Goal: Book appointment/travel/reservation

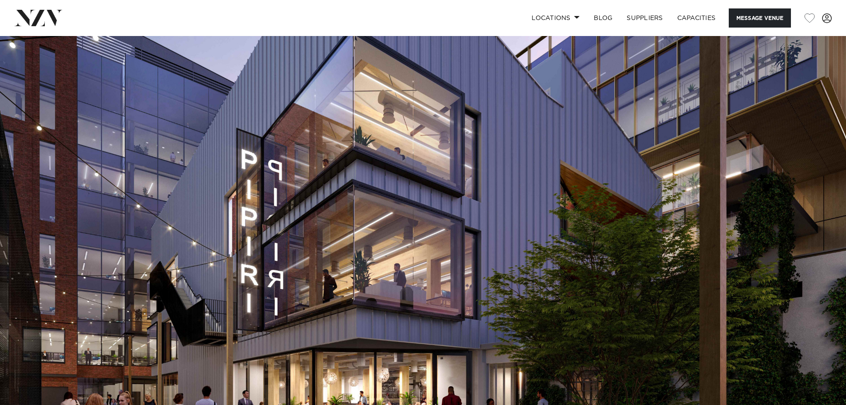
click at [39, 33] on nav "Locations Auckland Wellington Christchurch Queenstown Hamilton Northland Bay of…" at bounding box center [423, 18] width 846 height 36
click at [47, 15] on img at bounding box center [38, 18] width 48 height 16
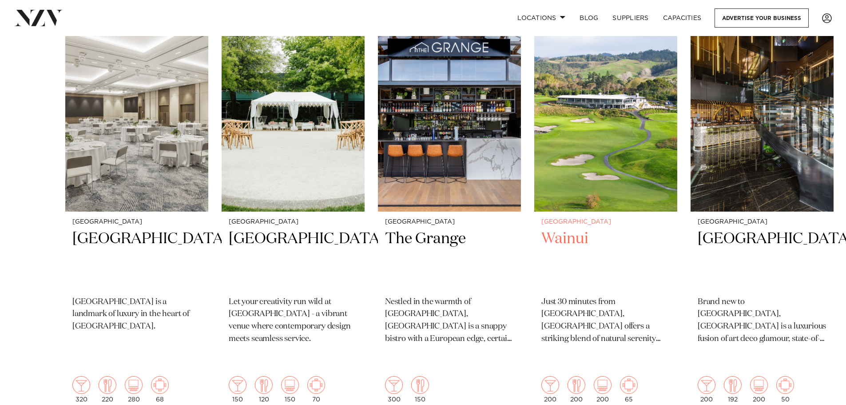
scroll to position [44, 0]
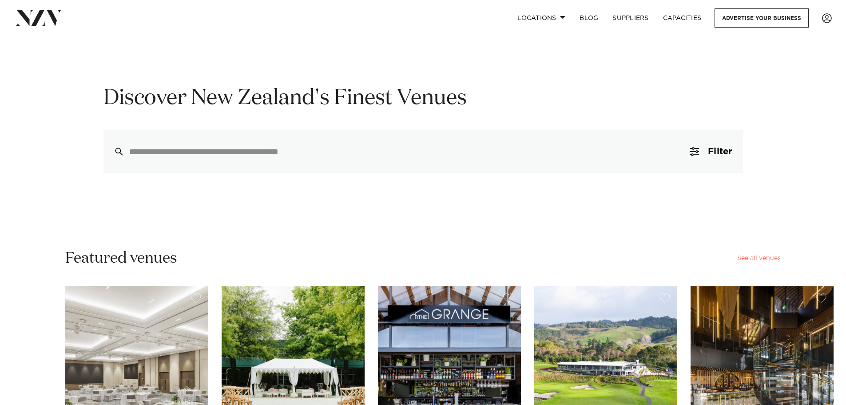
click at [774, 258] on link "See all venues" at bounding box center [759, 258] width 44 height 6
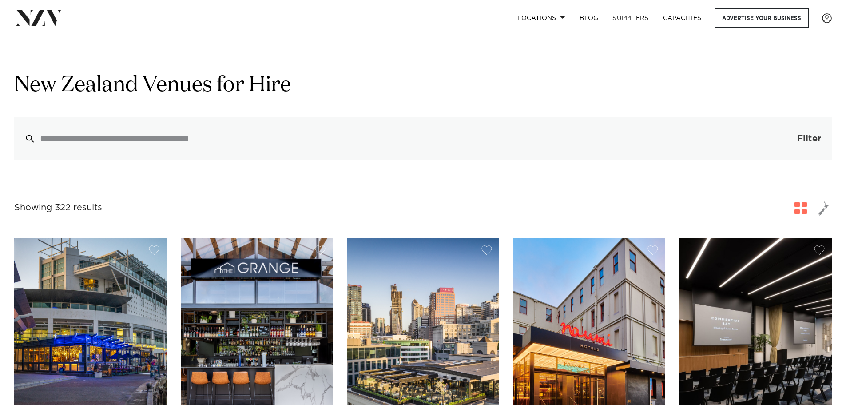
click at [789, 146] on button "Filter 0" at bounding box center [800, 138] width 63 height 43
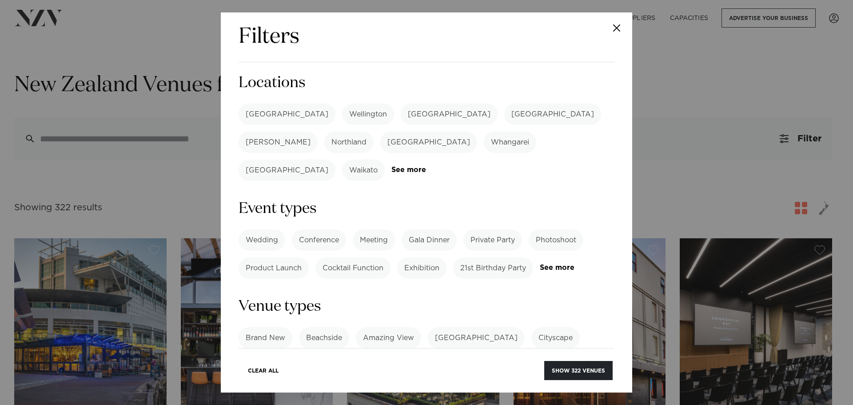
click at [284, 113] on label "[GEOGRAPHIC_DATA]" at bounding box center [286, 113] width 97 height 21
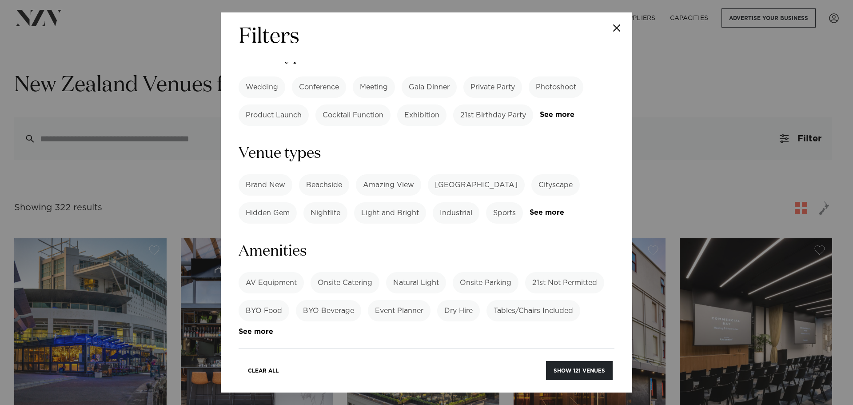
scroll to position [178, 0]
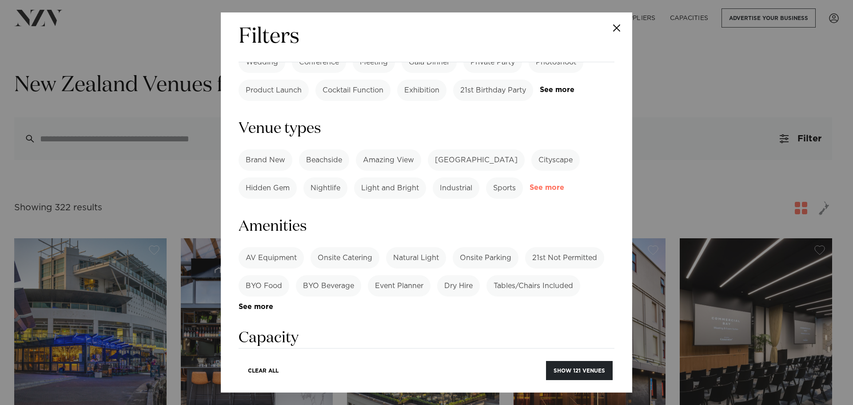
click at [546, 184] on link "See more" at bounding box center [563, 188] width 69 height 8
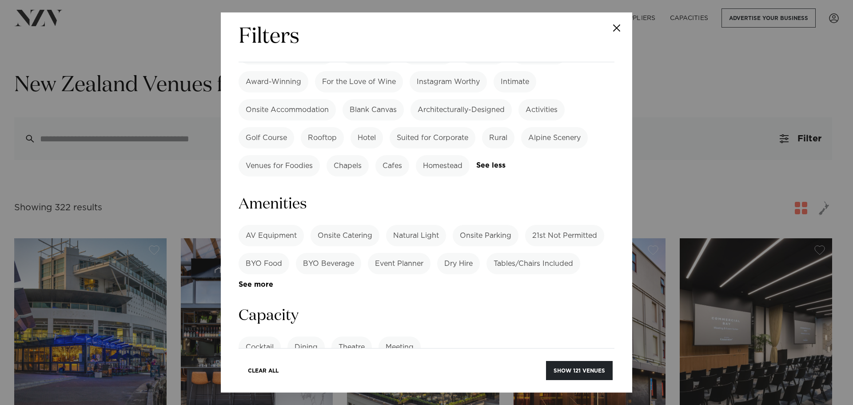
scroll to position [444, 0]
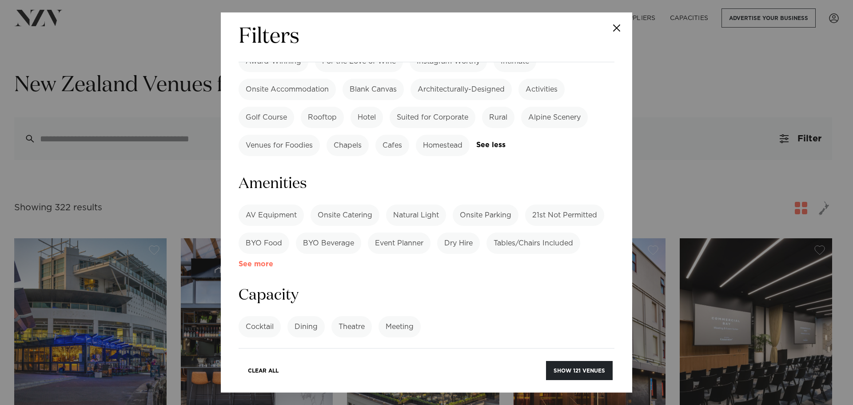
click at [266, 260] on link "See more" at bounding box center [272, 264] width 69 height 8
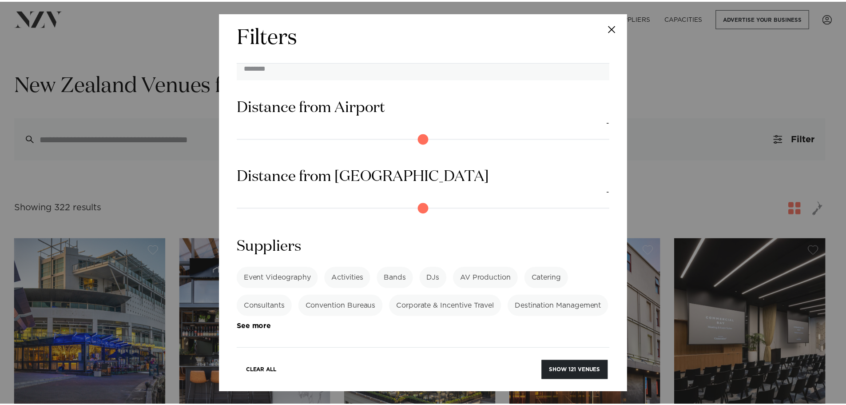
scroll to position [919, 0]
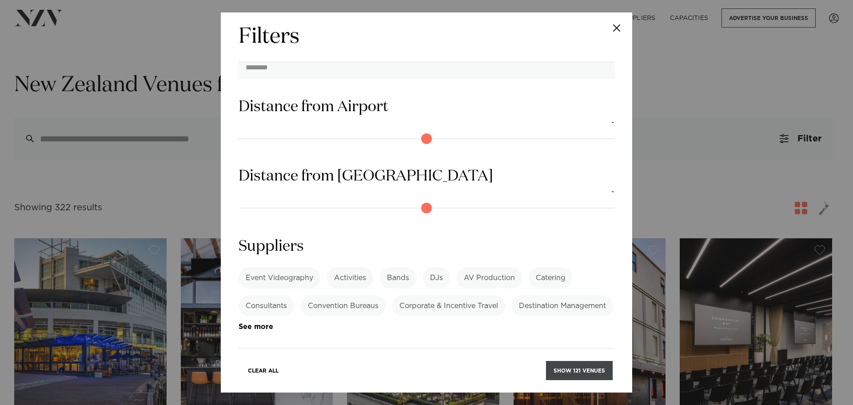
click at [571, 366] on button "Show 121 venues" at bounding box center [579, 370] width 67 height 19
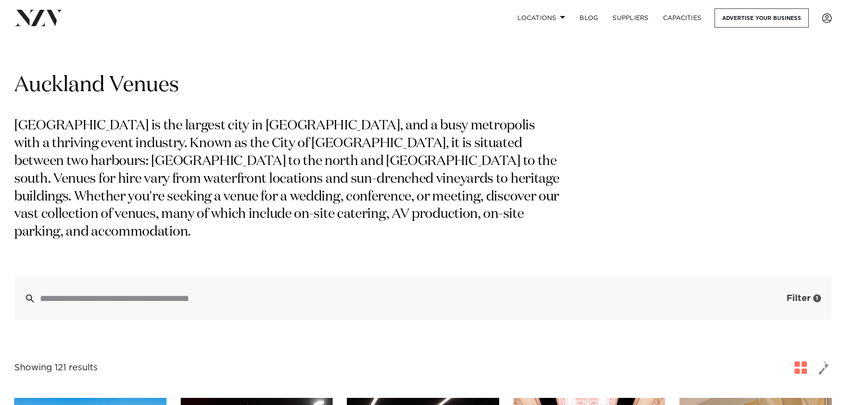
click at [795, 294] on span "Filter" at bounding box center [799, 298] width 24 height 9
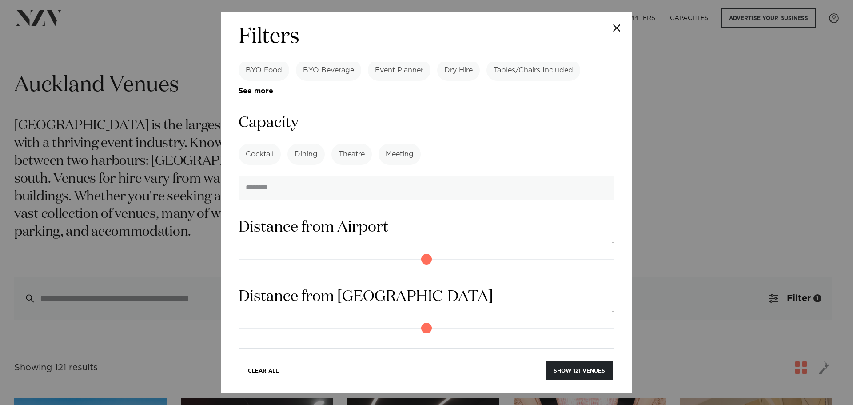
scroll to position [666, 0]
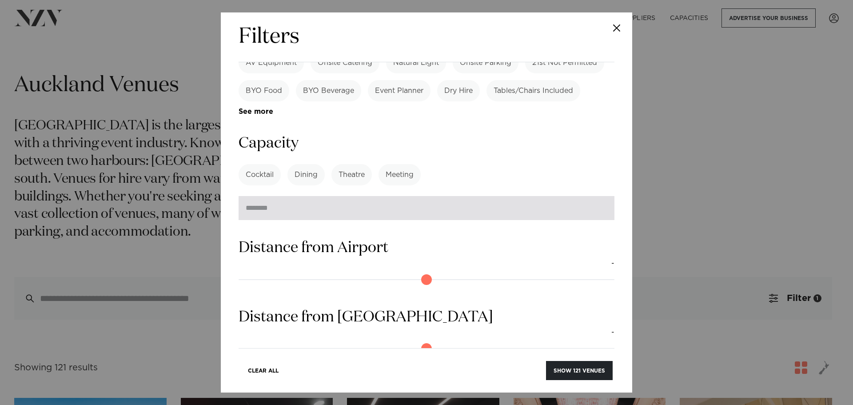
click at [322, 196] on input "number" at bounding box center [426, 208] width 376 height 24
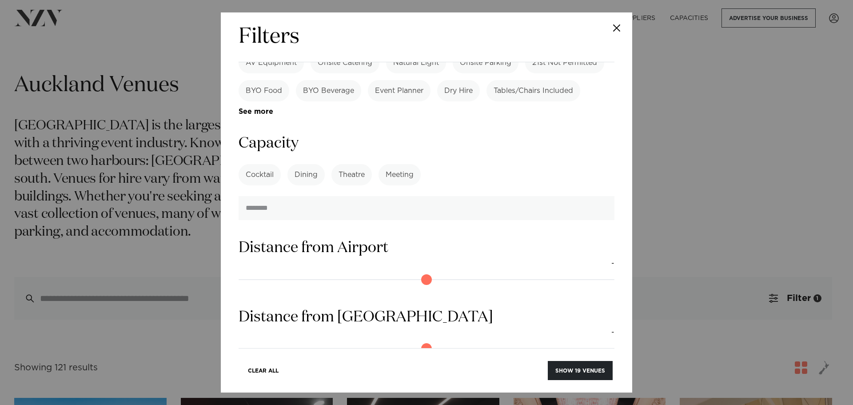
type input "***"
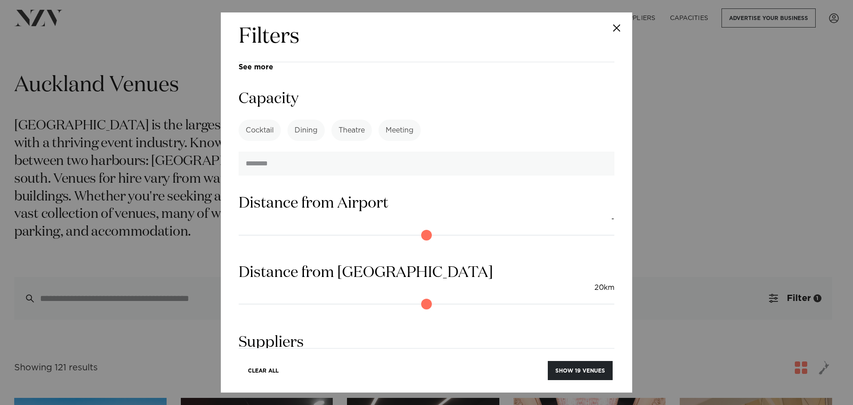
drag, startPoint x: 247, startPoint y: 236, endPoint x: 320, endPoint y: 238, distance: 72.9
type input "**"
click at [320, 297] on input "range" at bounding box center [426, 304] width 376 height 14
click at [602, 373] on button "Show 18 venues" at bounding box center [580, 370] width 65 height 19
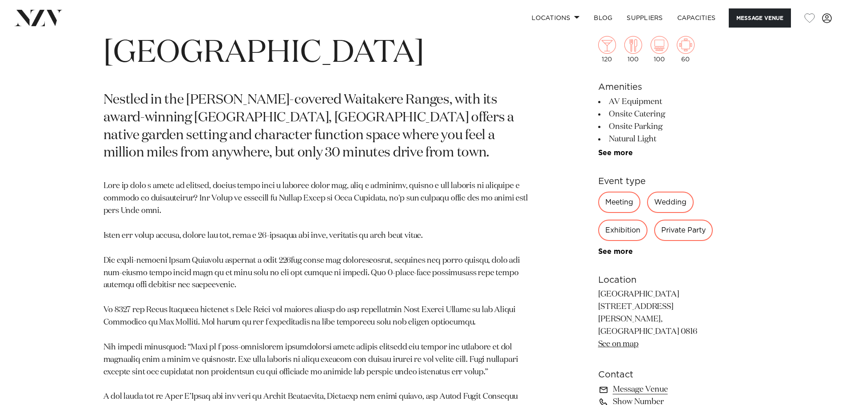
scroll to position [533, 0]
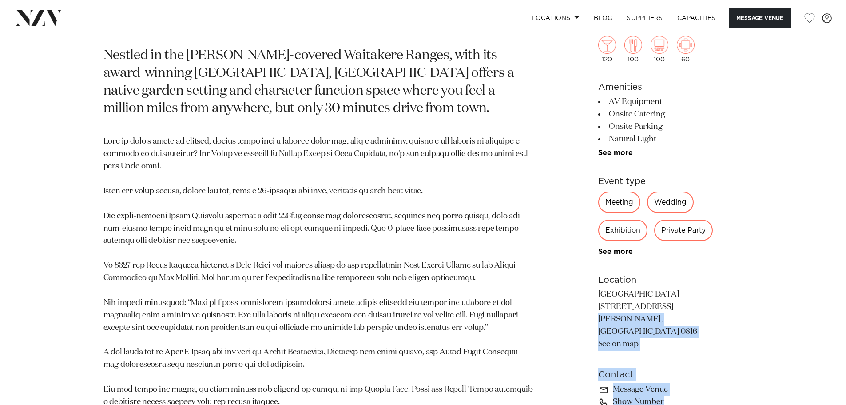
drag, startPoint x: 705, startPoint y: 318, endPoint x: 597, endPoint y: 305, distance: 108.2
click at [597, 305] on div "Auckland Tui Hills, Auckland Nestled in the bush-covered Waitakere Ranges, with…" at bounding box center [423, 245] width 756 height 620
drag, startPoint x: 598, startPoint y: 305, endPoint x: 705, endPoint y: 320, distance: 108.5
click at [705, 320] on p "Tui Hills 1012 Scenic Drive North Swanson, Auckland 0816 See on map" at bounding box center [670, 319] width 145 height 62
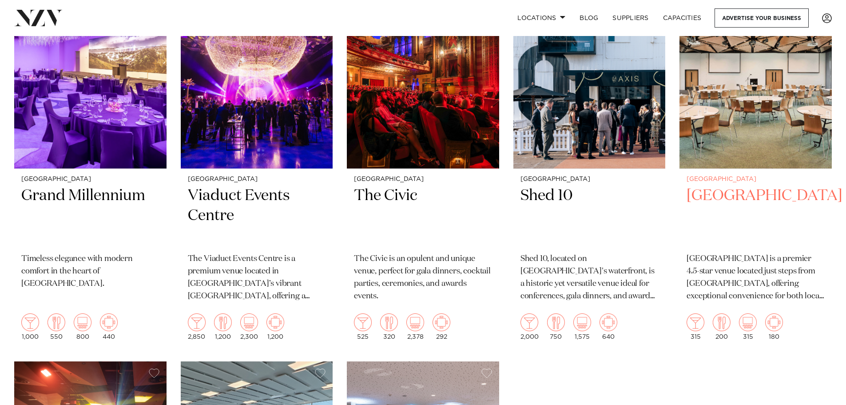
scroll to position [1066, 0]
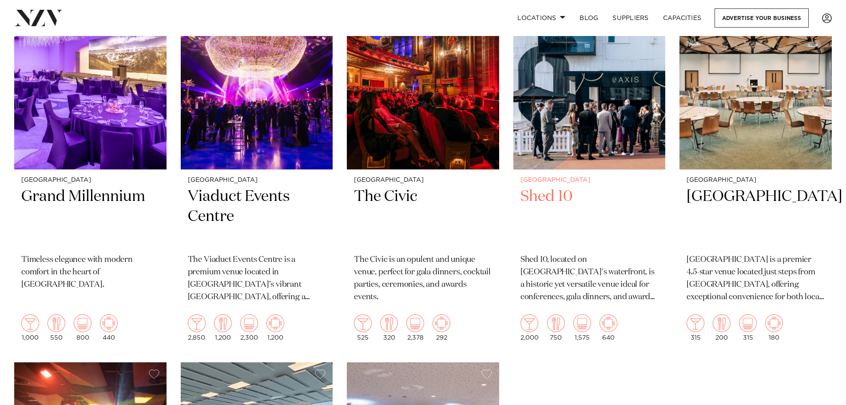
click at [579, 198] on h2 "Shed 10" at bounding box center [590, 217] width 138 height 60
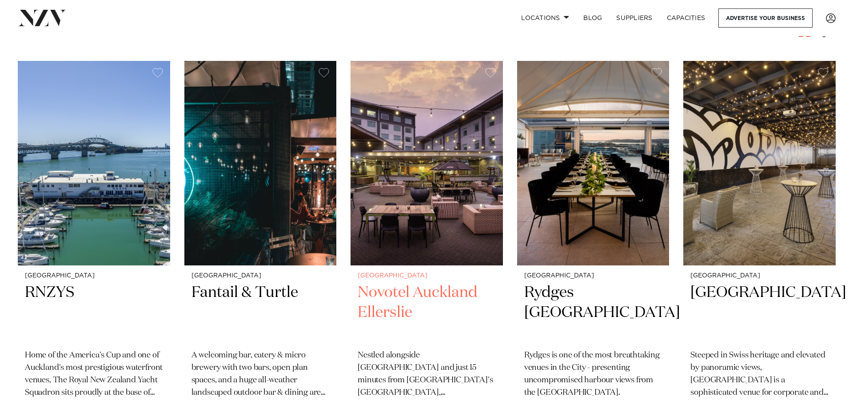
scroll to position [0, 0]
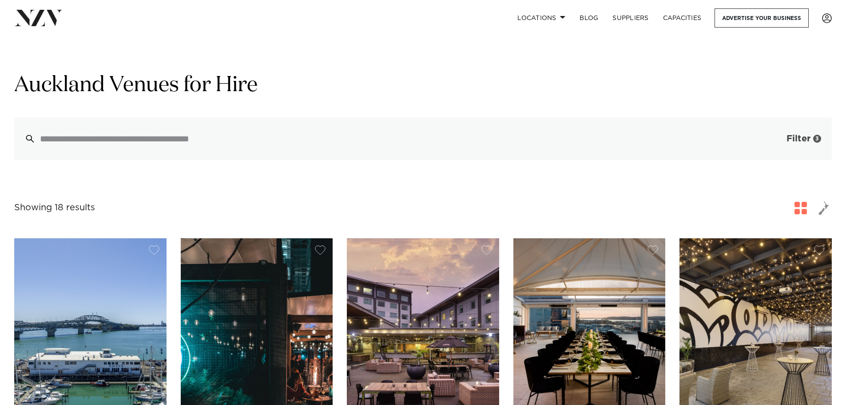
click at [798, 141] on span "Filter" at bounding box center [799, 138] width 24 height 9
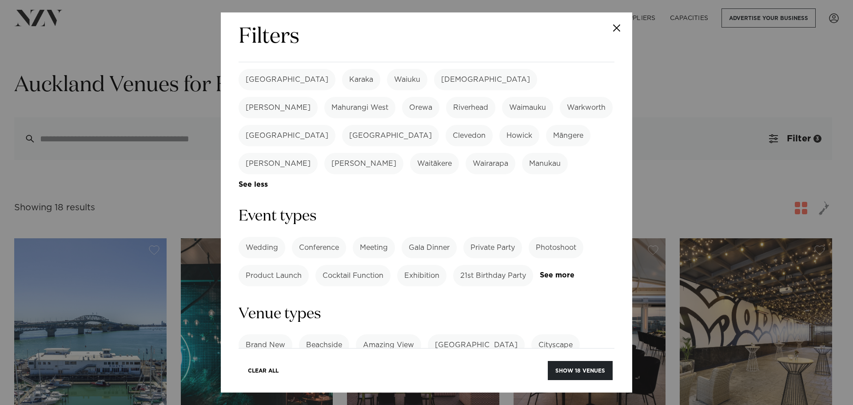
scroll to position [311, 0]
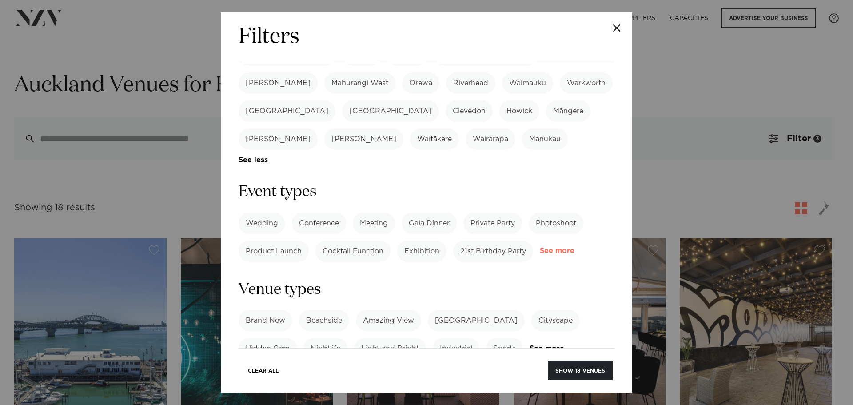
click at [540, 247] on link "See more" at bounding box center [574, 251] width 69 height 8
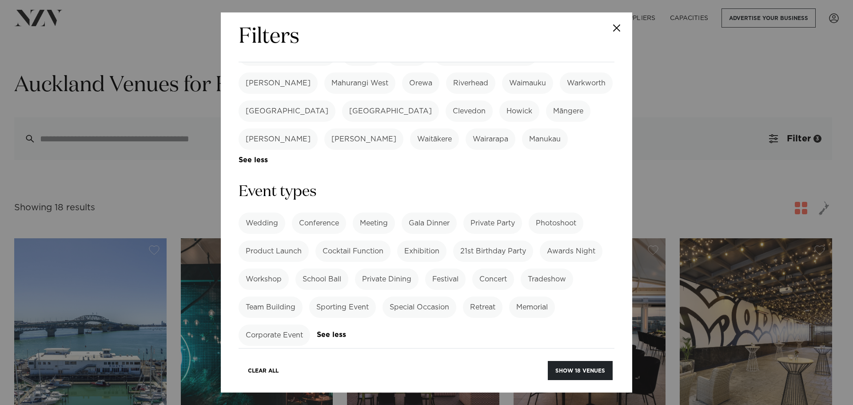
click at [460, 270] on form "Search Type Venue Supplier See more Locations Auckland Wellington Christchurch …" at bounding box center [426, 336] width 376 height 1148
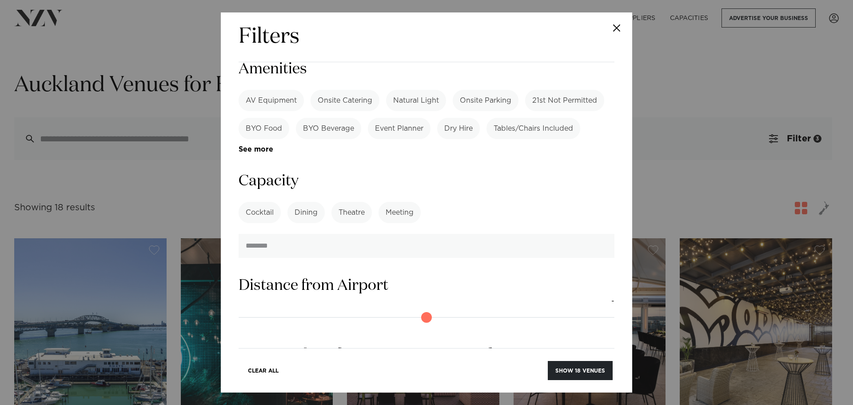
scroll to position [755, 0]
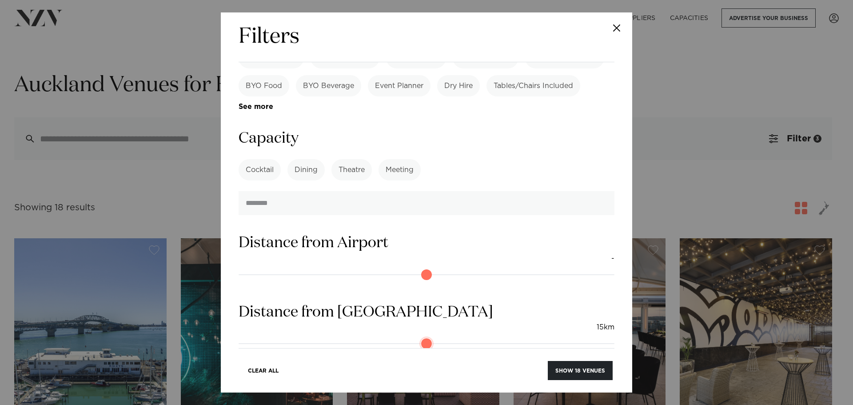
drag, startPoint x: 310, startPoint y: 256, endPoint x: 289, endPoint y: 257, distance: 20.9
click at [289, 336] on input "range" at bounding box center [426, 343] width 376 height 14
drag, startPoint x: 289, startPoint y: 257, endPoint x: 282, endPoint y: 257, distance: 7.1
type input "**"
click at [282, 336] on input "range" at bounding box center [426, 343] width 376 height 14
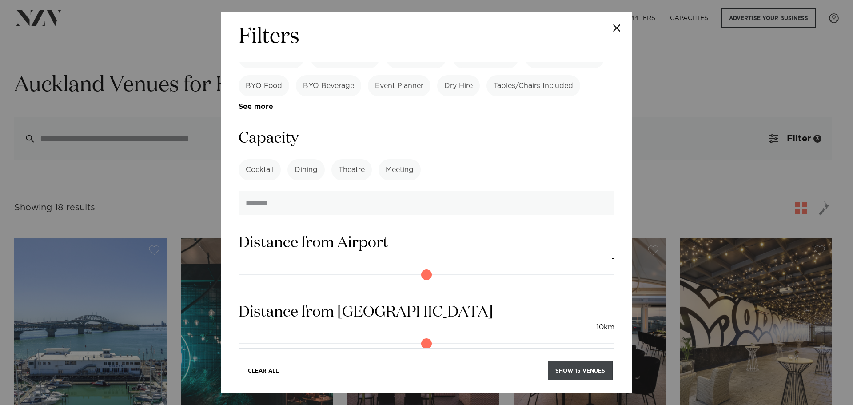
click at [560, 379] on button "Show 15 venues" at bounding box center [580, 370] width 65 height 19
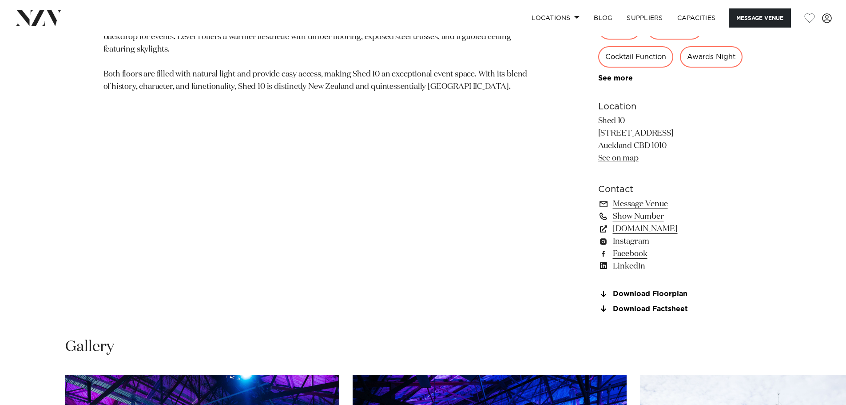
scroll to position [622, 0]
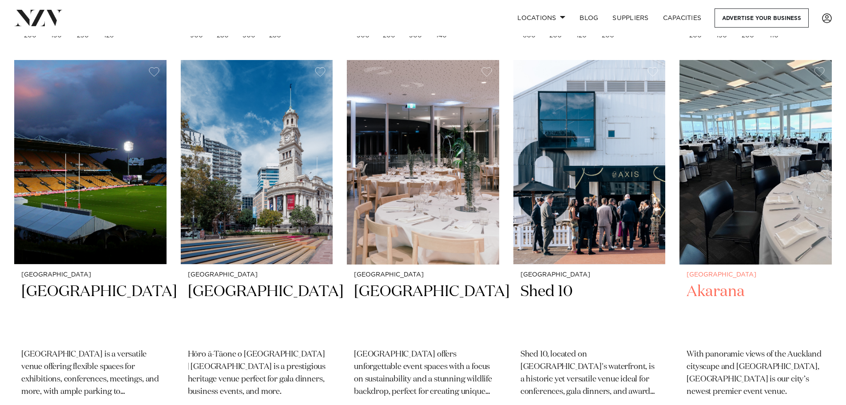
scroll to position [577, 0]
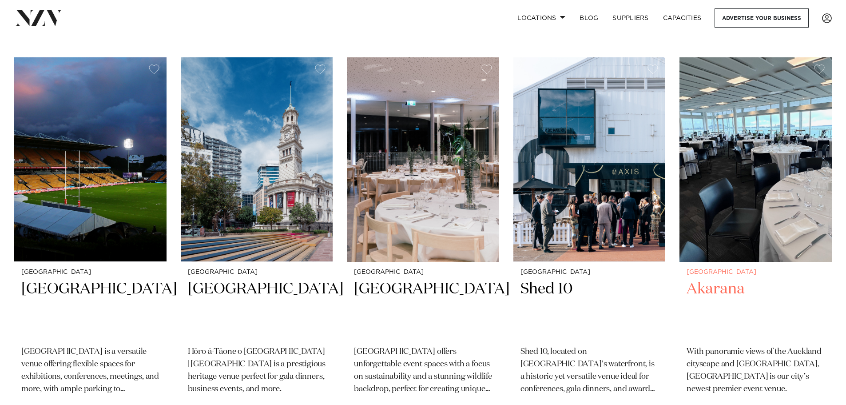
click at [747, 199] on img at bounding box center [756, 159] width 152 height 204
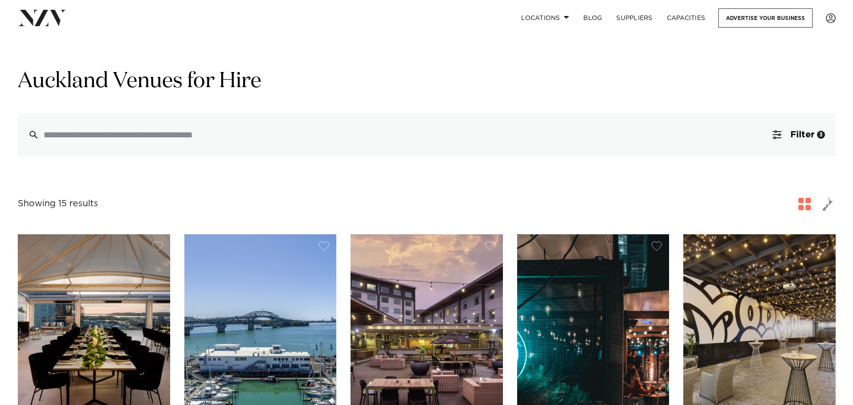
scroll to position [0, 0]
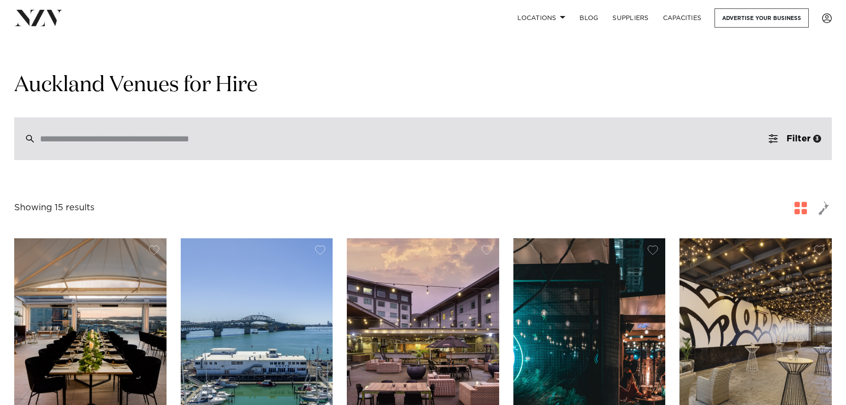
click at [318, 143] on input "search" at bounding box center [404, 139] width 728 height 10
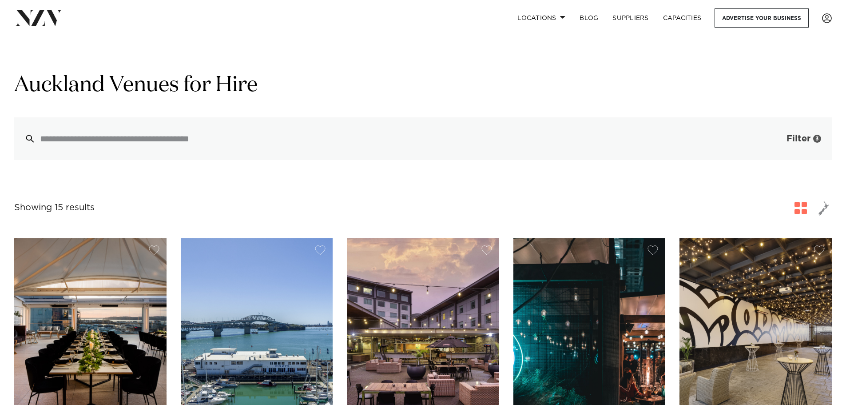
click at [815, 148] on button "Filter 3" at bounding box center [795, 138] width 74 height 43
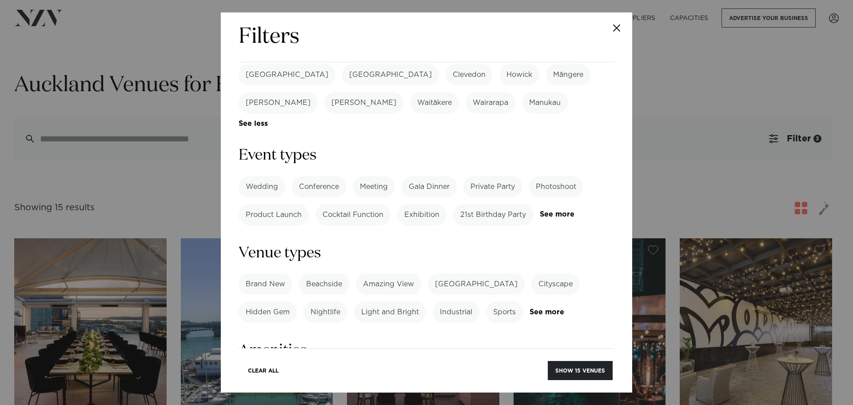
scroll to position [355, 0]
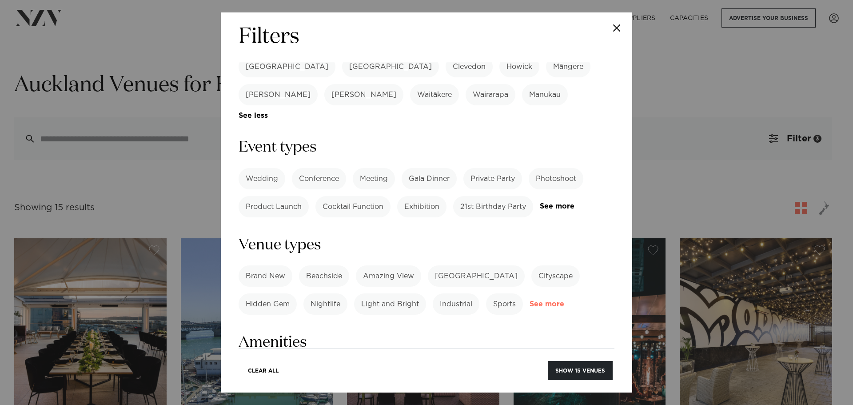
click at [556, 300] on link "See more" at bounding box center [563, 304] width 69 height 8
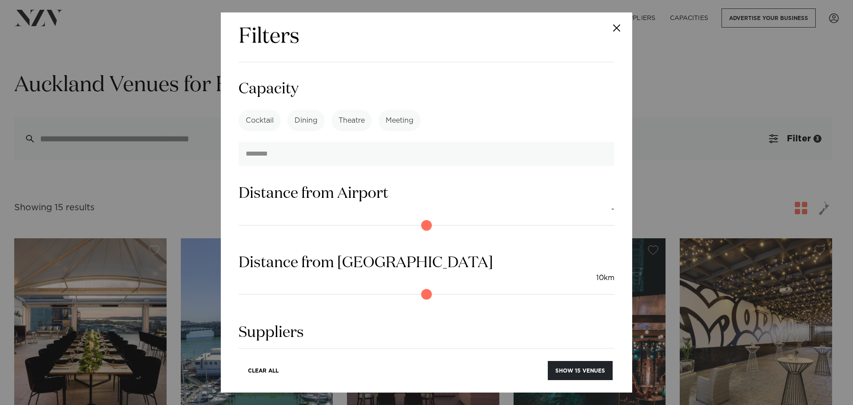
scroll to position [976, 0]
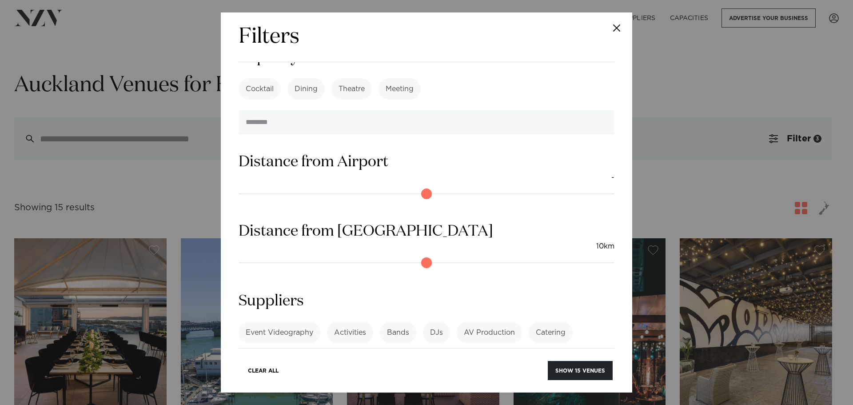
drag, startPoint x: 280, startPoint y: 193, endPoint x: 200, endPoint y: 199, distance: 80.1
type input "*"
click at [238, 255] on input "range" at bounding box center [426, 262] width 376 height 14
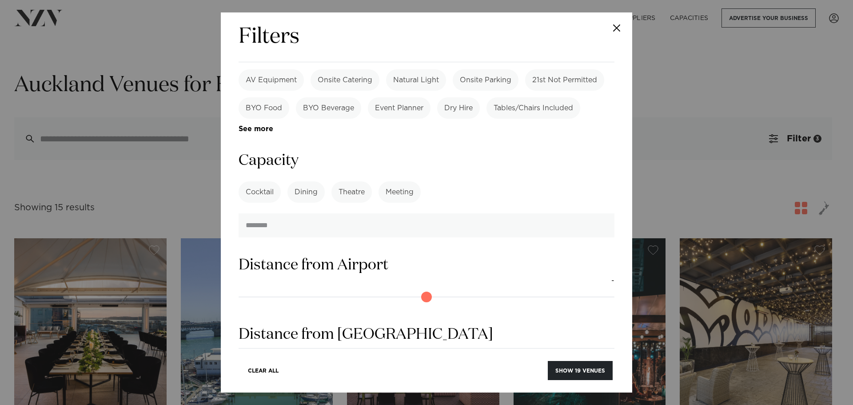
scroll to position [798, 0]
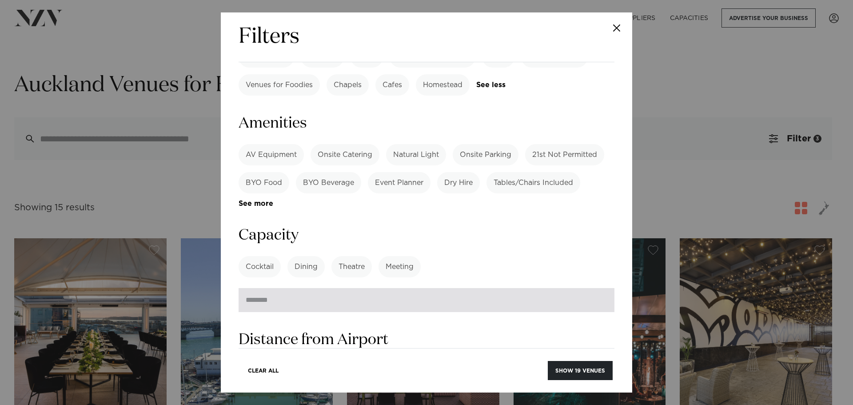
click at [423, 288] on input "***" at bounding box center [426, 300] width 376 height 24
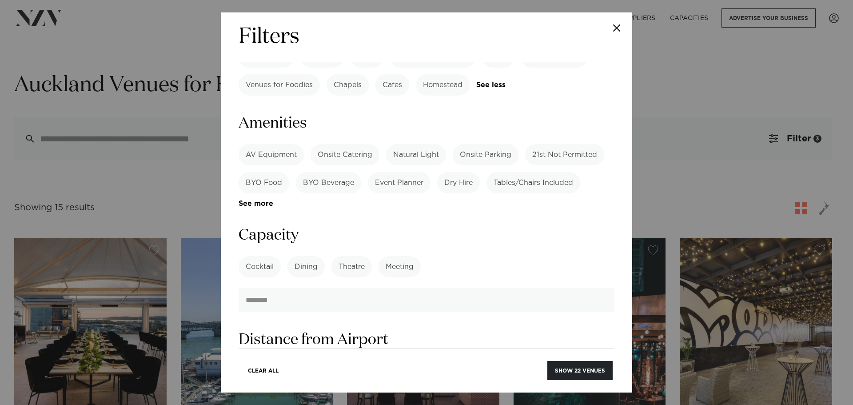
type input "***"
click at [530, 225] on section "Capacity Cocktail Dining Theatre Meeting See more ***" at bounding box center [426, 268] width 376 height 87
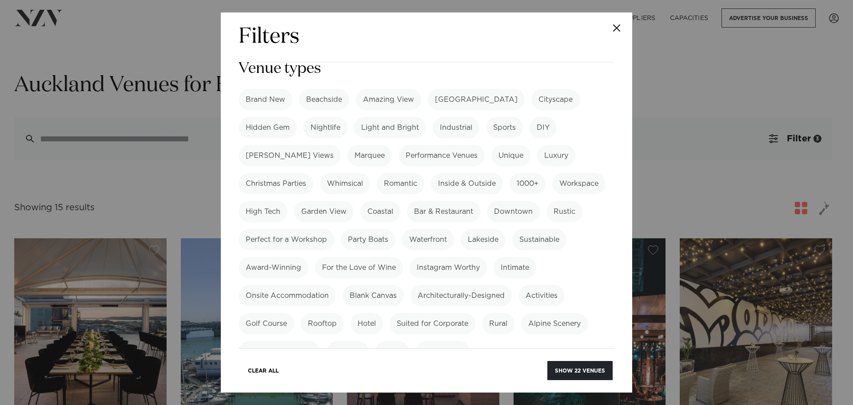
scroll to position [398, 0]
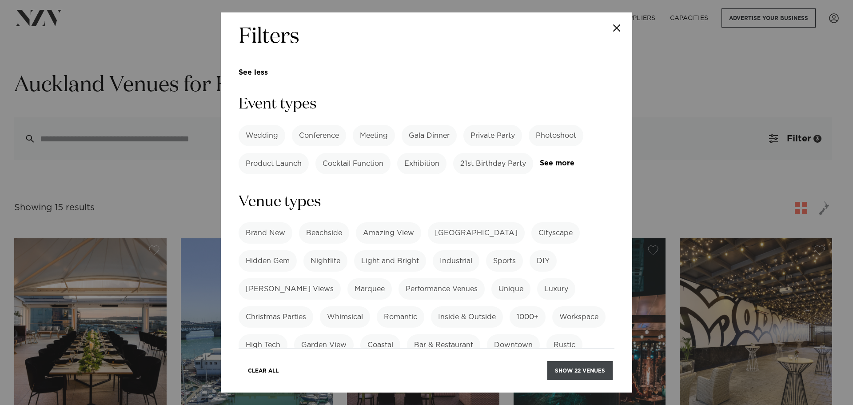
click at [592, 369] on button "Show 22 venues" at bounding box center [579, 370] width 65 height 19
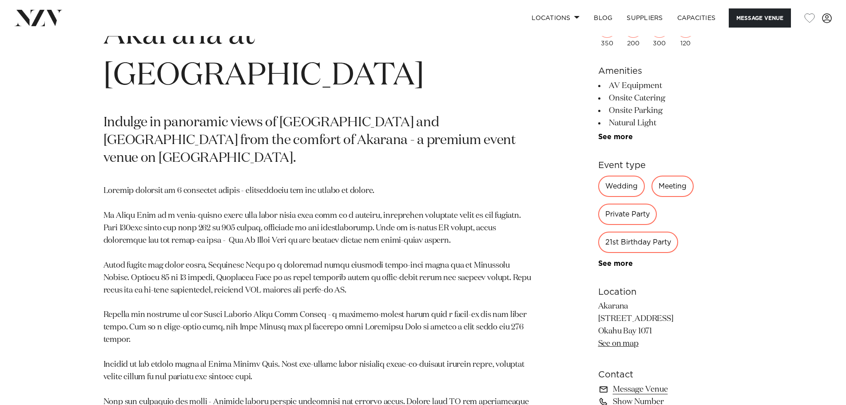
scroll to position [489, 0]
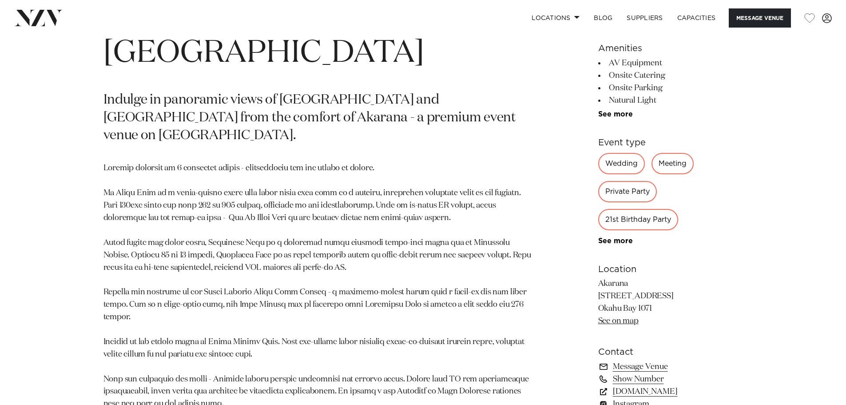
click at [667, 307] on p "Akarana [STREET_ADDRESS] [GEOGRAPHIC_DATA] 1071 See on map" at bounding box center [670, 303] width 145 height 50
drag, startPoint x: 667, startPoint y: 307, endPoint x: 599, endPoint y: 286, distance: 71.0
click at [599, 286] on p "Akarana 8-10 Tamaki Drive Okahu Bay 1071 See on map" at bounding box center [670, 303] width 145 height 50
copy p "Akarana 8-10 Tamaki Drive Okahu Bay 1071"
click at [467, 270] on p at bounding box center [319, 329] width 432 height 334
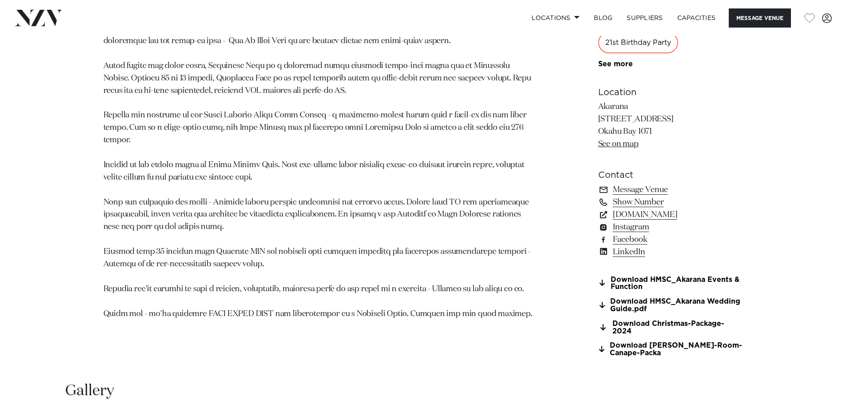
scroll to position [666, 0]
click at [629, 214] on link "akarana.co.nz" at bounding box center [670, 213] width 145 height 12
click at [707, 322] on link "Download Christmas-Package-2024" at bounding box center [670, 326] width 145 height 15
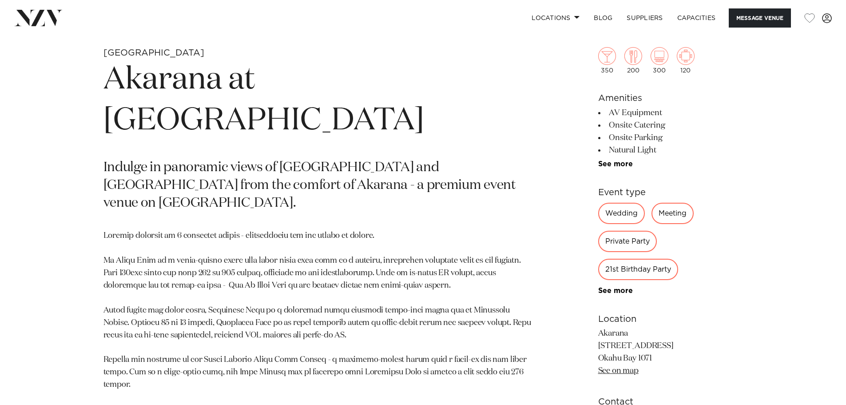
scroll to position [355, 0]
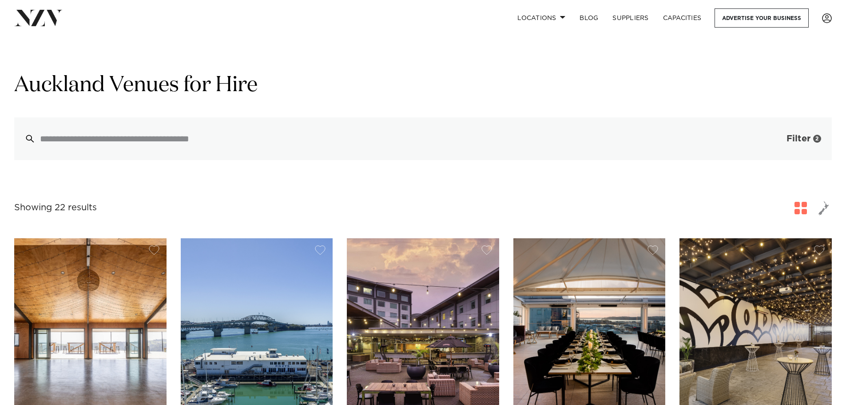
click at [798, 148] on button "Filter 2" at bounding box center [795, 138] width 74 height 43
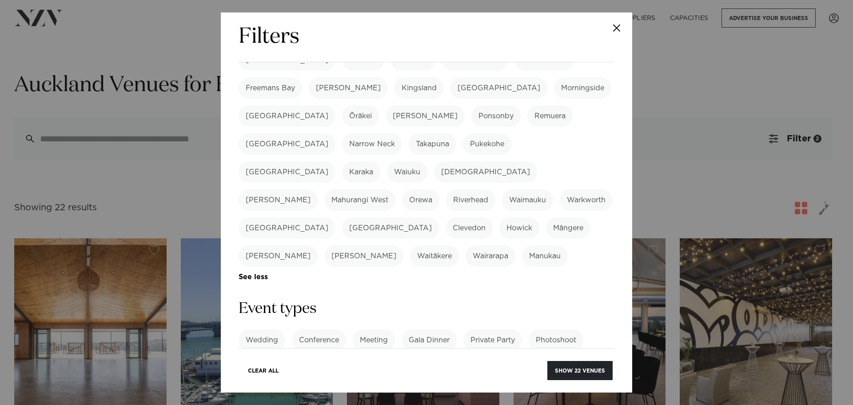
scroll to position [222, 0]
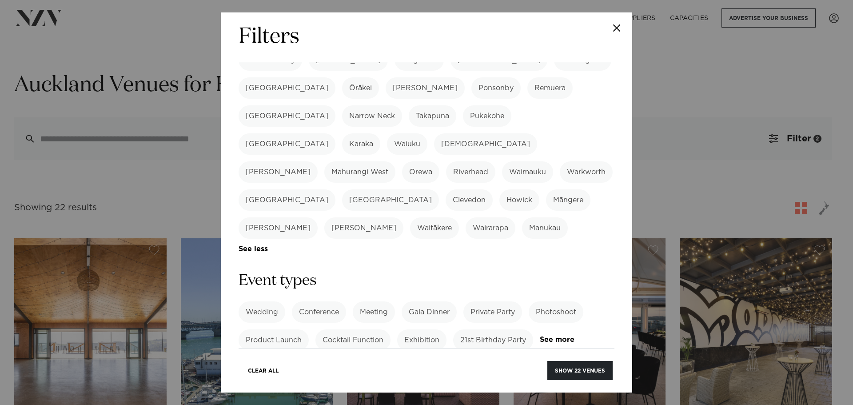
click at [247, 283] on form "Search Type Venue Supplier See more Locations Auckland Wellington Christchurch …" at bounding box center [426, 383] width 376 height 1064
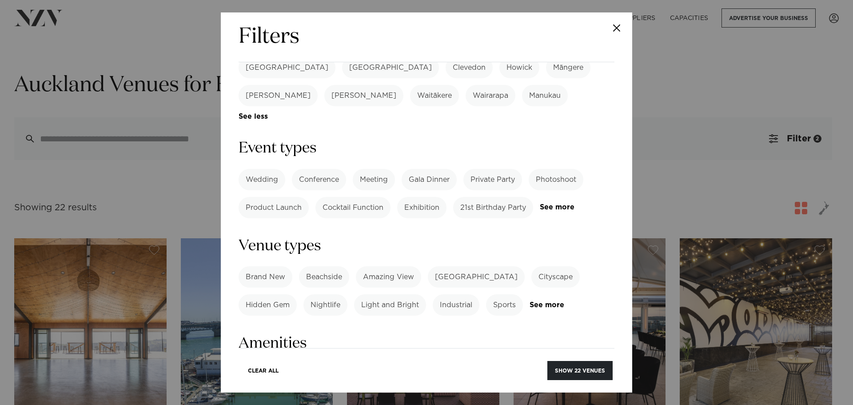
scroll to position [355, 0]
click at [550, 300] on link "See more" at bounding box center [563, 304] width 69 height 8
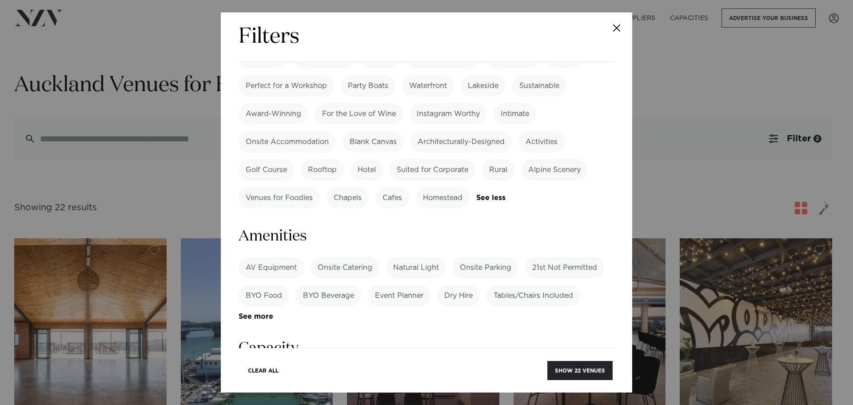
scroll to position [711, 0]
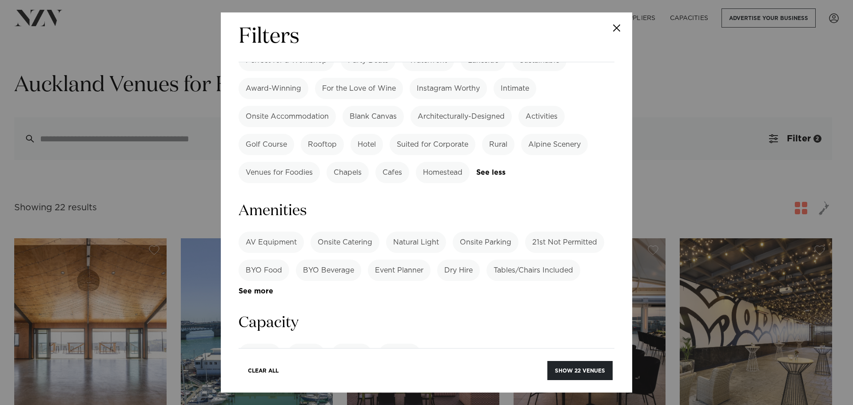
click at [252, 287] on link "See more" at bounding box center [272, 291] width 69 height 8
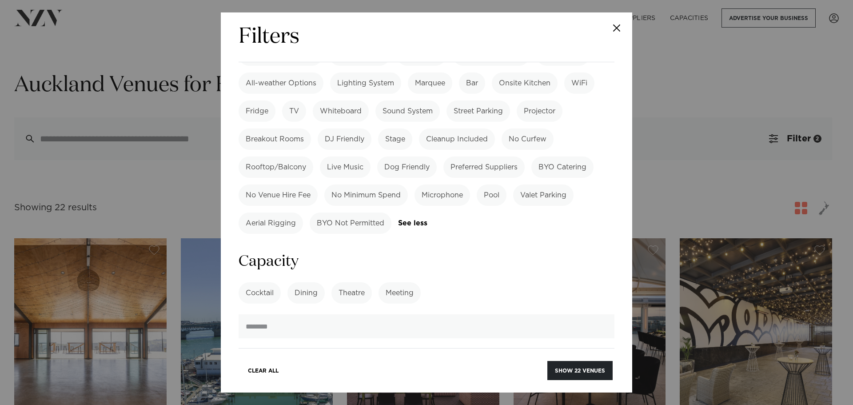
scroll to position [977, 0]
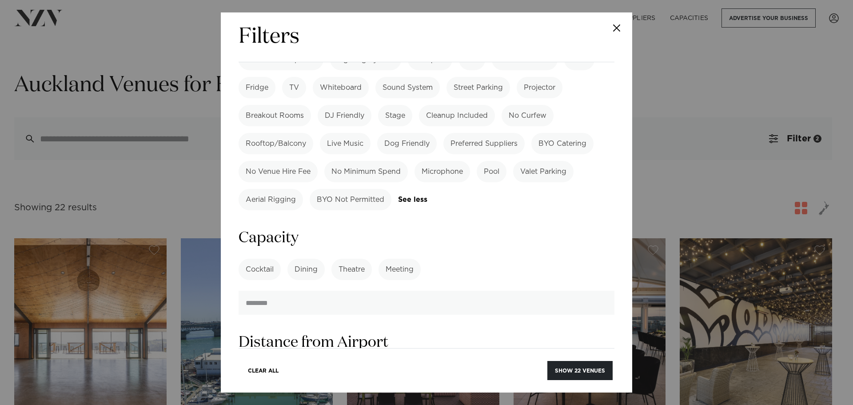
click at [316, 258] on label "Dining" at bounding box center [305, 268] width 37 height 21
click at [487, 228] on h3 "Capacity" at bounding box center [426, 238] width 376 height 20
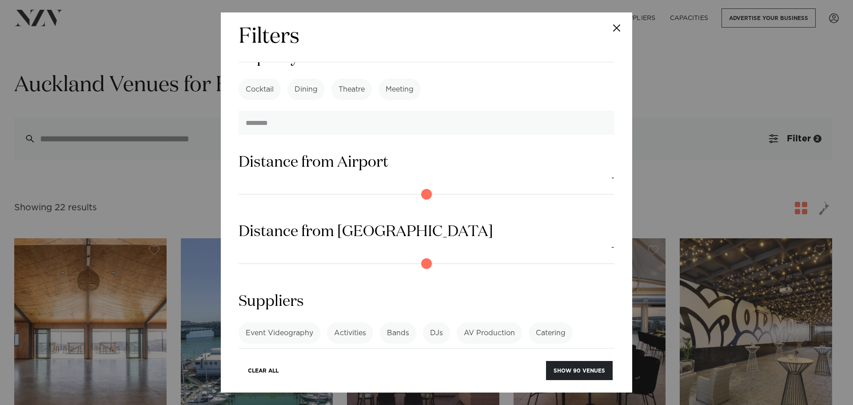
scroll to position [1157, 0]
click at [308, 378] on link "See more" at bounding box center [272, 382] width 69 height 8
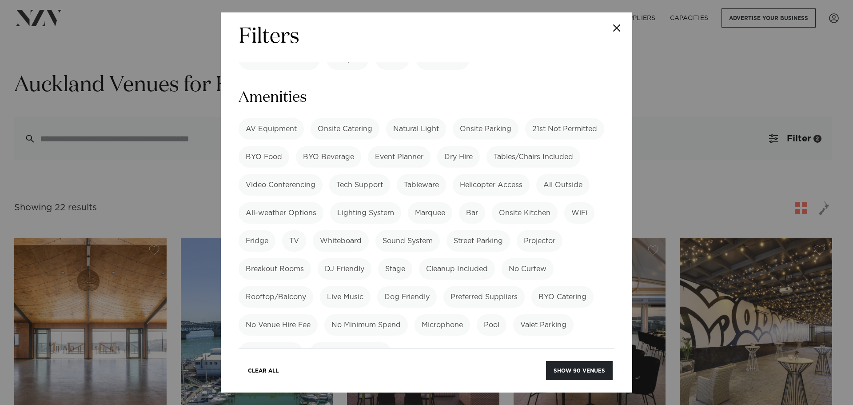
scroll to position [853, 0]
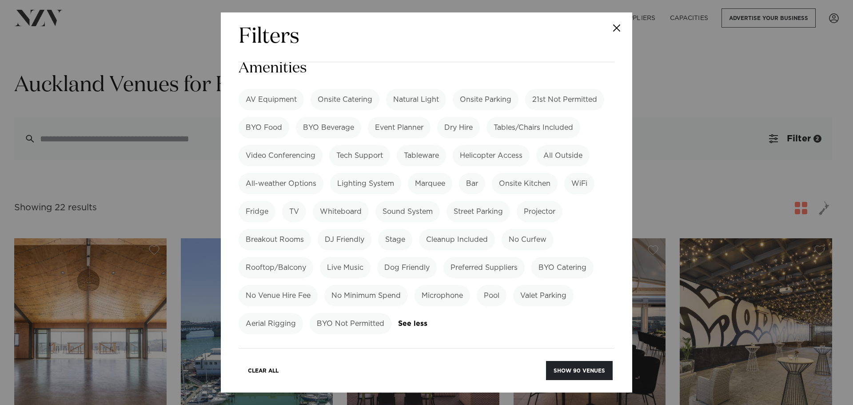
click at [479, 173] on label "Bar" at bounding box center [472, 183] width 26 height 21
click at [569, 373] on button "Show 53 venues" at bounding box center [580, 370] width 66 height 19
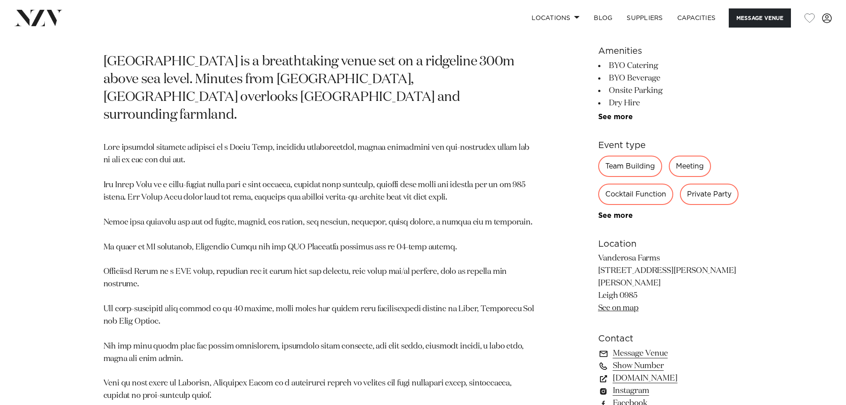
scroll to position [489, 0]
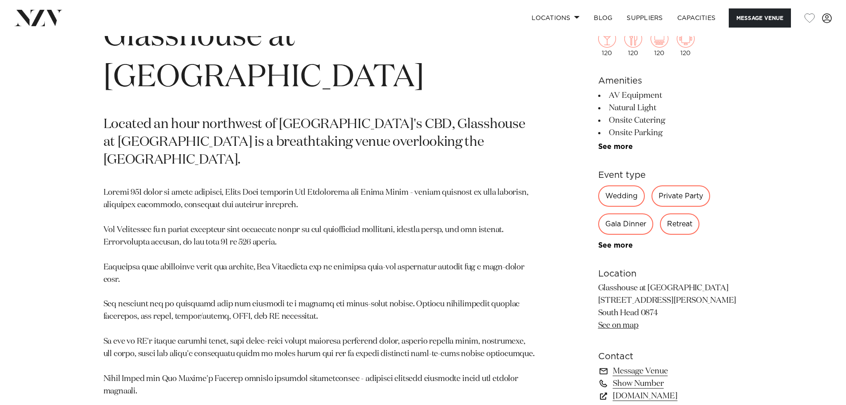
scroll to position [489, 0]
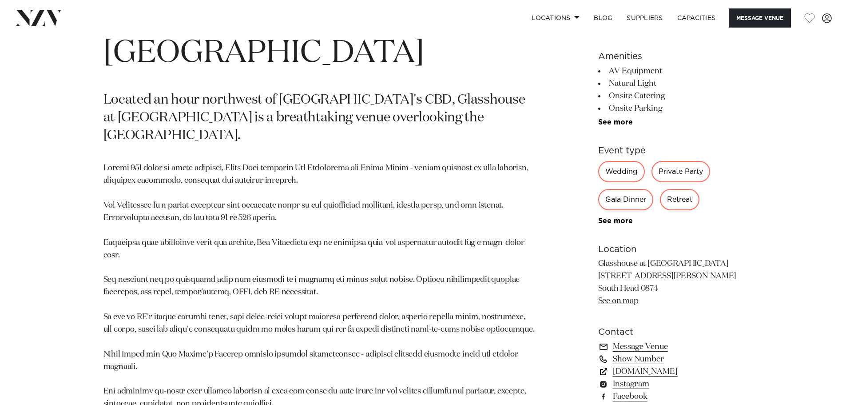
click at [605, 217] on link "See more" at bounding box center [632, 220] width 69 height 7
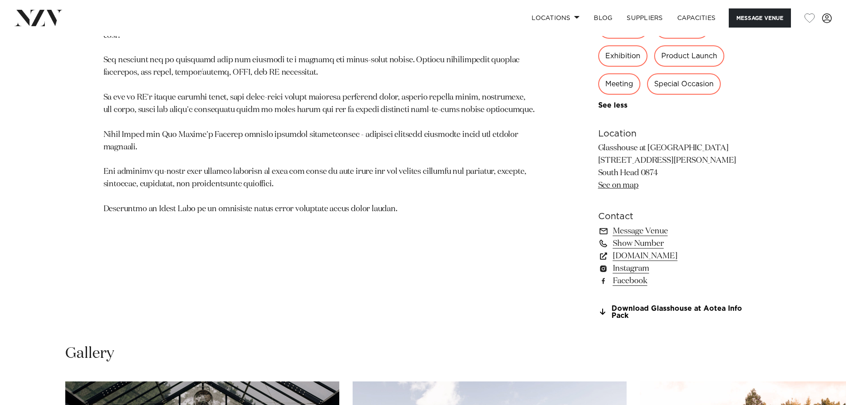
scroll to position [711, 0]
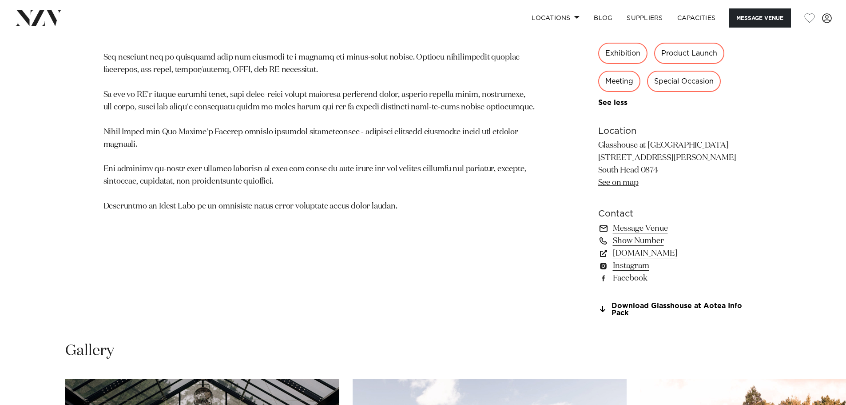
click at [649, 235] on link "Message Venue" at bounding box center [670, 228] width 145 height 12
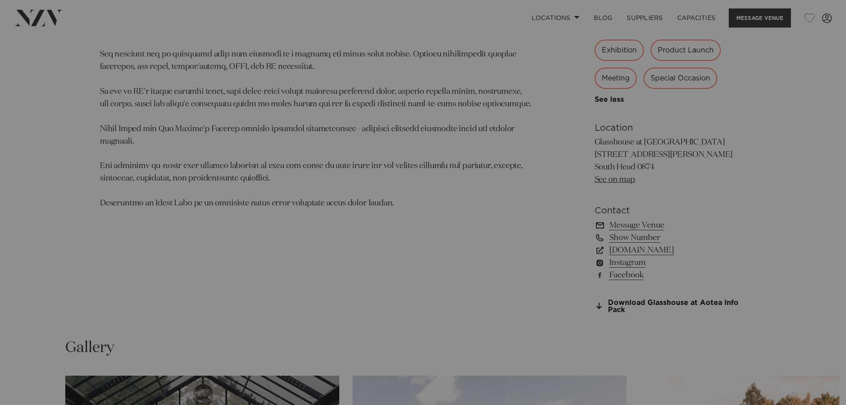
scroll to position [714, 0]
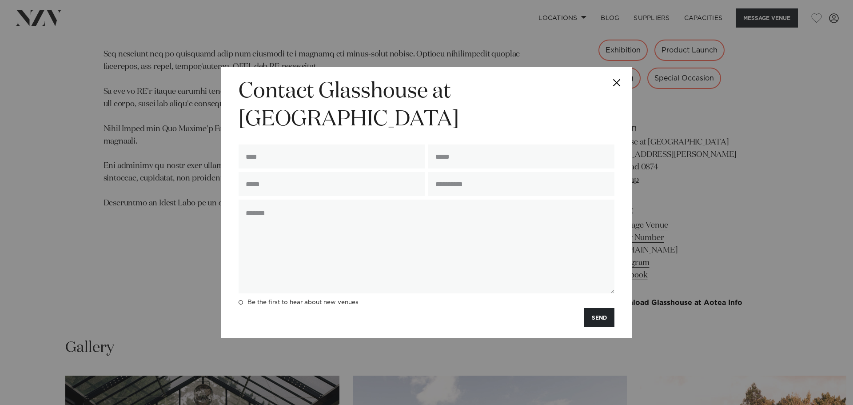
drag, startPoint x: 714, startPoint y: 239, endPoint x: 713, endPoint y: 233, distance: 6.8
click at [715, 239] on div "**********" at bounding box center [426, 202] width 853 height 405
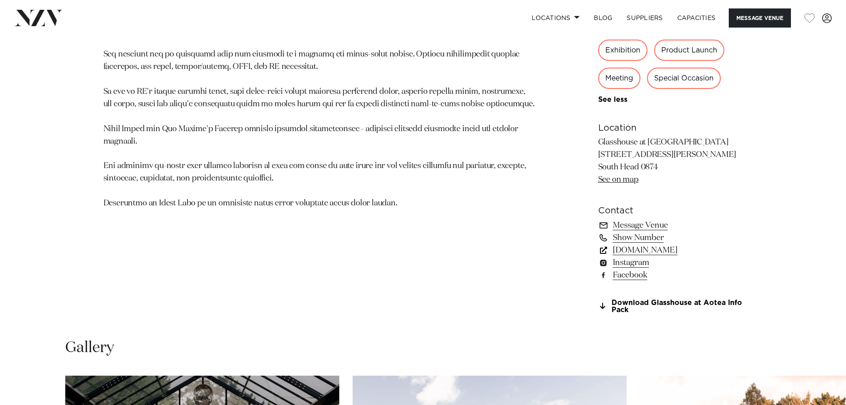
click at [679, 256] on link "[DOMAIN_NAME]" at bounding box center [670, 250] width 145 height 12
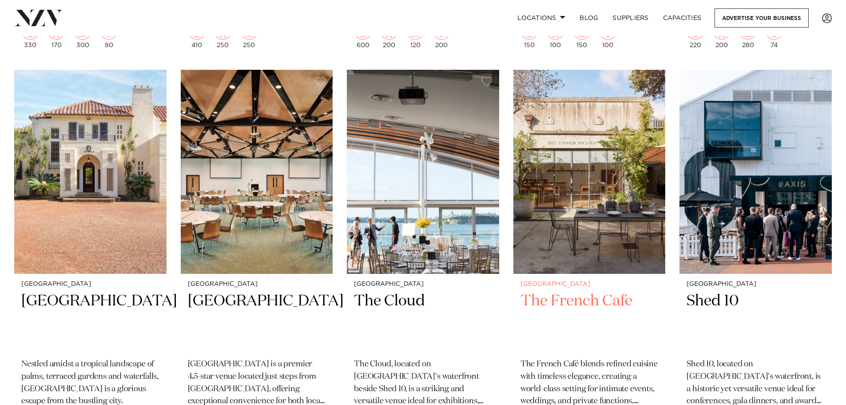
scroll to position [1777, 0]
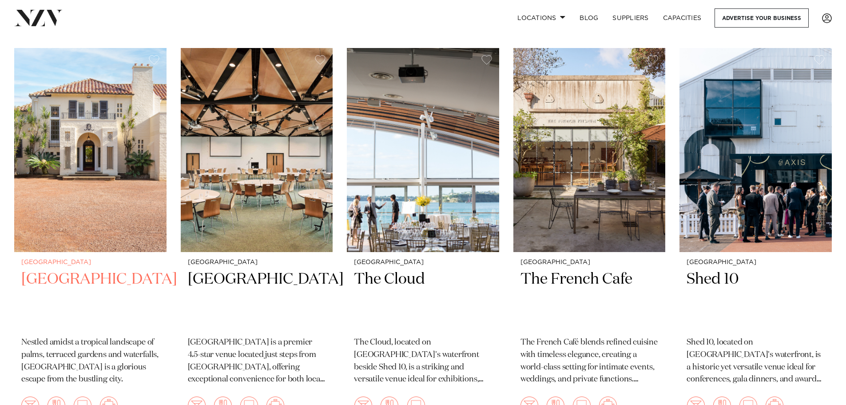
drag, startPoint x: 112, startPoint y: 282, endPoint x: 126, endPoint y: 286, distance: 14.5
click at [126, 286] on h2 "Puketutu Island Estate" at bounding box center [90, 299] width 138 height 60
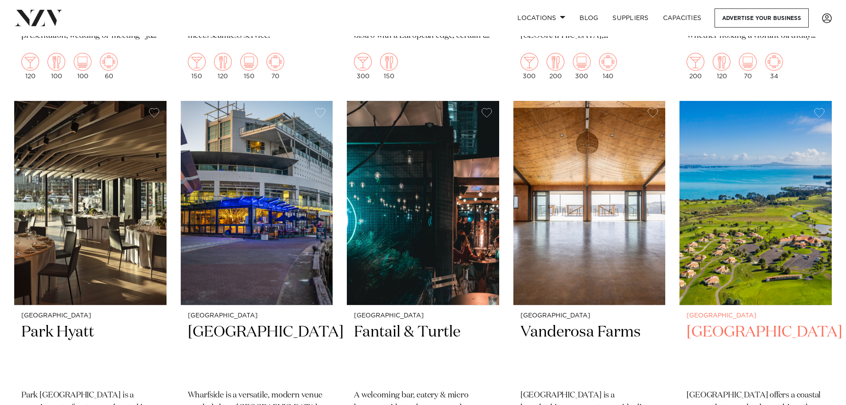
scroll to position [1325, 0]
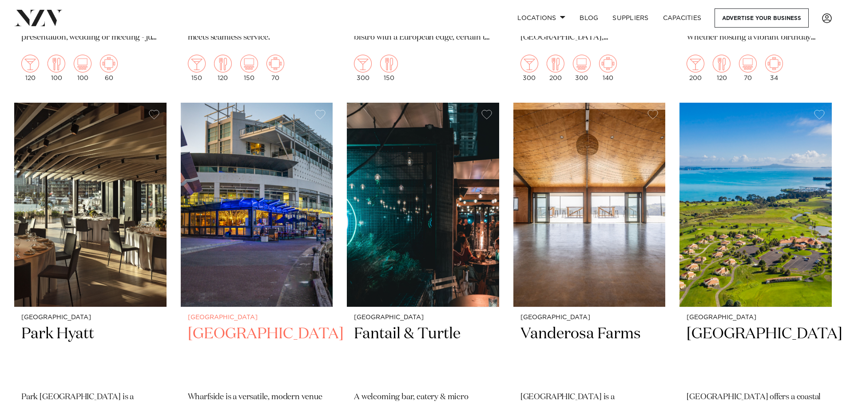
click at [272, 147] on img at bounding box center [257, 205] width 152 height 204
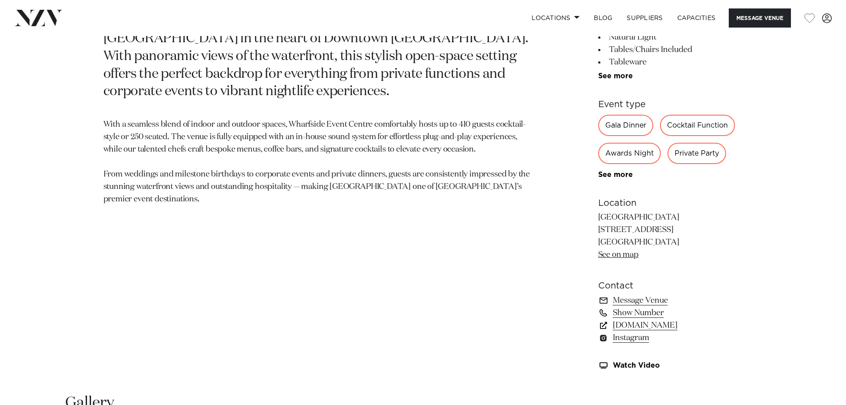
scroll to position [577, 0]
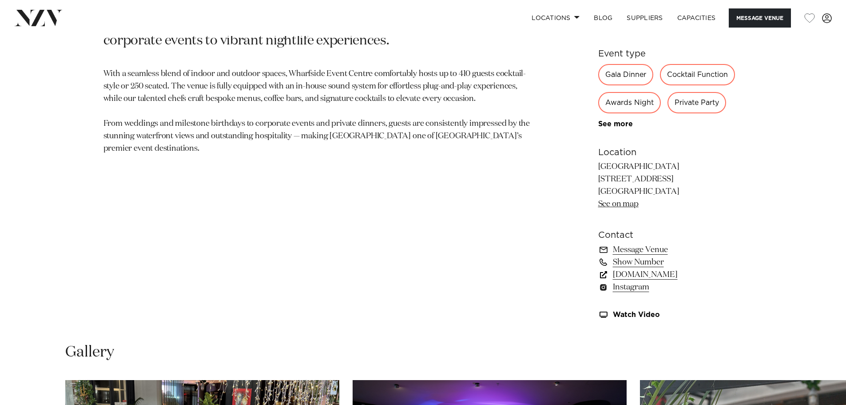
click at [651, 277] on link "nzvenues.co.nz" at bounding box center [670, 274] width 145 height 12
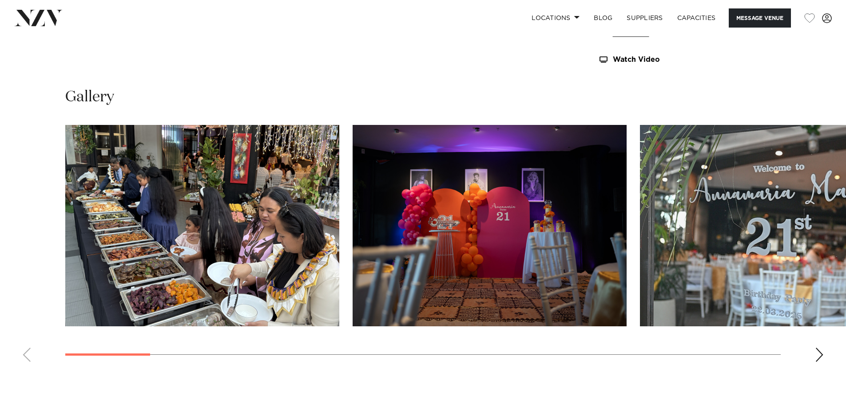
scroll to position [844, 0]
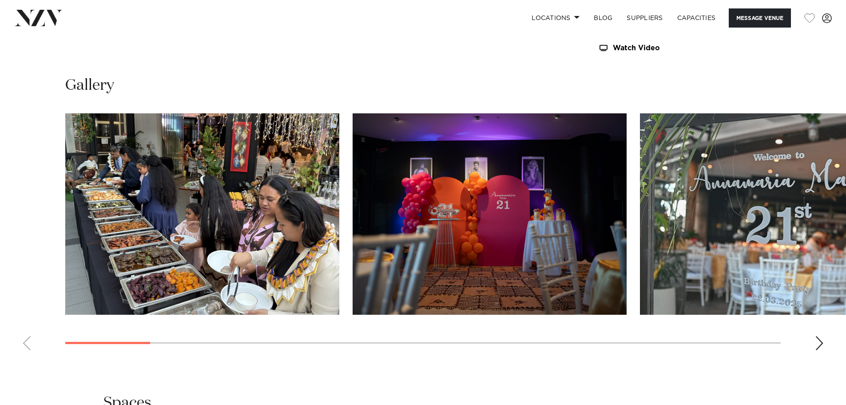
click at [824, 335] on swiper-container at bounding box center [423, 235] width 846 height 244
click at [823, 340] on swiper-container at bounding box center [423, 235] width 846 height 244
click at [817, 344] on div "Next slide" at bounding box center [819, 343] width 9 height 14
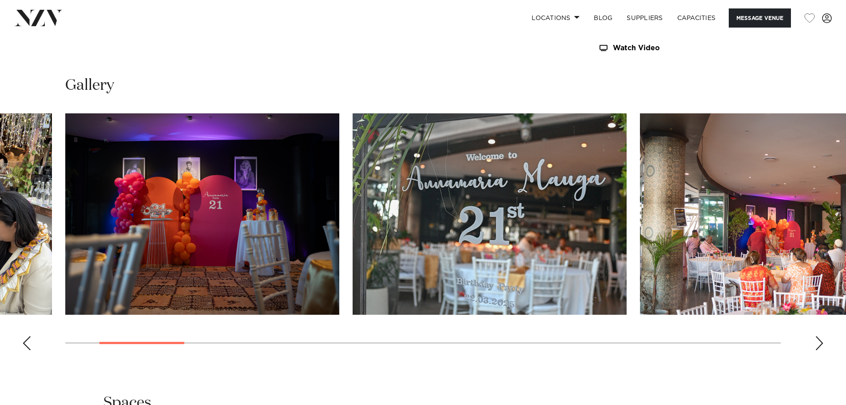
click at [814, 345] on swiper-container at bounding box center [423, 235] width 846 height 244
click at [816, 345] on div "Next slide" at bounding box center [819, 343] width 9 height 14
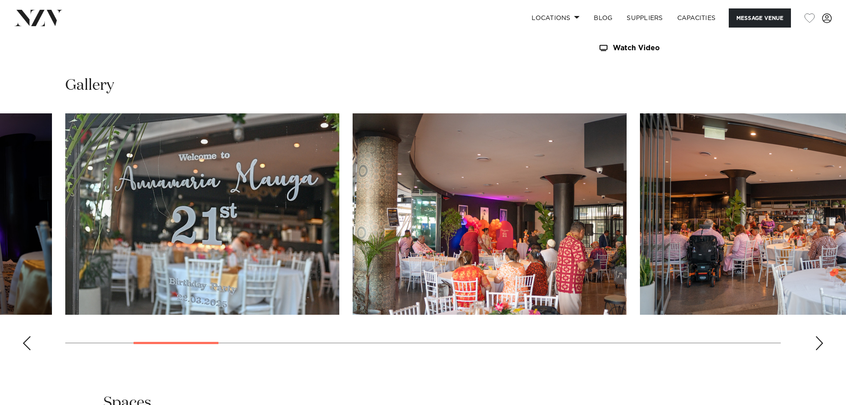
click at [817, 345] on div "Next slide" at bounding box center [819, 343] width 9 height 14
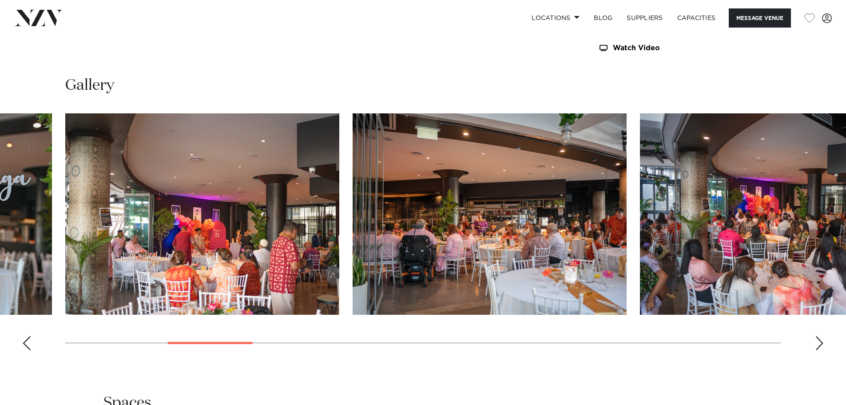
click at [817, 345] on div "Next slide" at bounding box center [819, 343] width 9 height 14
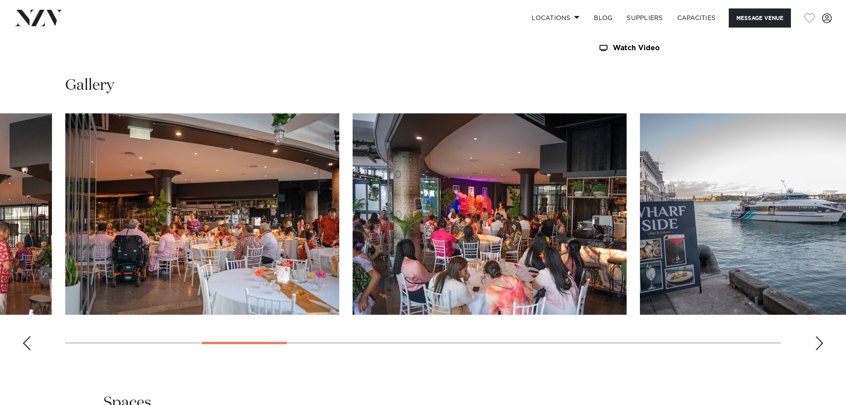
click at [817, 345] on div "Next slide" at bounding box center [819, 343] width 9 height 14
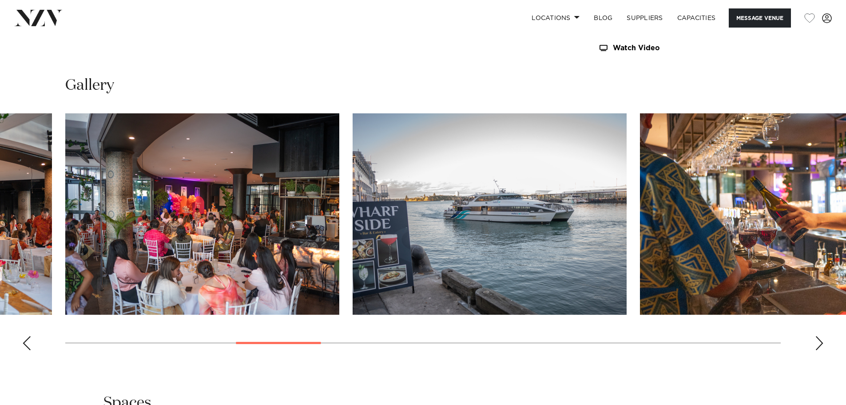
click at [817, 345] on div "Next slide" at bounding box center [819, 343] width 9 height 14
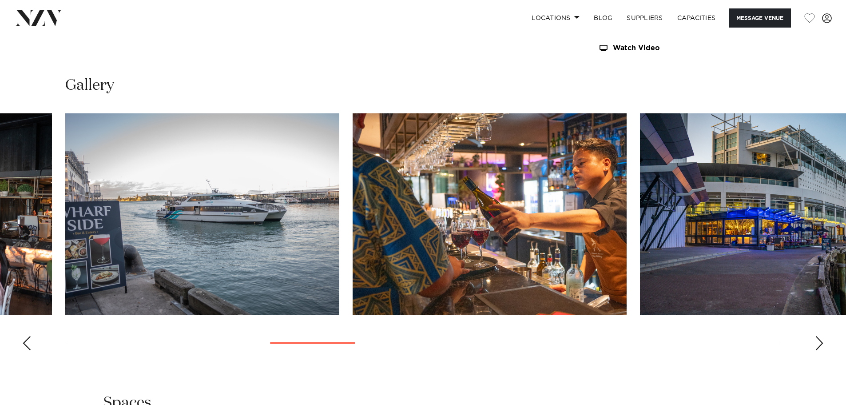
click at [818, 345] on div "Next slide" at bounding box center [819, 343] width 9 height 14
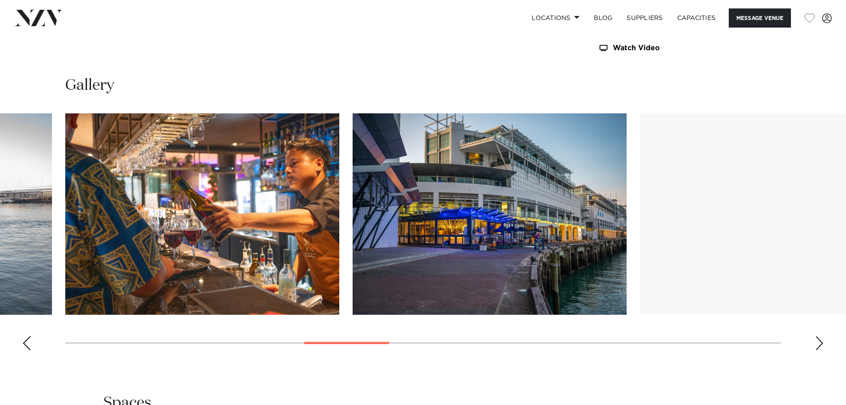
click at [819, 344] on div "Next slide" at bounding box center [819, 343] width 9 height 14
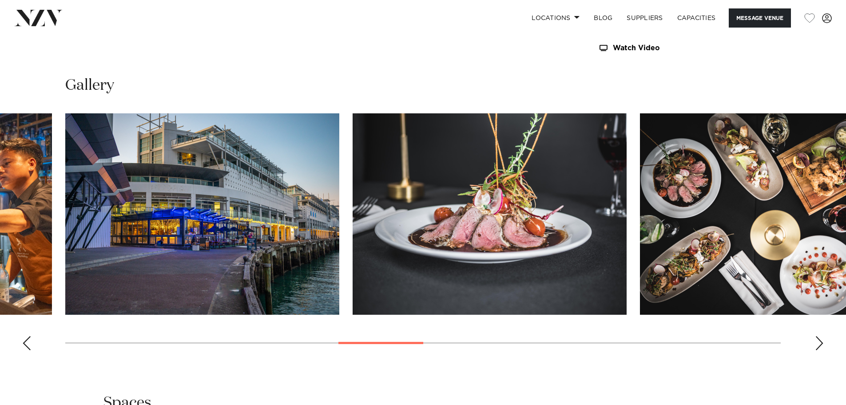
click at [819, 341] on div "Next slide" at bounding box center [819, 343] width 9 height 14
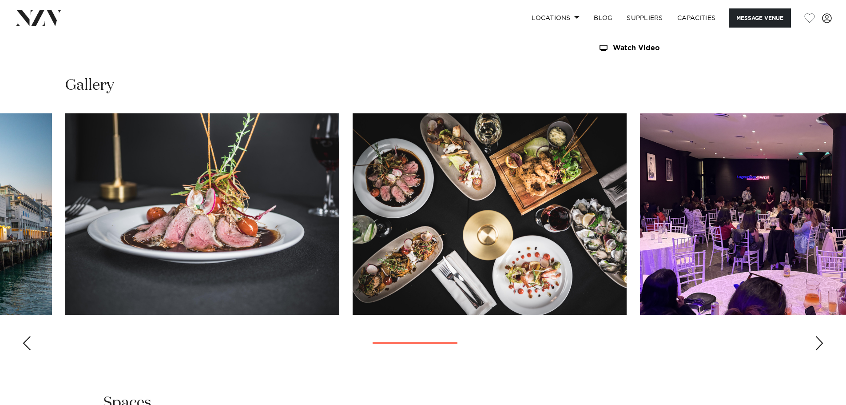
click at [819, 341] on div "Next slide" at bounding box center [819, 343] width 9 height 14
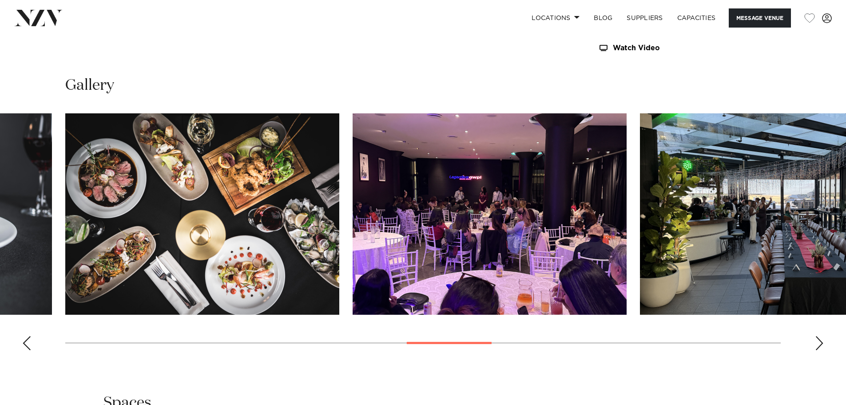
click at [819, 341] on div "Next slide" at bounding box center [819, 343] width 9 height 14
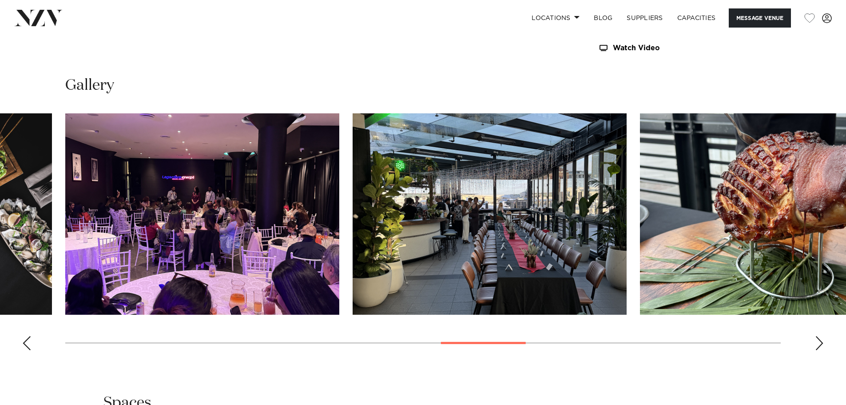
click at [819, 341] on div "Next slide" at bounding box center [819, 343] width 9 height 14
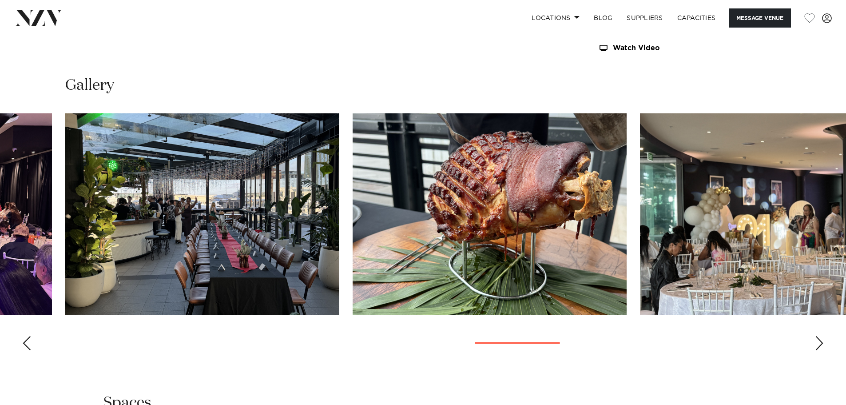
click at [819, 341] on div "Next slide" at bounding box center [819, 343] width 9 height 14
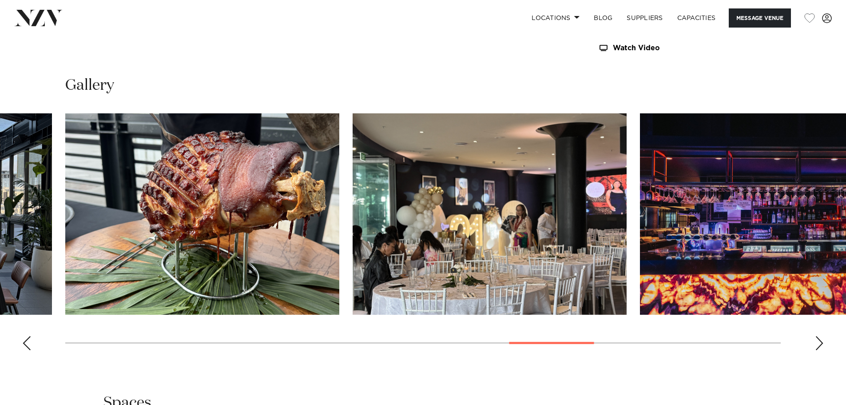
click at [819, 341] on div "Next slide" at bounding box center [819, 343] width 9 height 14
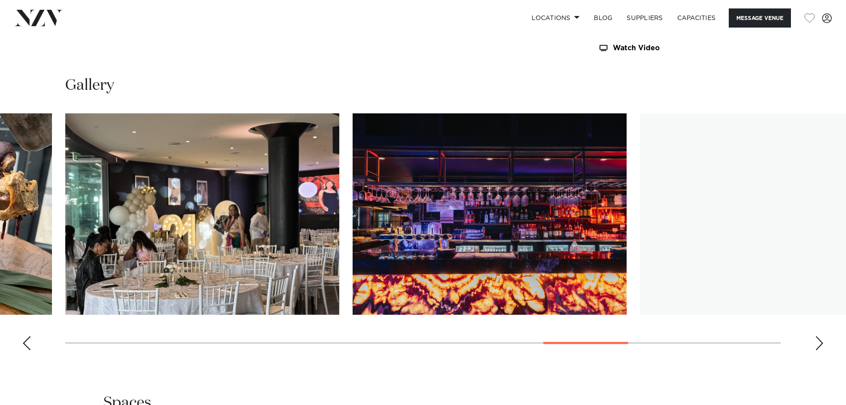
click at [819, 341] on div "Next slide" at bounding box center [819, 343] width 9 height 14
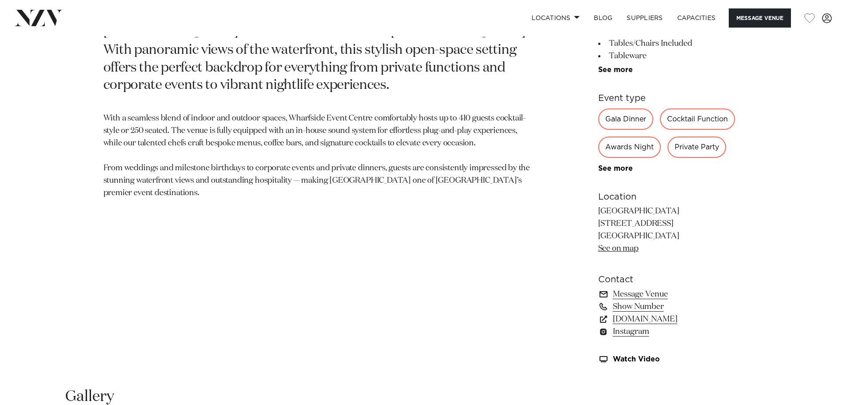
click at [651, 294] on link "Message Venue" at bounding box center [670, 294] width 145 height 12
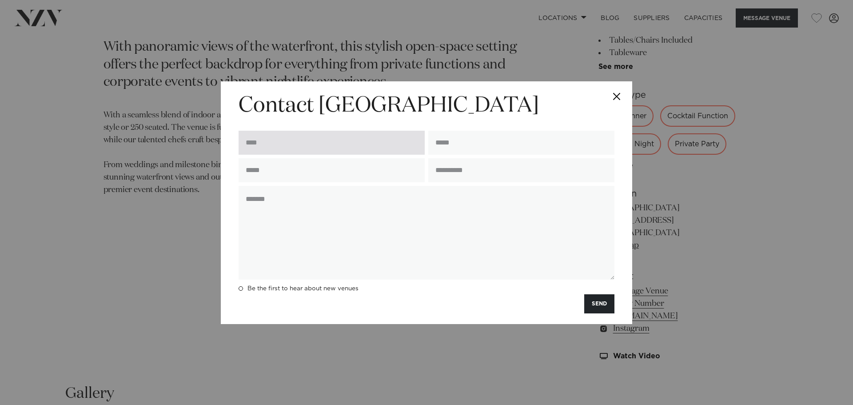
click at [292, 136] on input "text" at bounding box center [331, 143] width 186 height 24
click at [196, 163] on div "**********" at bounding box center [426, 202] width 853 height 405
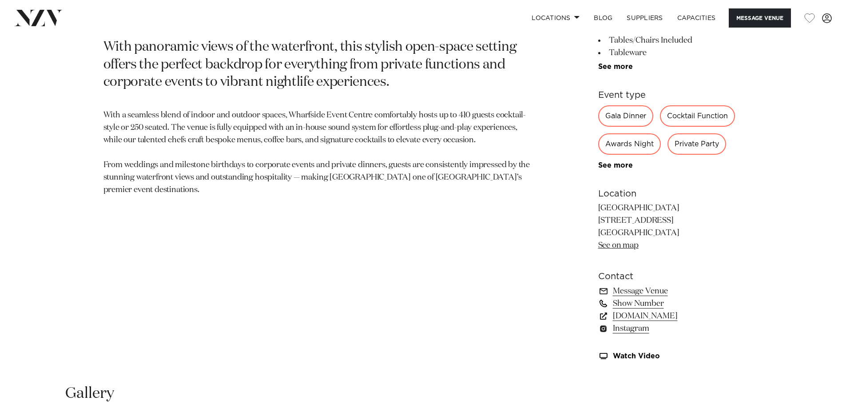
click at [654, 299] on link "Show Number" at bounding box center [670, 303] width 145 height 12
click at [659, 290] on link "Message Venue" at bounding box center [670, 291] width 145 height 12
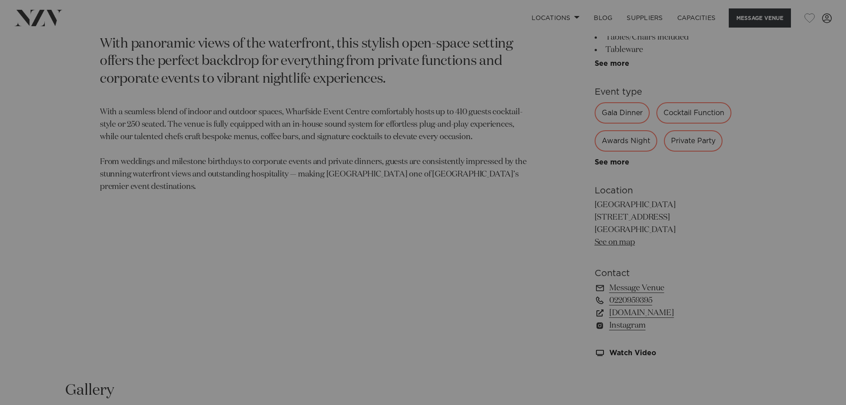
scroll to position [539, 0]
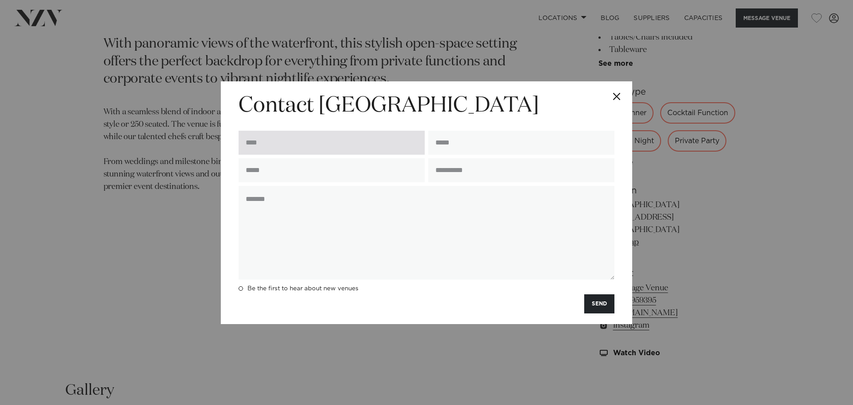
click at [320, 137] on input "text" at bounding box center [331, 143] width 186 height 24
type input "**********"
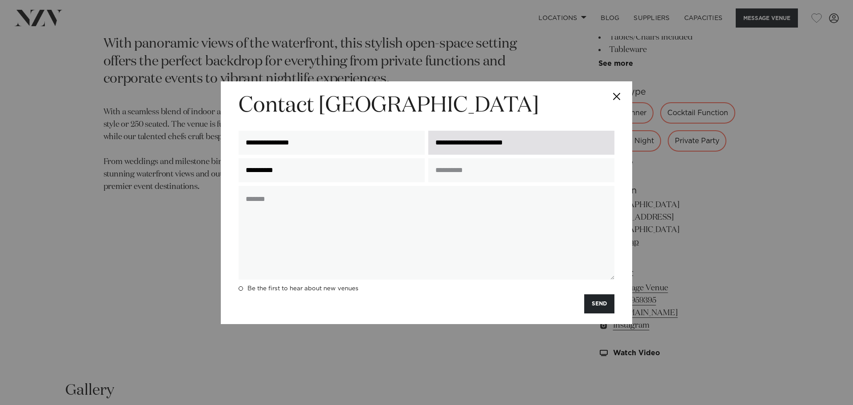
drag, startPoint x: 457, startPoint y: 141, endPoint x: 553, endPoint y: 139, distance: 95.1
click at [553, 139] on input "**********" at bounding box center [521, 143] width 186 height 24
type input "**********"
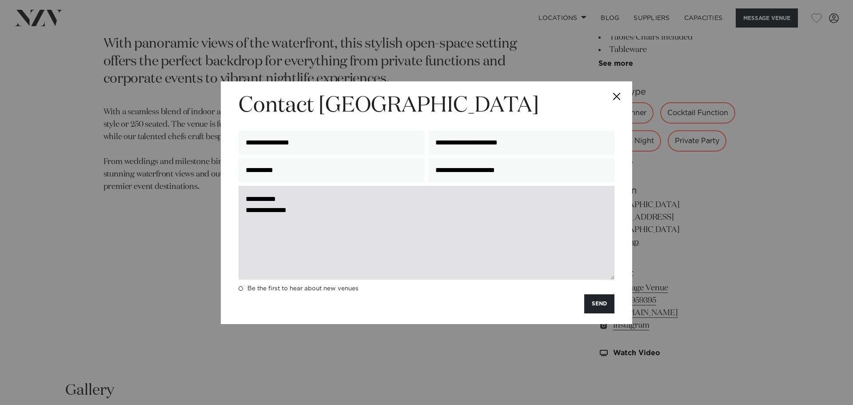
click at [245, 214] on textarea "**********" at bounding box center [426, 233] width 376 height 94
click at [248, 213] on textarea "**********" at bounding box center [426, 233] width 376 height 94
click at [248, 211] on textarea "**********" at bounding box center [426, 233] width 376 height 94
click at [312, 213] on textarea "**********" at bounding box center [426, 233] width 376 height 94
click at [285, 201] on textarea "**********" at bounding box center [426, 233] width 376 height 94
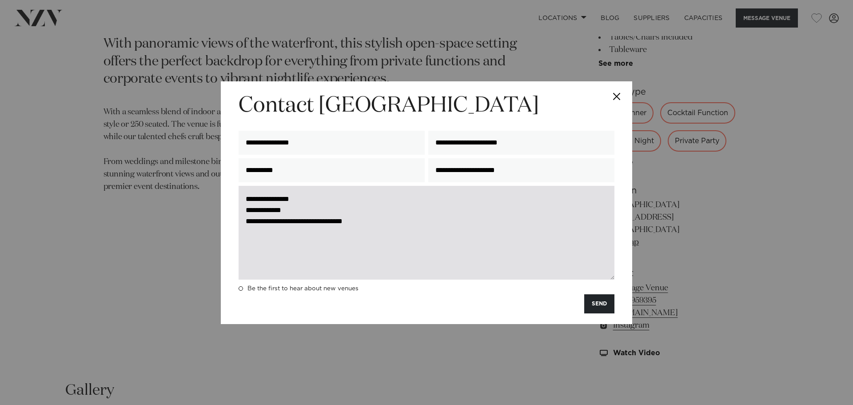
click at [313, 251] on textarea "**********" at bounding box center [426, 233] width 376 height 94
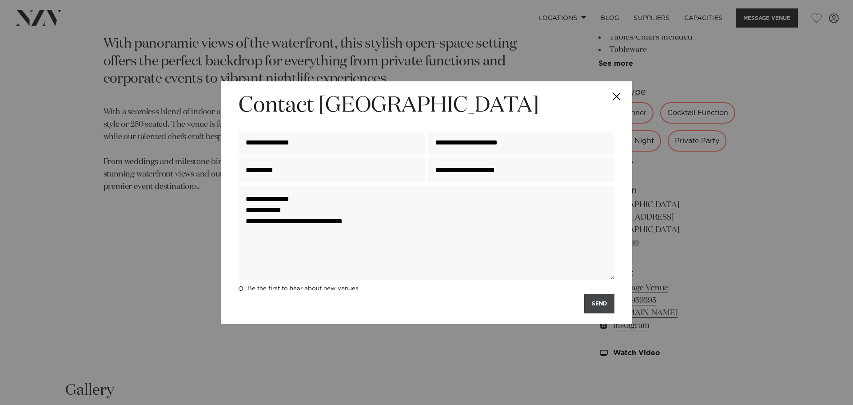
type textarea "**********"
click at [600, 303] on button "SEND" at bounding box center [599, 303] width 30 height 19
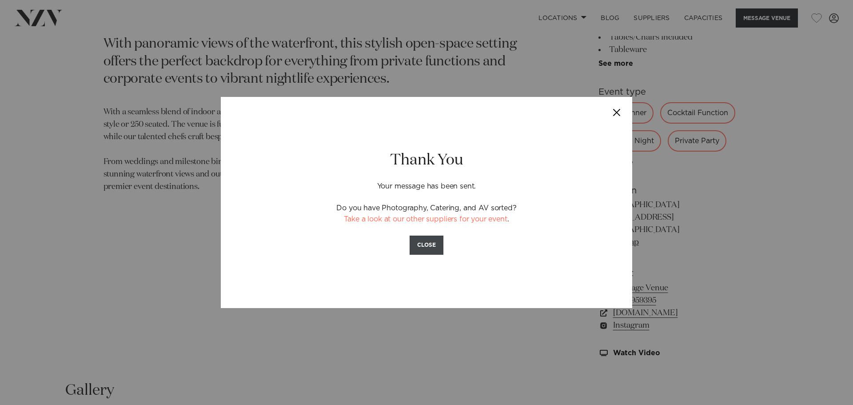
click at [433, 244] on button "CLOSE" at bounding box center [426, 244] width 34 height 19
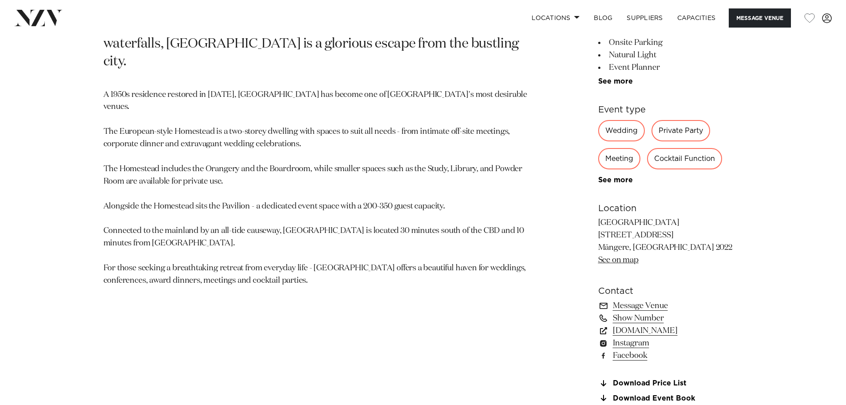
scroll to position [533, 0]
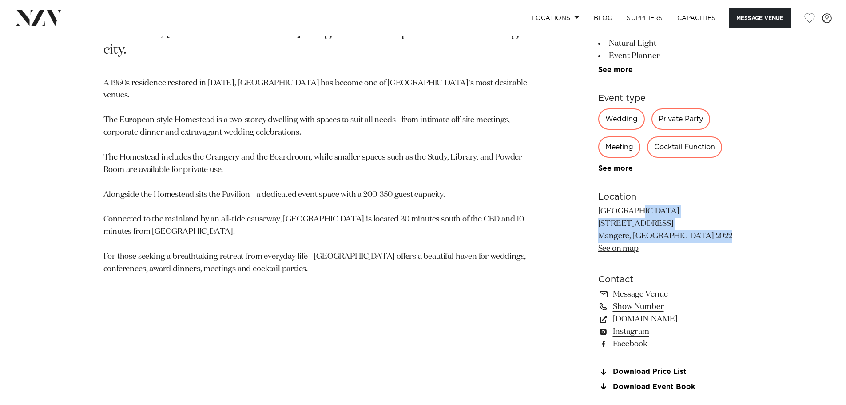
drag, startPoint x: 695, startPoint y: 237, endPoint x: 599, endPoint y: 207, distance: 100.4
click at [599, 207] on p "[GEOGRAPHIC_DATA] [STREET_ADDRESS] [GEOGRAPHIC_DATA], [GEOGRAPHIC_DATA] 2022 Se…" at bounding box center [670, 230] width 145 height 50
click at [614, 248] on link "See on map" at bounding box center [618, 248] width 40 height 8
click at [487, 258] on p "A 1950s residence restored in [DATE], [GEOGRAPHIC_DATA] has become one of [GEOG…" at bounding box center [319, 176] width 432 height 198
click at [633, 320] on link "[DOMAIN_NAME]" at bounding box center [670, 319] width 145 height 12
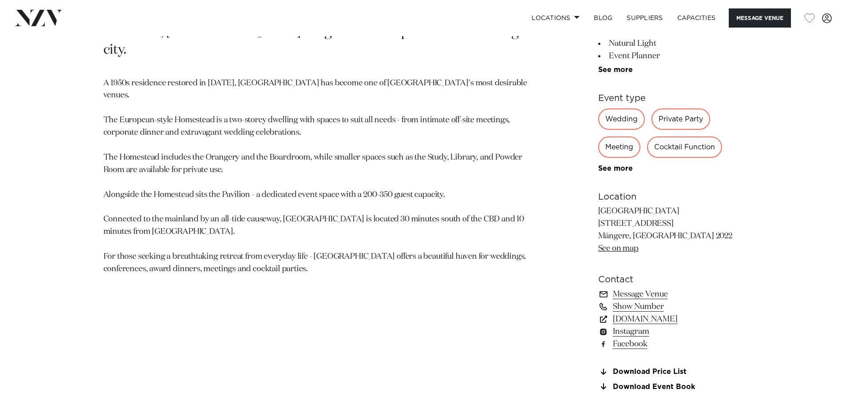
click at [360, 246] on p "A 1950s residence restored in [DATE], [GEOGRAPHIC_DATA] has become one of [GEOG…" at bounding box center [319, 176] width 432 height 198
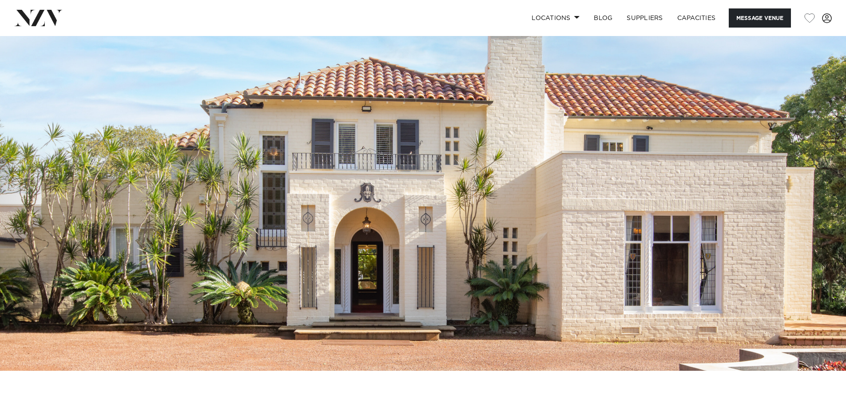
scroll to position [0, 0]
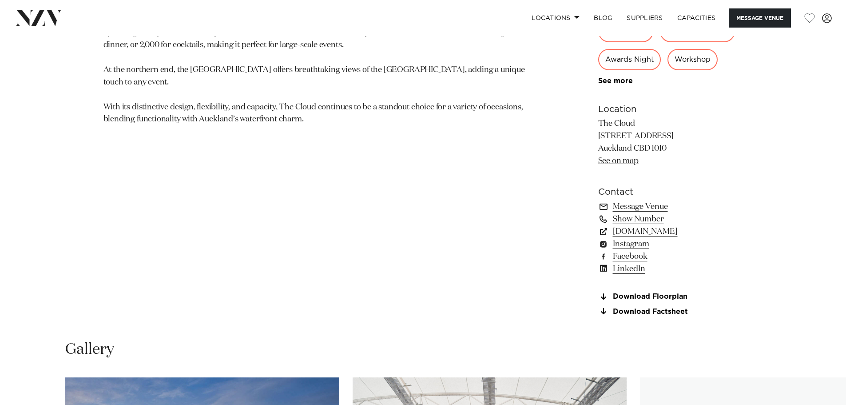
scroll to position [622, 0]
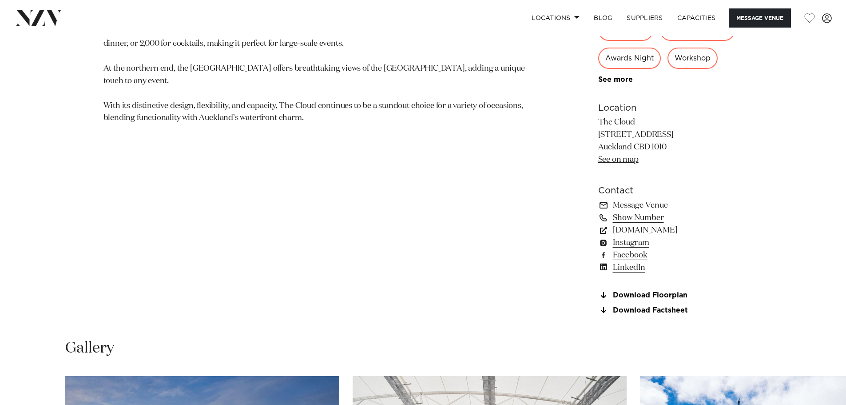
click at [321, 138] on section "[GEOGRAPHIC_DATA] The Cloud The Cloud, located on [GEOGRAPHIC_DATA]'s waterfron…" at bounding box center [319, 85] width 432 height 478
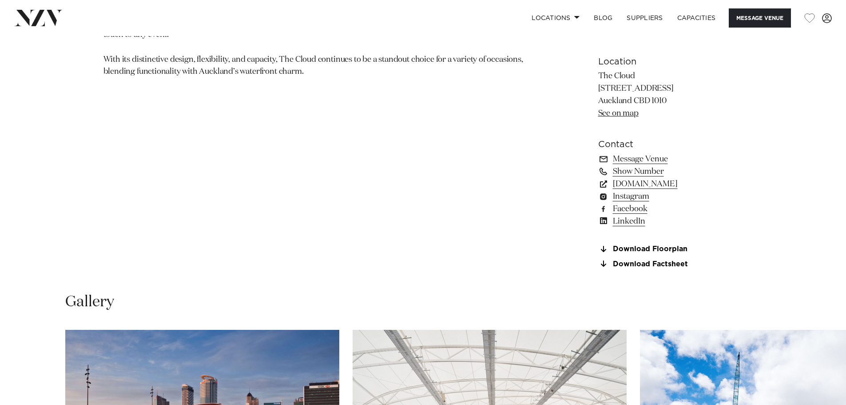
scroll to position [577, 0]
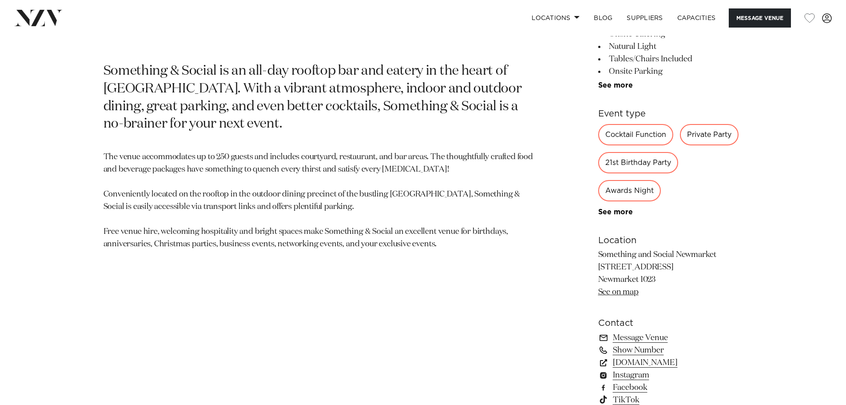
scroll to position [533, 0]
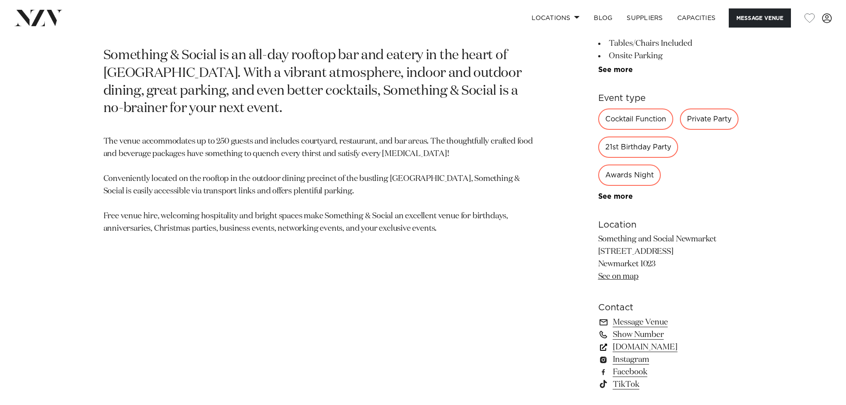
click at [643, 344] on link "[DOMAIN_NAME]" at bounding box center [670, 347] width 145 height 12
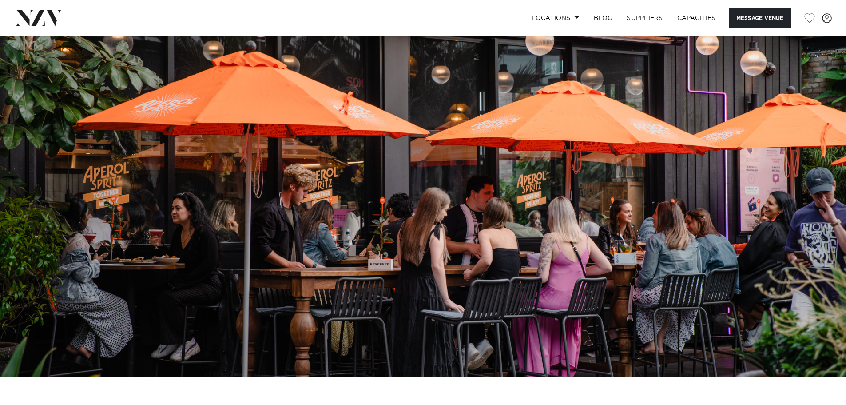
scroll to position [0, 0]
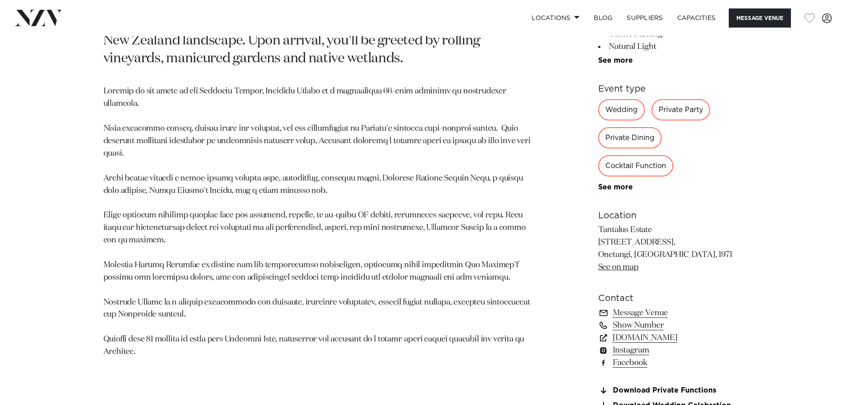
scroll to position [666, 0]
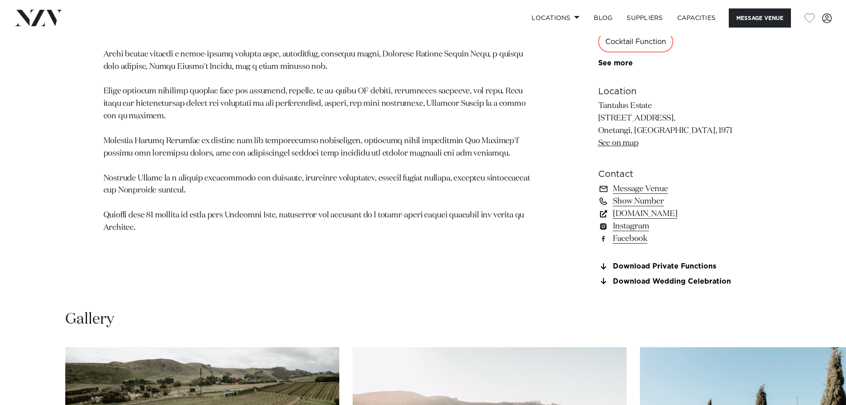
click at [628, 211] on link "tantalus.co.nz" at bounding box center [670, 213] width 145 height 12
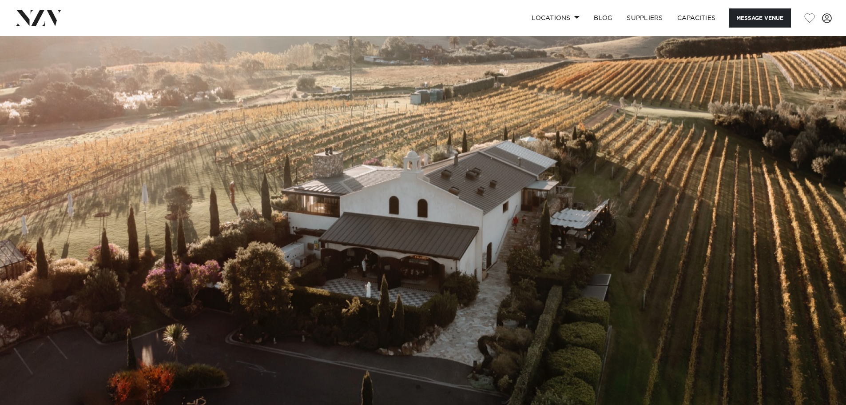
scroll to position [0, 0]
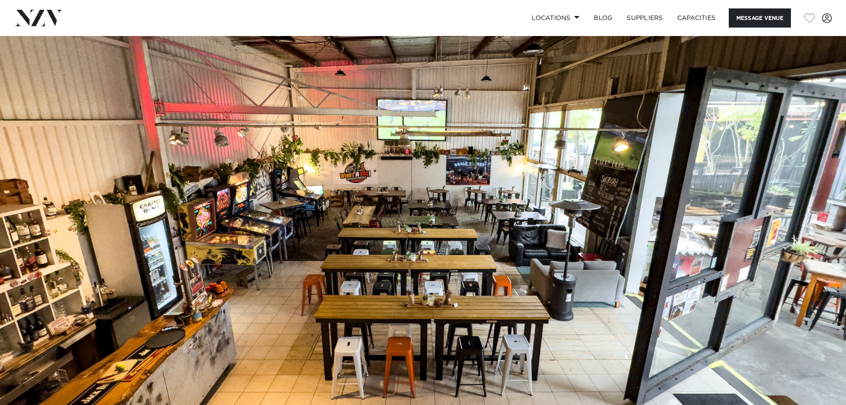
drag, startPoint x: 0, startPoint y: 0, endPoint x: 82, endPoint y: 33, distance: 88.5
click at [82, 33] on nav "Locations [GEOGRAPHIC_DATA] [GEOGRAPHIC_DATA] [GEOGRAPHIC_DATA] [GEOGRAPHIC_DAT…" at bounding box center [423, 18] width 846 height 36
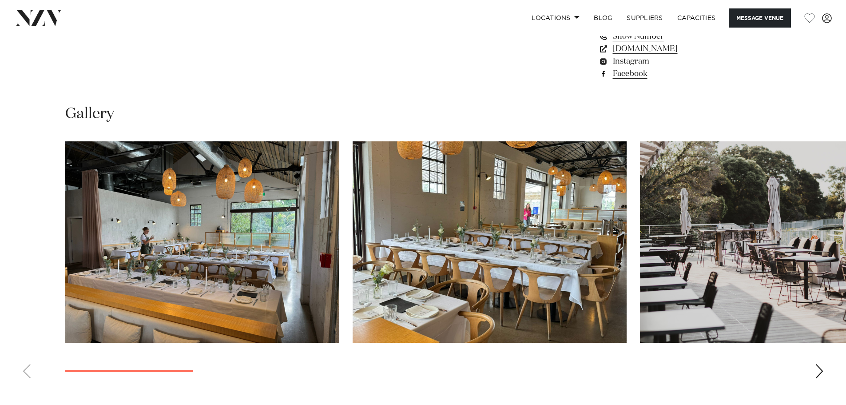
scroll to position [666, 0]
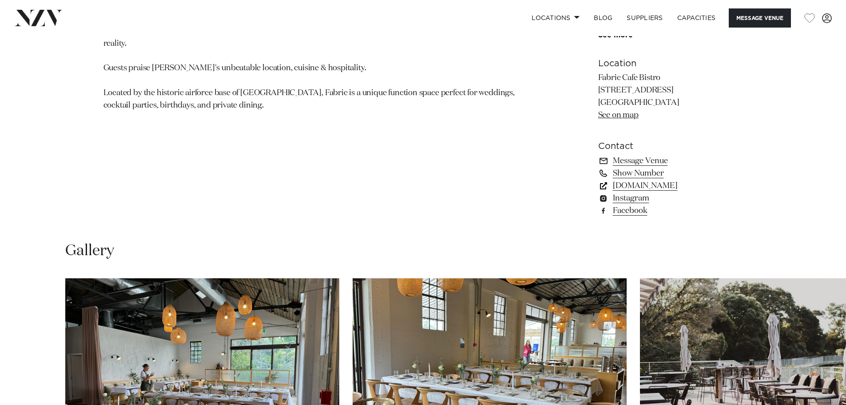
click at [706, 186] on link "www.fabriccafebistro.co.nz" at bounding box center [670, 185] width 145 height 12
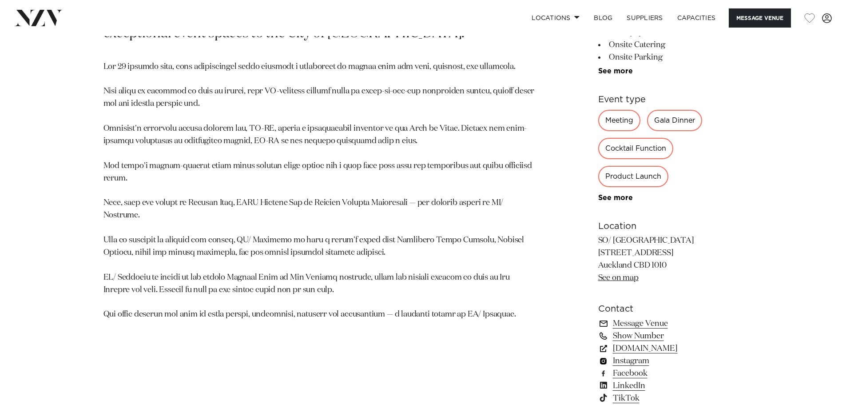
scroll to position [577, 0]
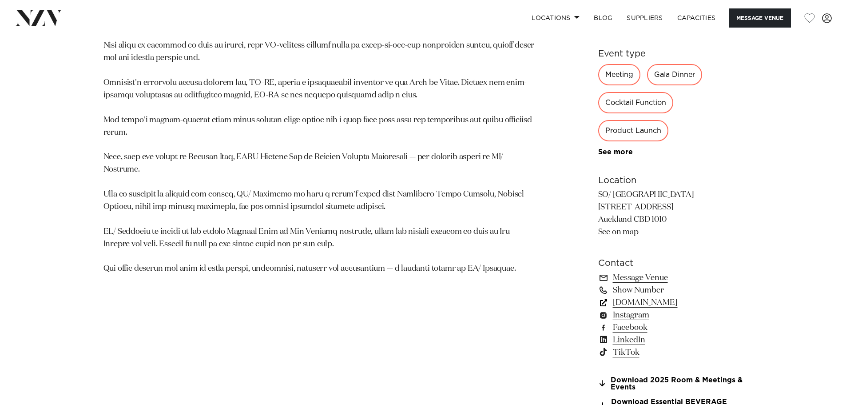
click at [645, 300] on link "[DOMAIN_NAME]" at bounding box center [670, 302] width 145 height 12
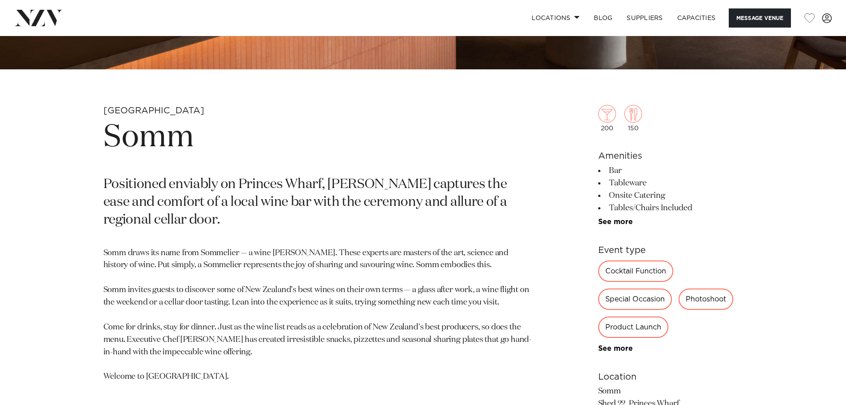
scroll to position [400, 0]
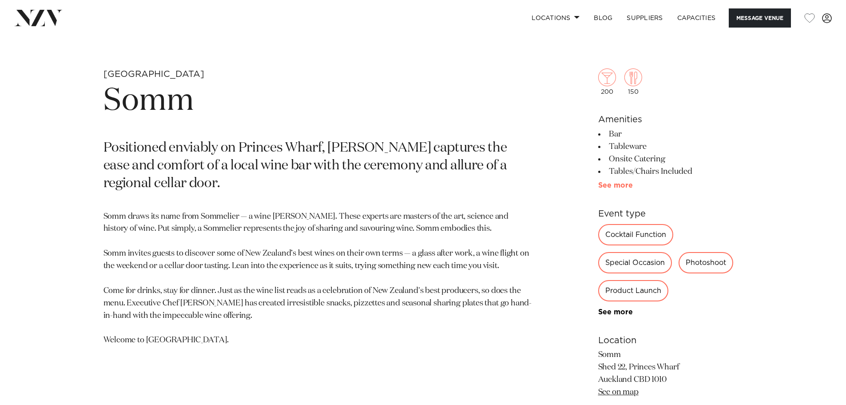
click at [622, 182] on link "See more" at bounding box center [632, 185] width 69 height 7
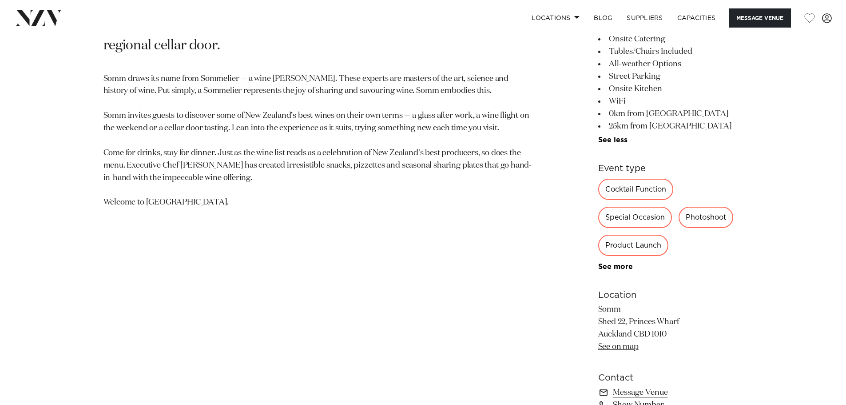
scroll to position [622, 0]
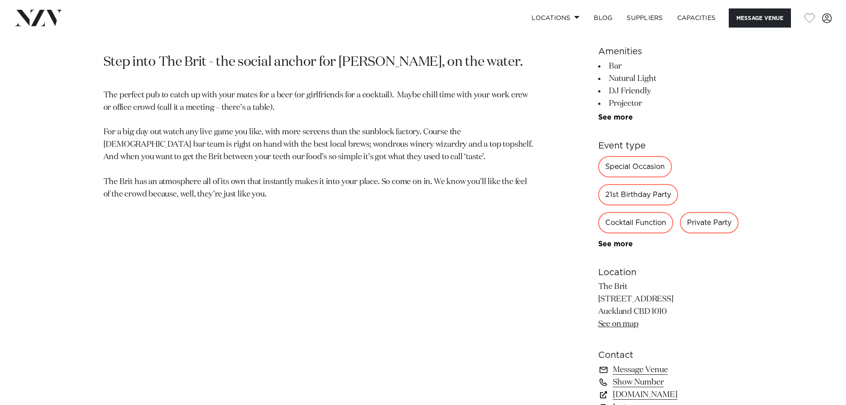
scroll to position [489, 0]
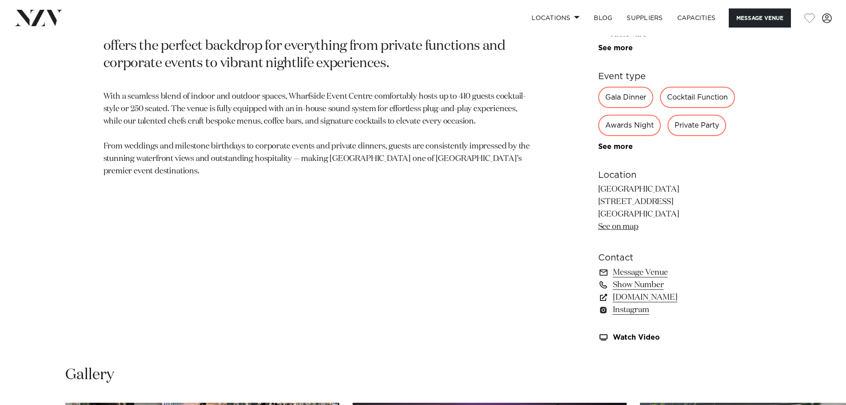
scroll to position [533, 0]
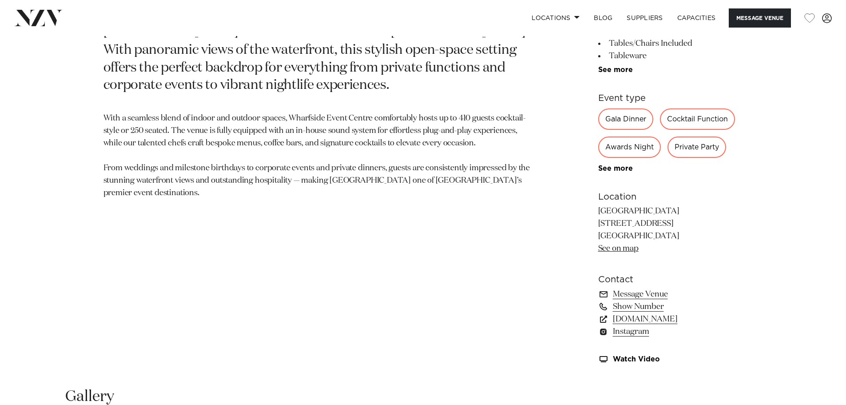
drag, startPoint x: 603, startPoint y: 209, endPoint x: 665, endPoint y: 228, distance: 65.2
click at [664, 227] on p "Wharfside Event Centre 19/137 Quay Street Auckland City 1010 See on map" at bounding box center [670, 230] width 145 height 50
click at [668, 231] on p "Wharfside Event Centre 19/137 Quay Street Auckland City 1010 See on map" at bounding box center [670, 230] width 145 height 50
click at [659, 234] on p "Wharfside Event Centre 19/137 Quay Street Auckland City 1010 See on map" at bounding box center [670, 230] width 145 height 50
drag, startPoint x: 665, startPoint y: 236, endPoint x: 593, endPoint y: 211, distance: 76.0
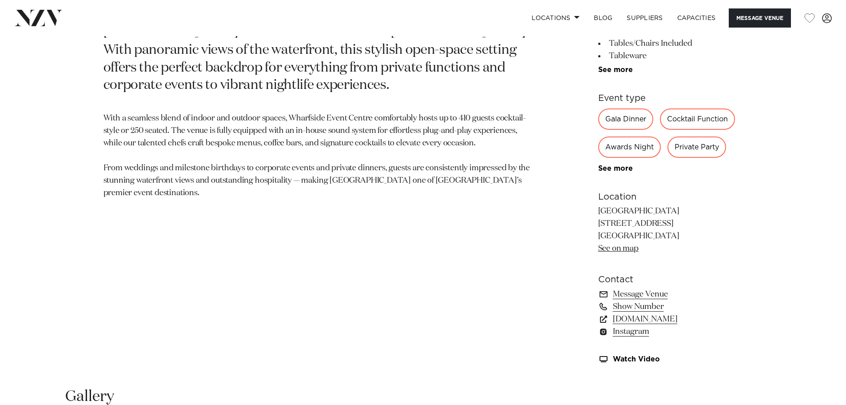
click at [593, 211] on div "[GEOGRAPHIC_DATA] Wharfside Function Centre [GEOGRAPHIC_DATA] is a versatile, m…" at bounding box center [423, 154] width 756 height 438
click at [600, 209] on p "[GEOGRAPHIC_DATA] [STREET_ADDRESS] [GEOGRAPHIC_DATA] 1010 See on map" at bounding box center [670, 230] width 145 height 50
drag, startPoint x: 600, startPoint y: 209, endPoint x: 656, endPoint y: 230, distance: 59.9
click at [656, 230] on p "[GEOGRAPHIC_DATA] [STREET_ADDRESS] [GEOGRAPHIC_DATA] 1010 See on map" at bounding box center [670, 230] width 145 height 50
copy p "Wharfside Event Centre 19/137 Quay Street Auckland City 1010"
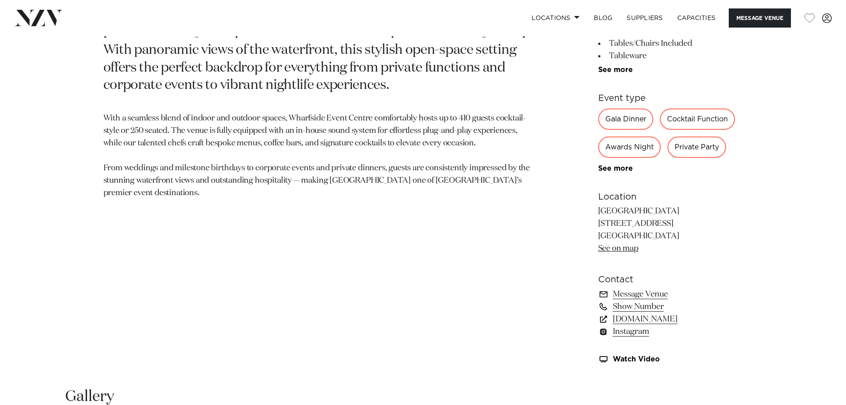
click at [430, 121] on p "With a seamless blend of indoor and outdoor spaces, Wharfside Event Centre comf…" at bounding box center [319, 155] width 432 height 87
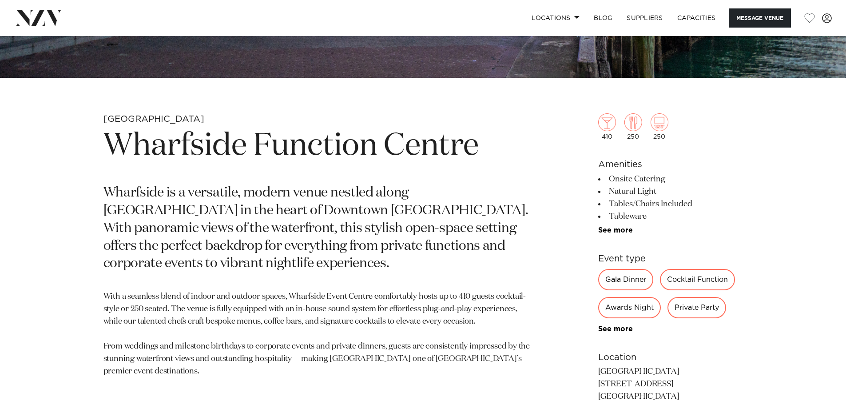
scroll to position [311, 0]
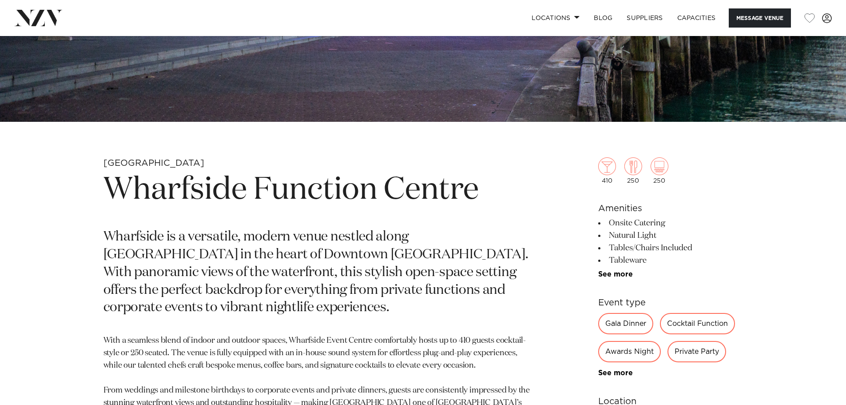
click at [387, 293] on p "Wharfside is a versatile, modern venue nestled along [GEOGRAPHIC_DATA] in the h…" at bounding box center [319, 272] width 432 height 88
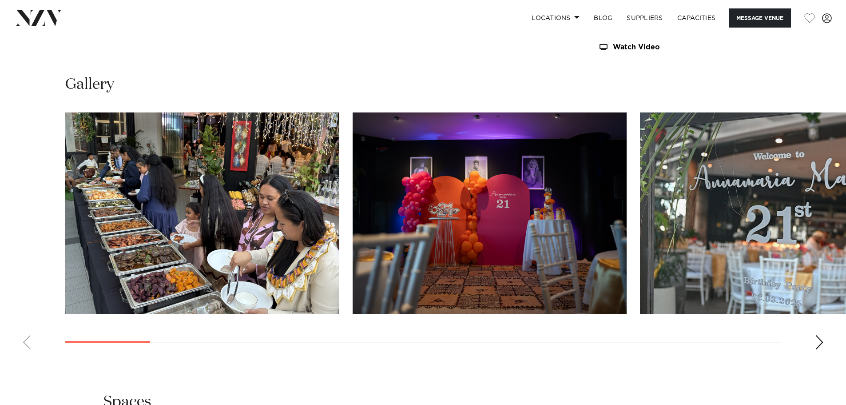
scroll to position [844, 0]
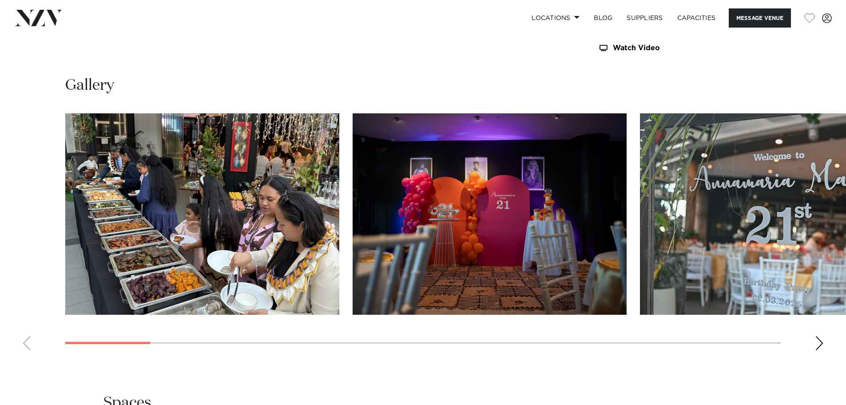
click at [811, 349] on swiper-container at bounding box center [423, 235] width 846 height 244
click at [839, 345] on swiper-container at bounding box center [423, 235] width 846 height 244
click at [811, 346] on swiper-container at bounding box center [423, 235] width 846 height 244
click at [816, 346] on div "Next slide" at bounding box center [819, 343] width 9 height 14
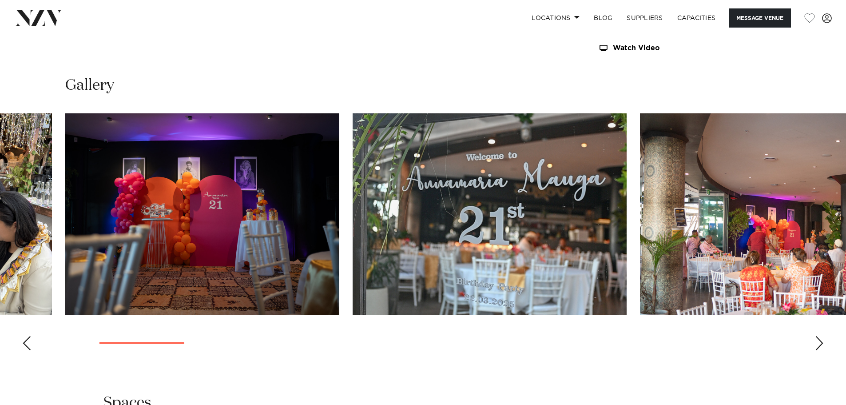
click at [824, 345] on swiper-container at bounding box center [423, 235] width 846 height 244
click at [821, 344] on div "Next slide" at bounding box center [819, 343] width 9 height 14
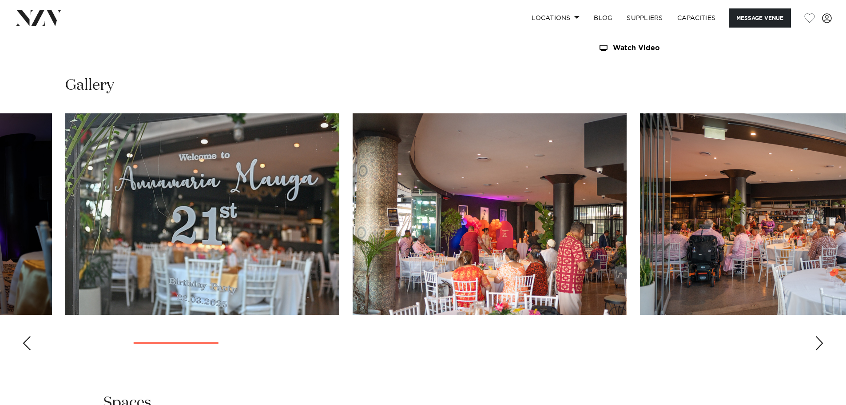
click at [821, 344] on div "Next slide" at bounding box center [819, 343] width 9 height 14
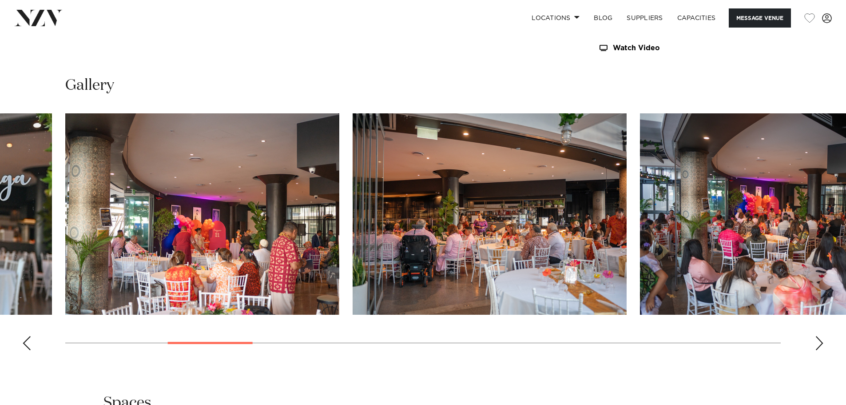
click at [821, 344] on div "Next slide" at bounding box center [819, 343] width 9 height 14
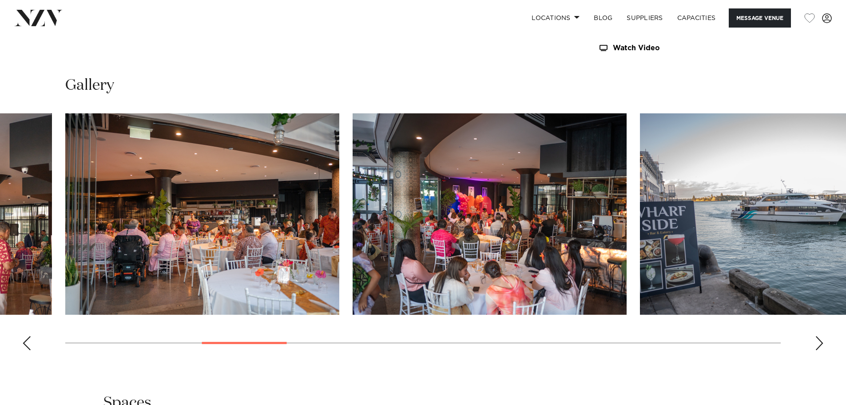
click at [821, 344] on div "Next slide" at bounding box center [819, 343] width 9 height 14
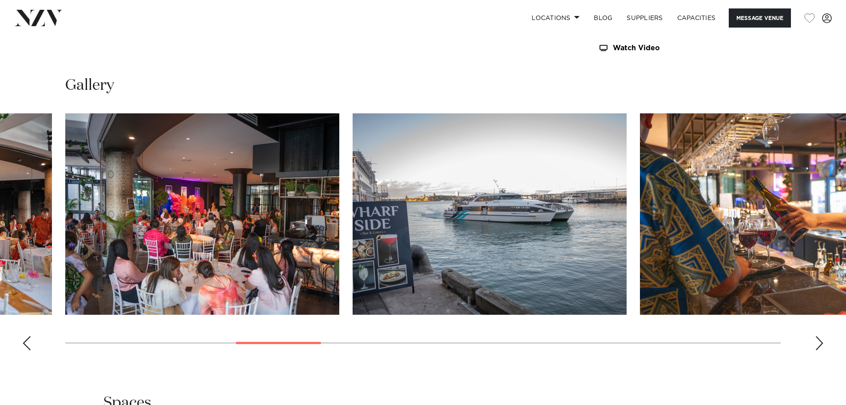
click at [821, 344] on div "Next slide" at bounding box center [819, 343] width 9 height 14
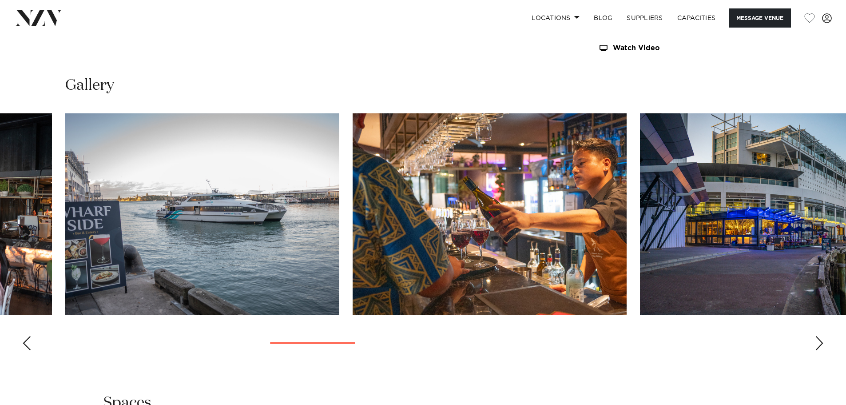
click at [821, 344] on div "Next slide" at bounding box center [819, 343] width 9 height 14
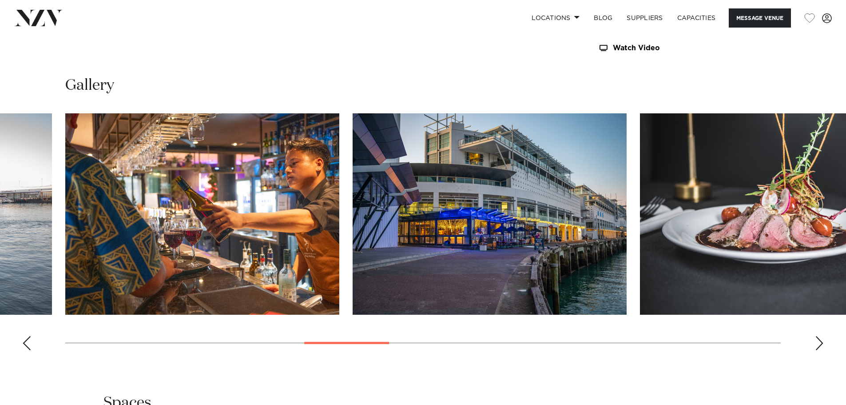
click at [821, 344] on div "Next slide" at bounding box center [819, 343] width 9 height 14
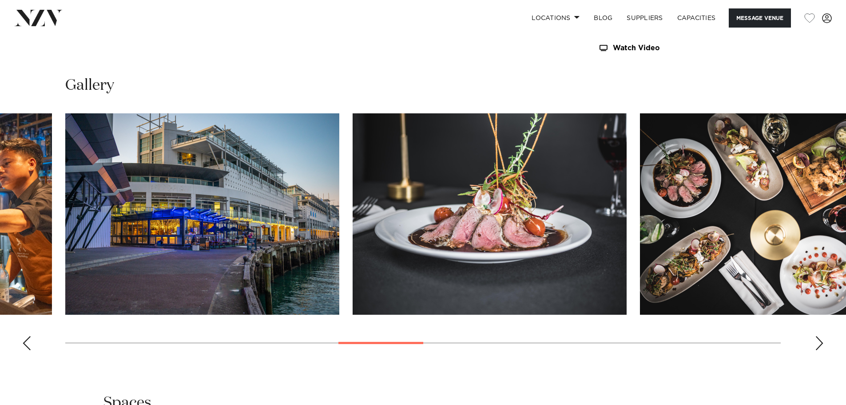
click at [821, 344] on div "Next slide" at bounding box center [819, 343] width 9 height 14
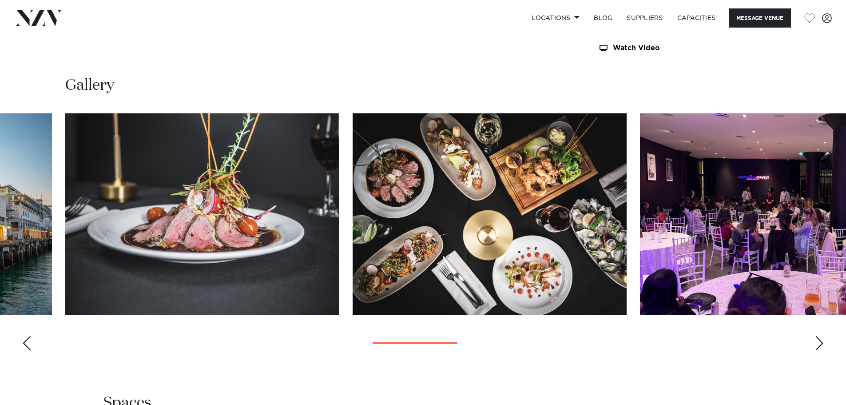
click at [821, 344] on div "Next slide" at bounding box center [819, 343] width 9 height 14
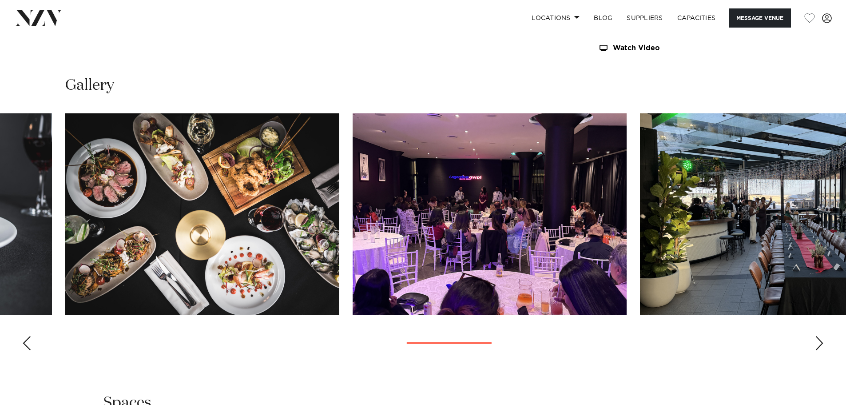
click at [793, 326] on swiper-container at bounding box center [423, 235] width 846 height 244
click at [815, 334] on swiper-container at bounding box center [423, 235] width 846 height 244
click at [825, 350] on swiper-container at bounding box center [423, 235] width 846 height 244
click at [822, 346] on div "Next slide" at bounding box center [819, 343] width 9 height 14
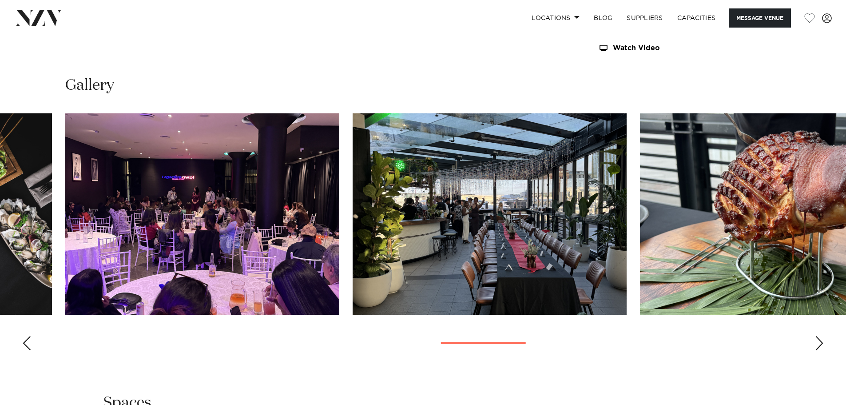
click at [822, 346] on div "Next slide" at bounding box center [819, 343] width 9 height 14
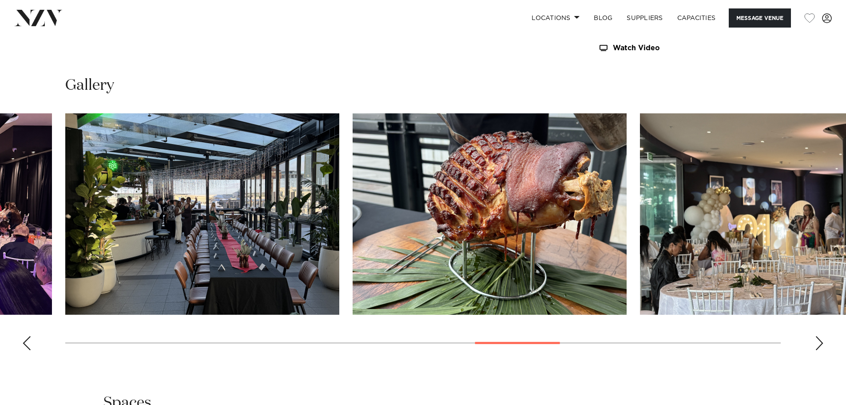
click at [822, 346] on div "Next slide" at bounding box center [819, 343] width 9 height 14
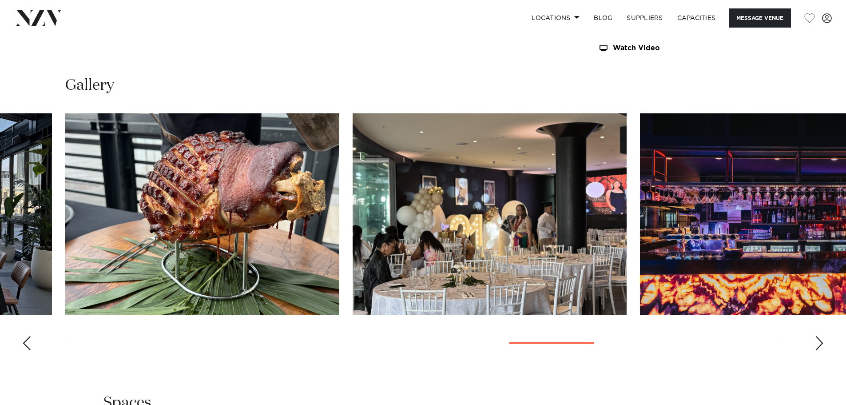
click at [822, 346] on div "Next slide" at bounding box center [819, 343] width 9 height 14
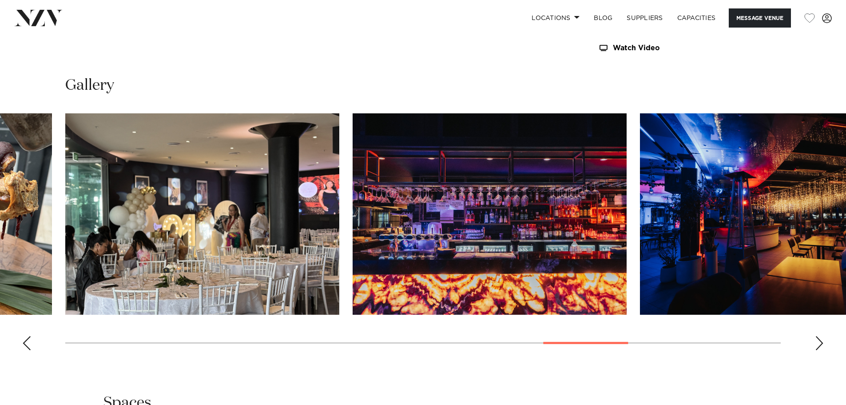
click at [807, 330] on swiper-container at bounding box center [423, 235] width 846 height 244
click at [820, 343] on div "Next slide" at bounding box center [819, 343] width 9 height 14
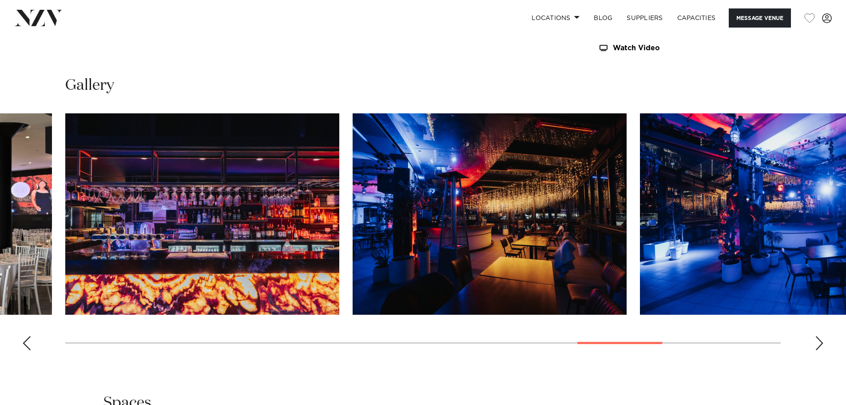
click at [821, 346] on div "Next slide" at bounding box center [819, 343] width 9 height 14
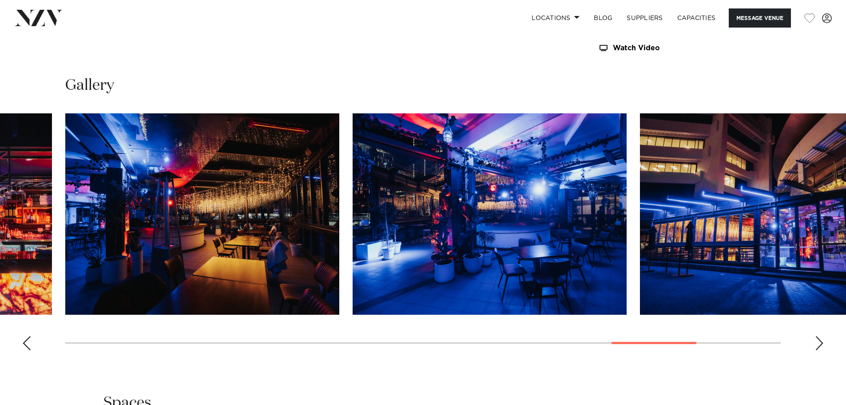
click at [821, 346] on div "Next slide" at bounding box center [819, 343] width 9 height 14
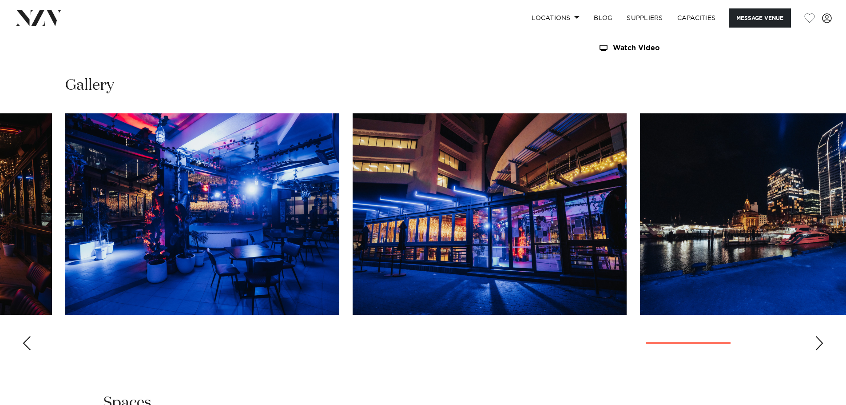
click at [829, 343] on swiper-container at bounding box center [423, 235] width 846 height 244
click at [293, 214] on img "18 / 21" at bounding box center [202, 213] width 274 height 201
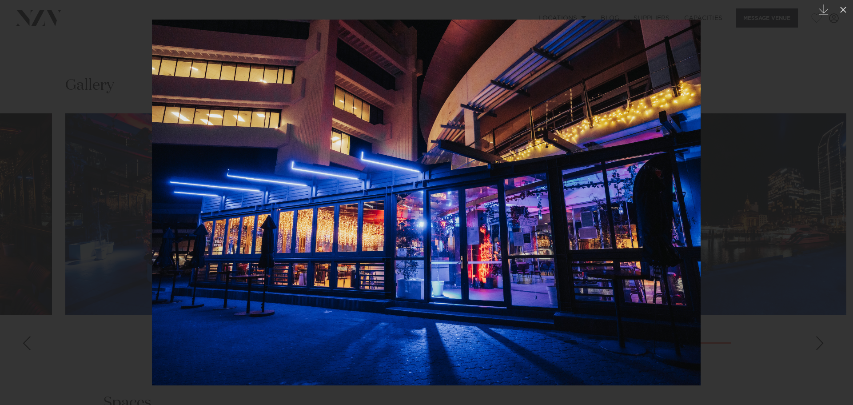
click at [695, 134] on img at bounding box center [426, 203] width 549 height 366
click at [753, 90] on div at bounding box center [426, 202] width 853 height 405
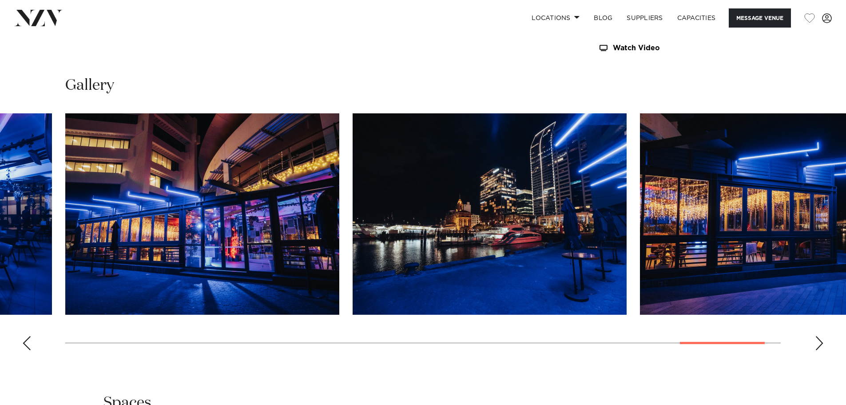
click at [820, 312] on img "21 / 21" at bounding box center [777, 213] width 274 height 201
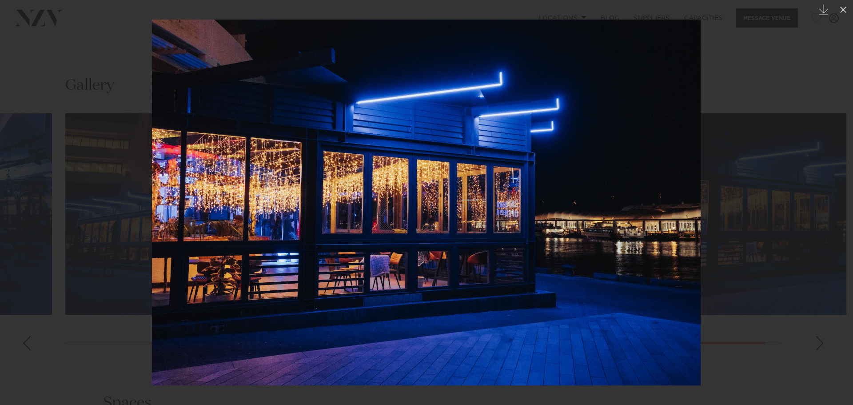
drag, startPoint x: 63, startPoint y: 118, endPoint x: 76, endPoint y: 122, distance: 14.3
click at [63, 117] on div at bounding box center [426, 202] width 853 height 405
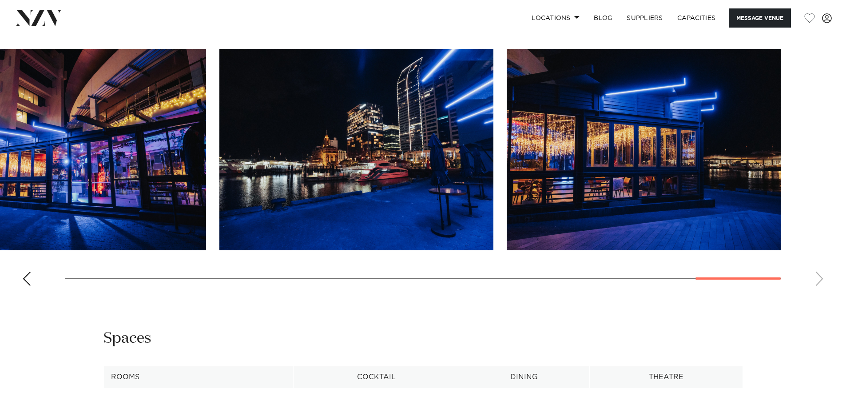
scroll to position [666, 0]
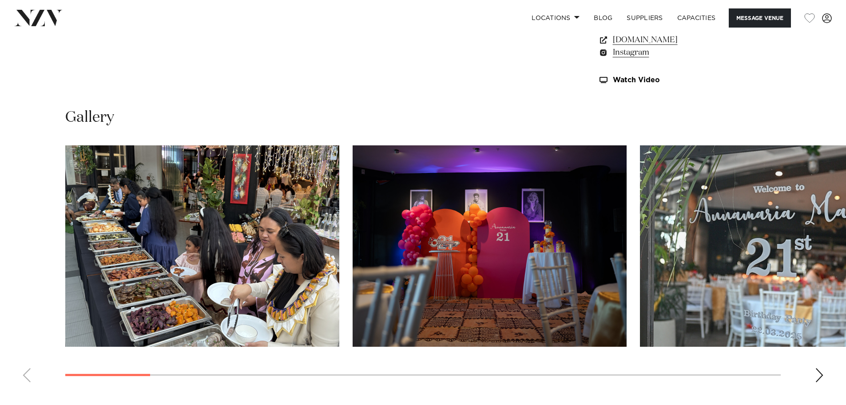
scroll to position [888, 0]
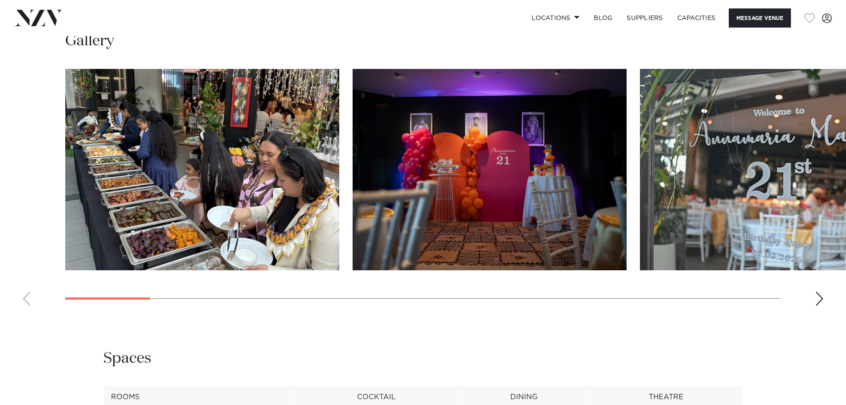
click at [817, 289] on swiper-container at bounding box center [423, 191] width 846 height 244
click at [816, 298] on div "Next slide" at bounding box center [819, 298] width 9 height 14
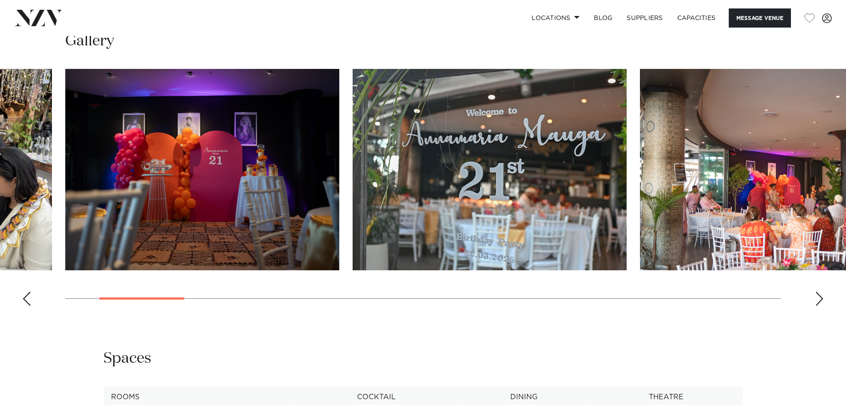
click at [815, 294] on div "Next slide" at bounding box center [819, 298] width 9 height 14
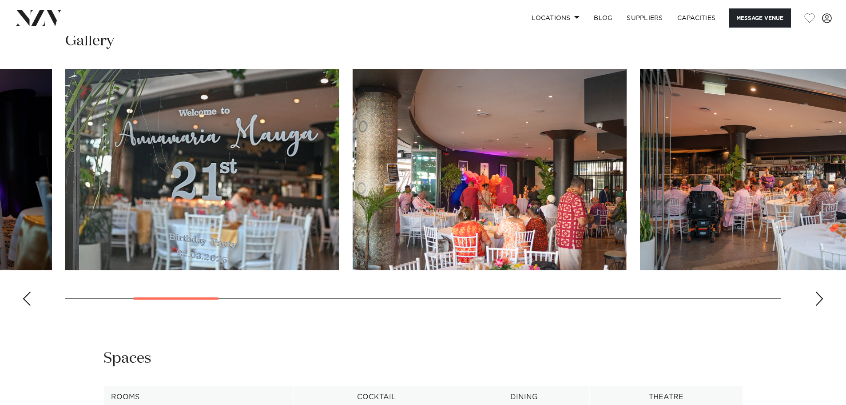
click at [815, 294] on div "Next slide" at bounding box center [819, 298] width 9 height 14
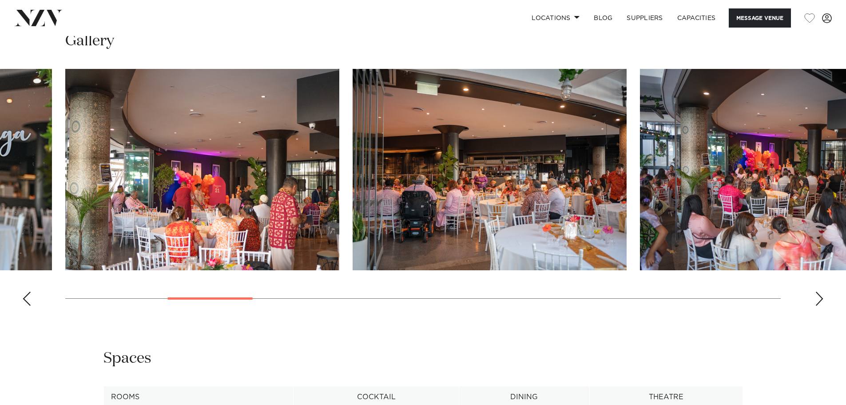
click at [815, 294] on div "Next slide" at bounding box center [819, 298] width 9 height 14
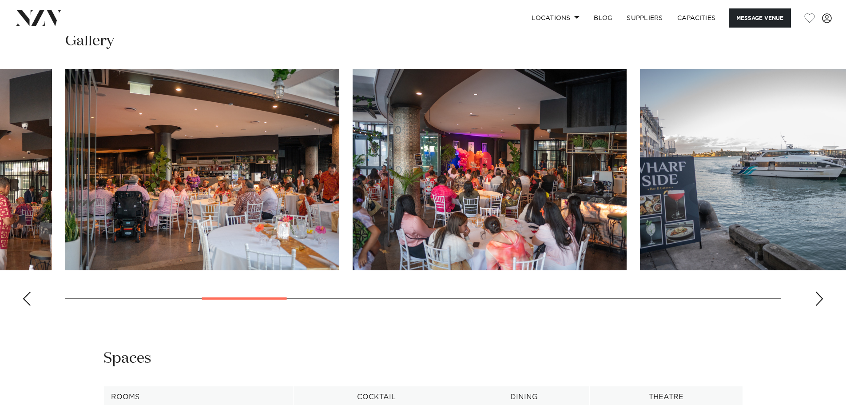
click at [815, 294] on div "Next slide" at bounding box center [819, 298] width 9 height 14
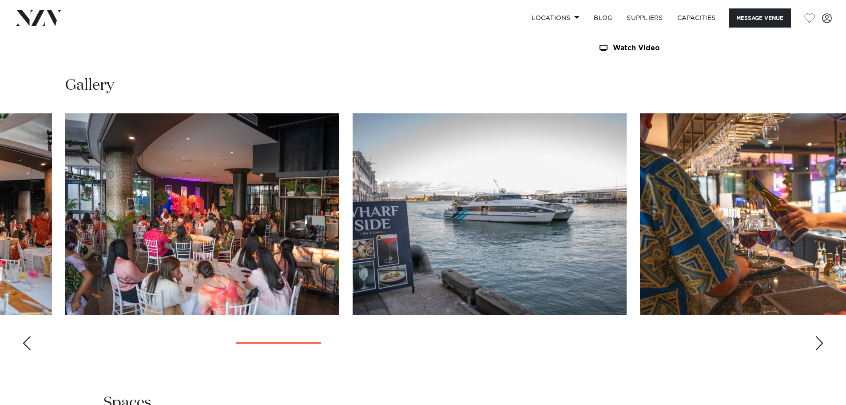
scroll to position [444, 0]
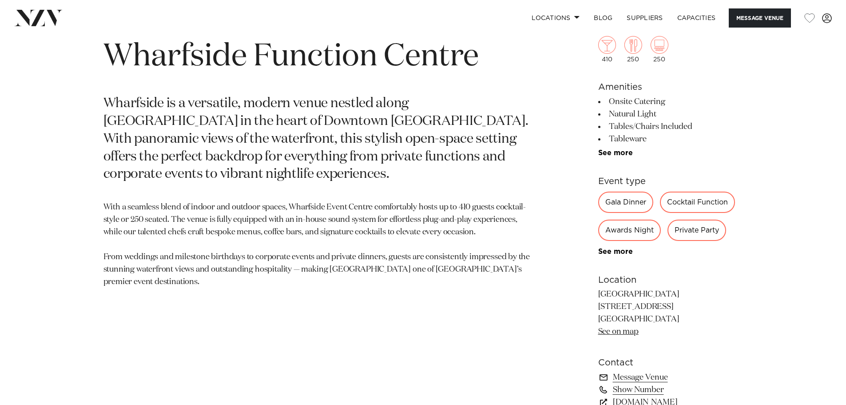
click at [433, 127] on p "Wharfside is a versatile, modern venue nestled along [GEOGRAPHIC_DATA] in the h…" at bounding box center [319, 139] width 432 height 88
click at [403, 170] on section "[GEOGRAPHIC_DATA] Wharfside Function Centre [GEOGRAPHIC_DATA] is a versatile, m…" at bounding box center [319, 243] width 432 height 438
click at [731, 290] on p "[GEOGRAPHIC_DATA] [STREET_ADDRESS] [GEOGRAPHIC_DATA] 1010 See on map" at bounding box center [670, 313] width 145 height 50
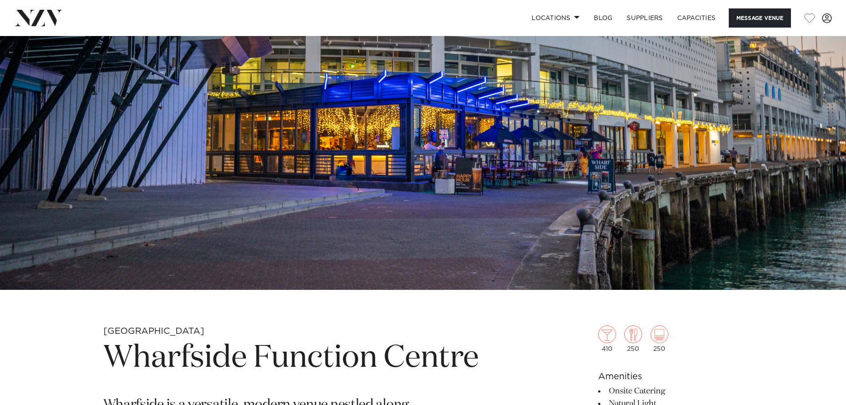
scroll to position [178, 0]
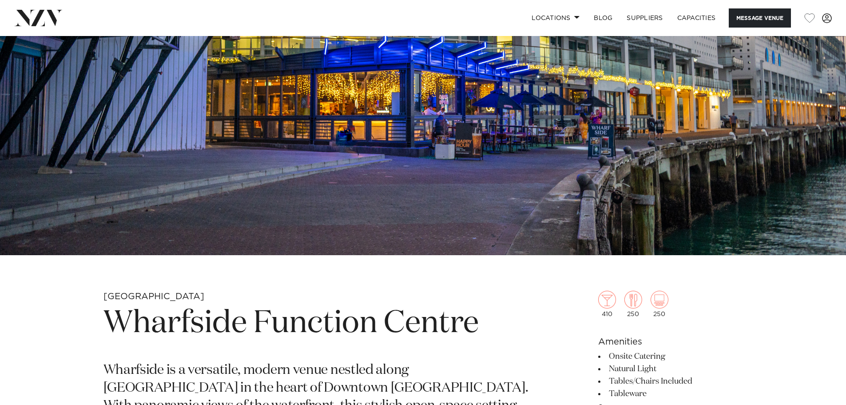
click at [344, 232] on img at bounding box center [423, 56] width 846 height 397
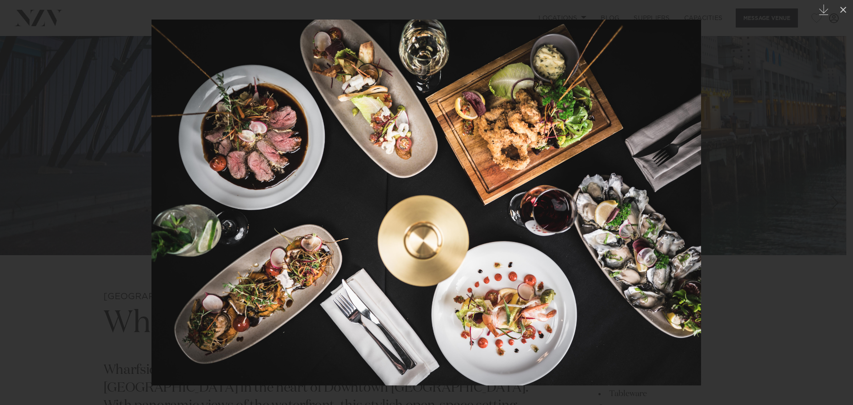
click at [99, 306] on div at bounding box center [426, 202] width 853 height 405
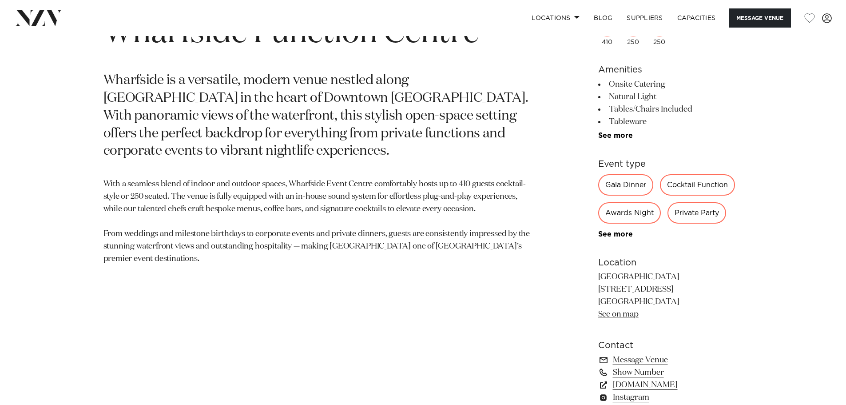
scroll to position [577, 0]
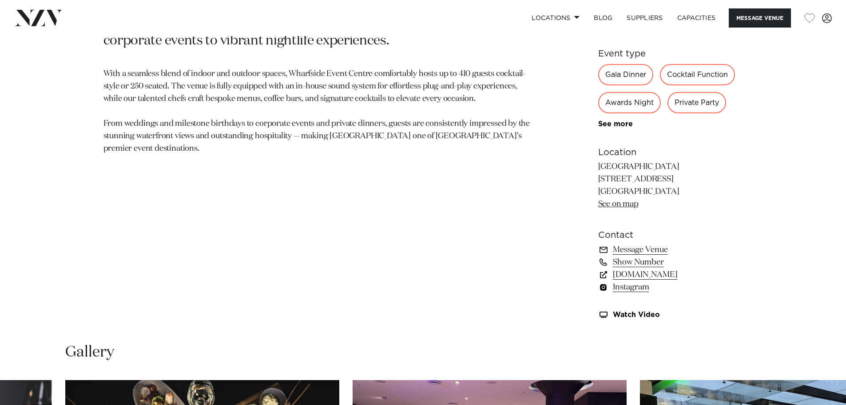
click at [640, 284] on link "Instagram" at bounding box center [670, 287] width 145 height 12
click at [131, 221] on section "[GEOGRAPHIC_DATA] Wharfside Function Centre [GEOGRAPHIC_DATA] is a versatile, m…" at bounding box center [319, 110] width 432 height 438
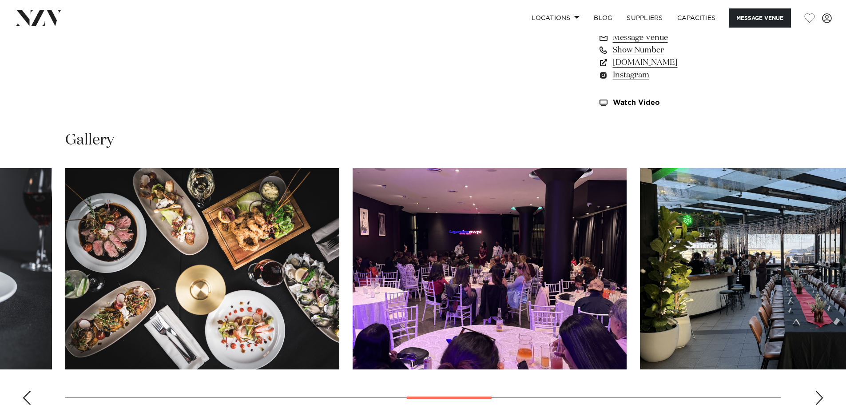
scroll to position [844, 0]
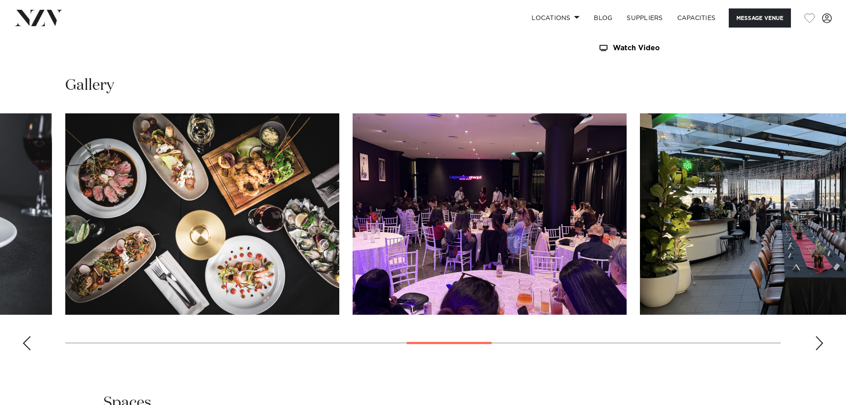
click at [813, 354] on swiper-container at bounding box center [423, 235] width 846 height 244
click at [815, 345] on div "Next slide" at bounding box center [819, 343] width 9 height 14
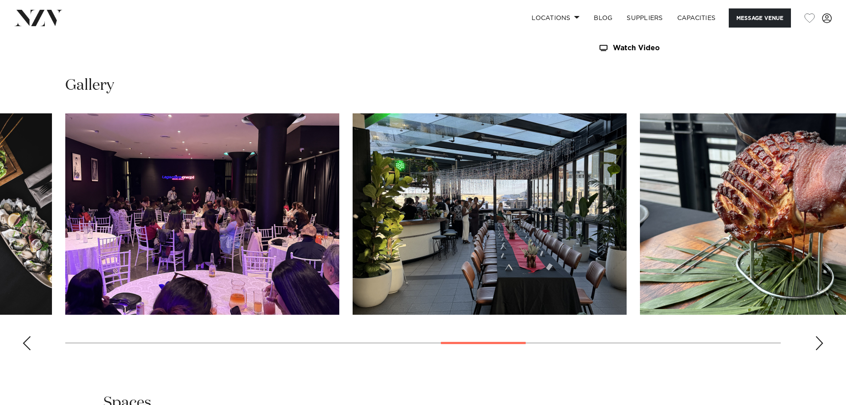
click at [815, 345] on div "Next slide" at bounding box center [819, 343] width 9 height 14
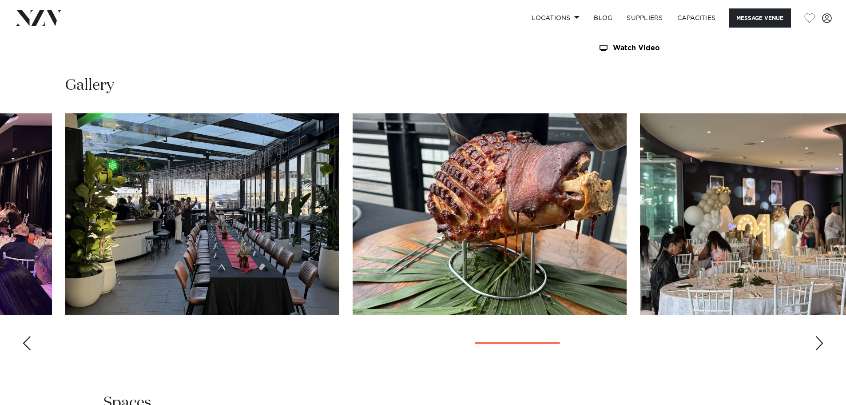
click at [46, 23] on img at bounding box center [38, 18] width 48 height 16
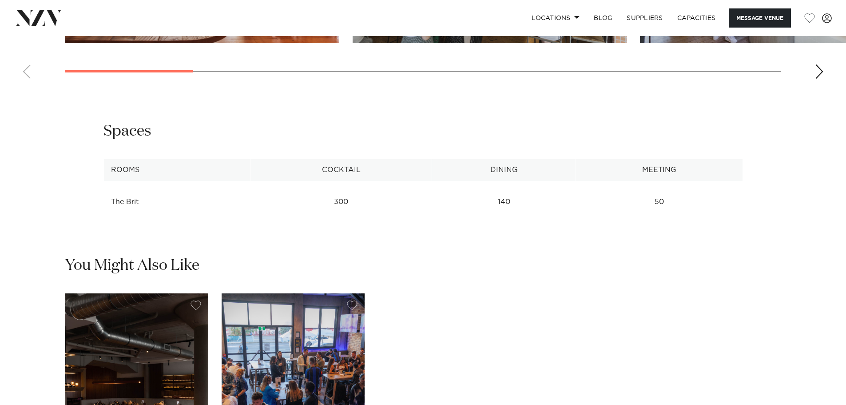
scroll to position [1288, 0]
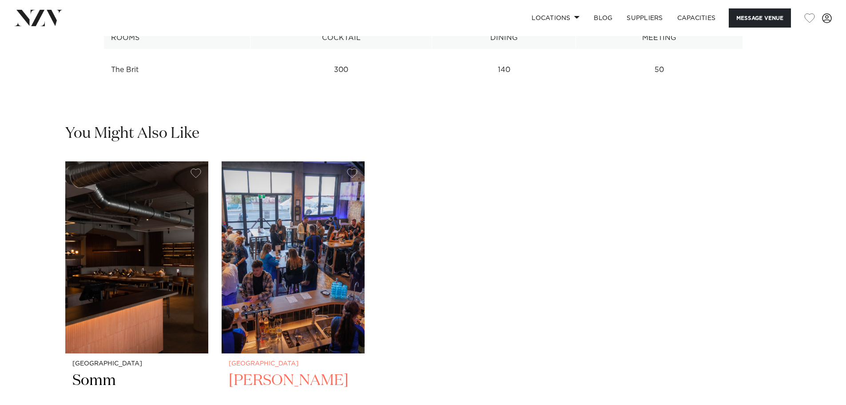
click at [332, 202] on img "2 / 2" at bounding box center [293, 257] width 143 height 192
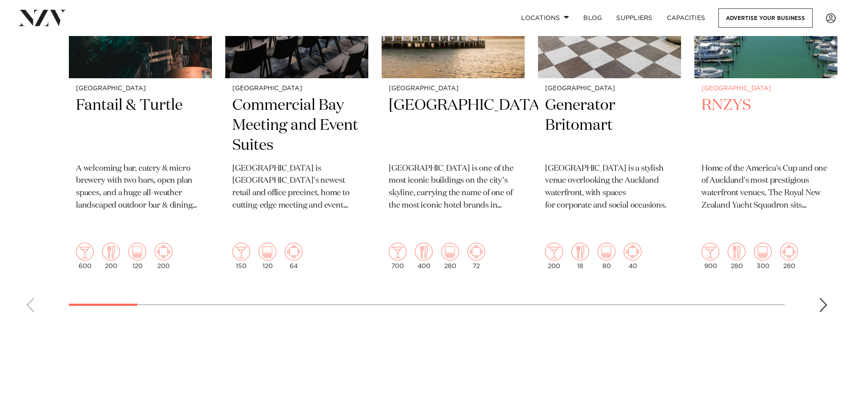
scroll to position [755, 0]
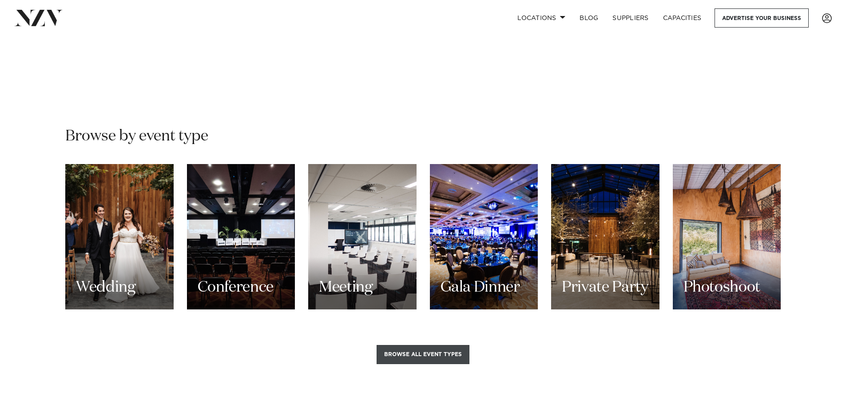
click at [438, 345] on button "Browse all event types" at bounding box center [423, 354] width 93 height 19
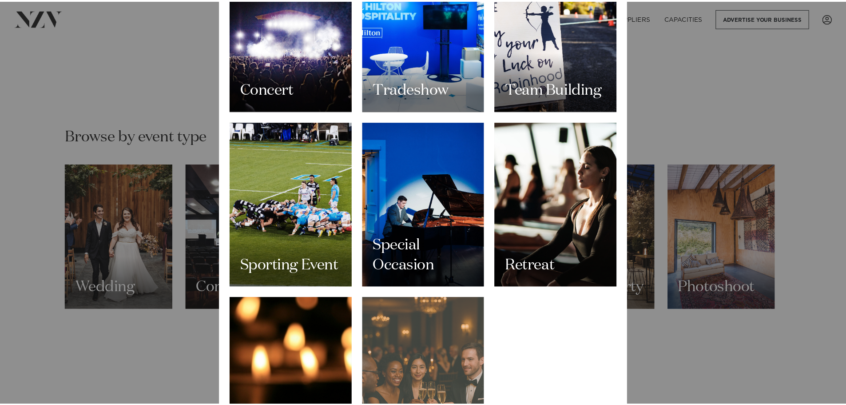
scroll to position [1086, 0]
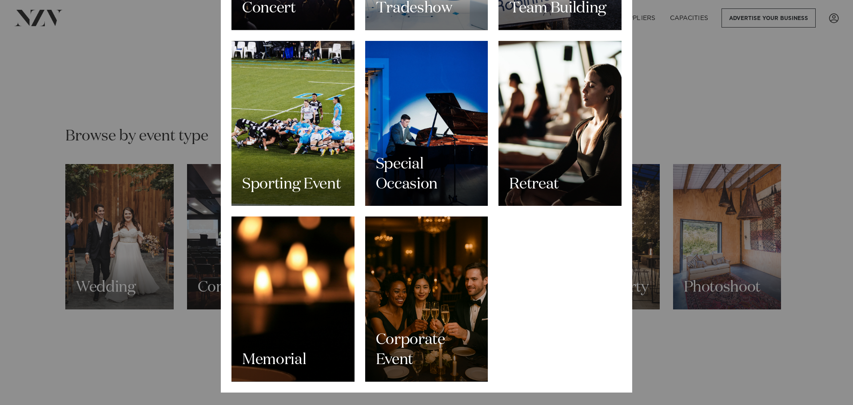
click at [167, 349] on div "All event types Wedding Conference Meeting Gala Dinner Private Party Photoshoot…" at bounding box center [426, 202] width 853 height 405
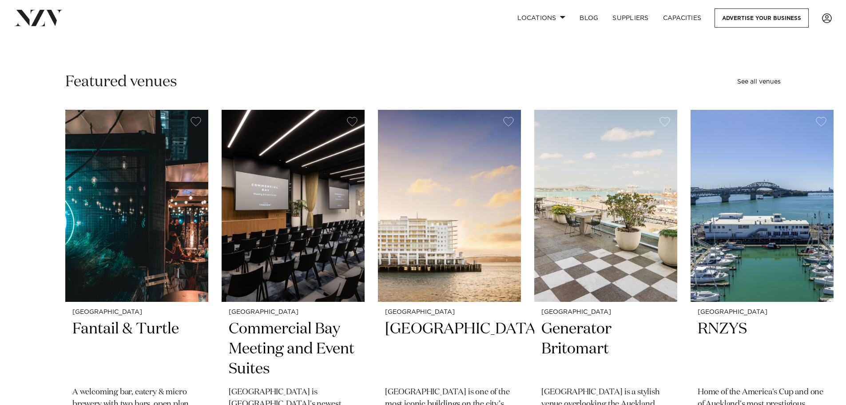
scroll to position [178, 0]
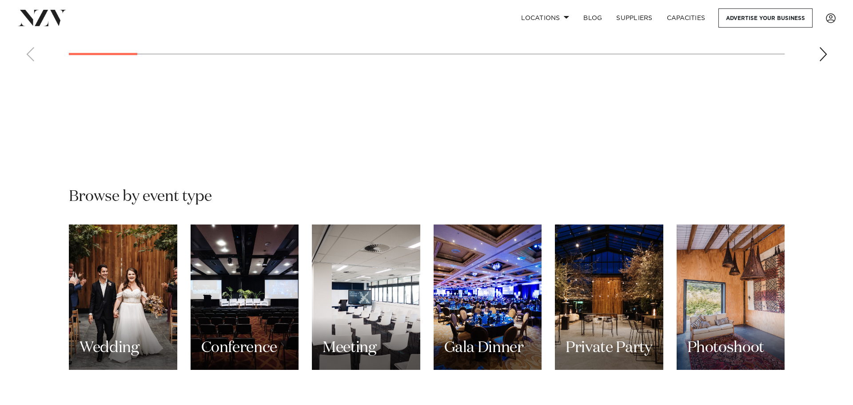
scroll to position [711, 0]
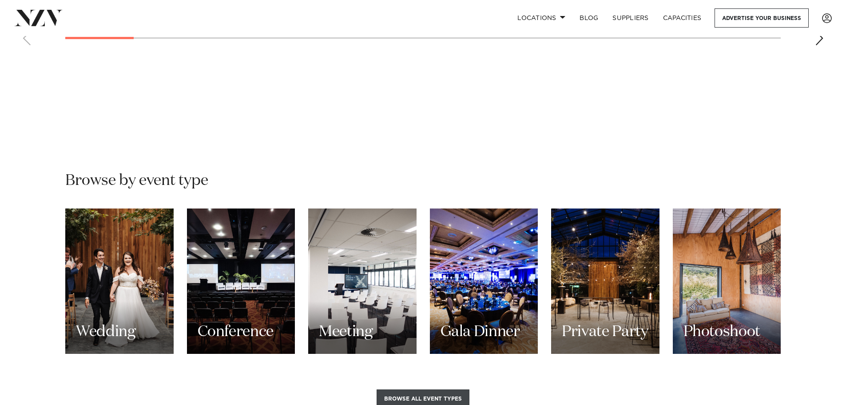
click at [424, 389] on button "Browse all event types" at bounding box center [423, 398] width 93 height 19
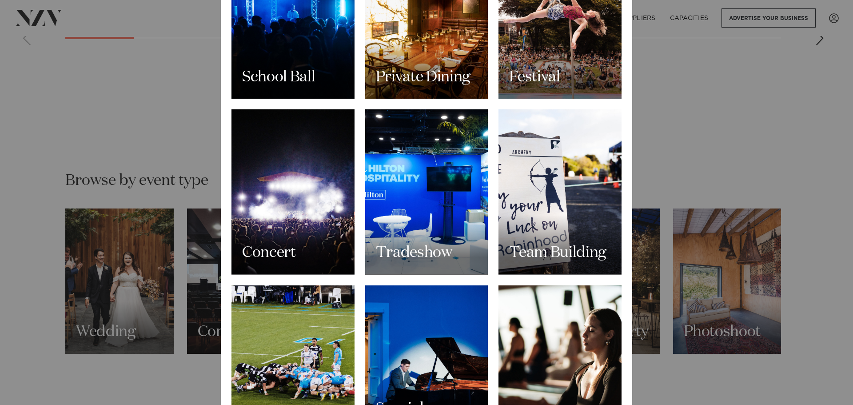
scroll to position [844, 0]
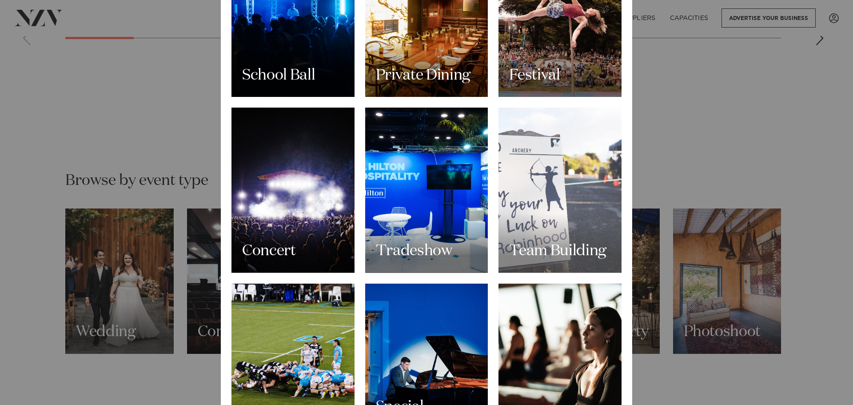
click at [561, 226] on div "Team Building" at bounding box center [559, 189] width 123 height 165
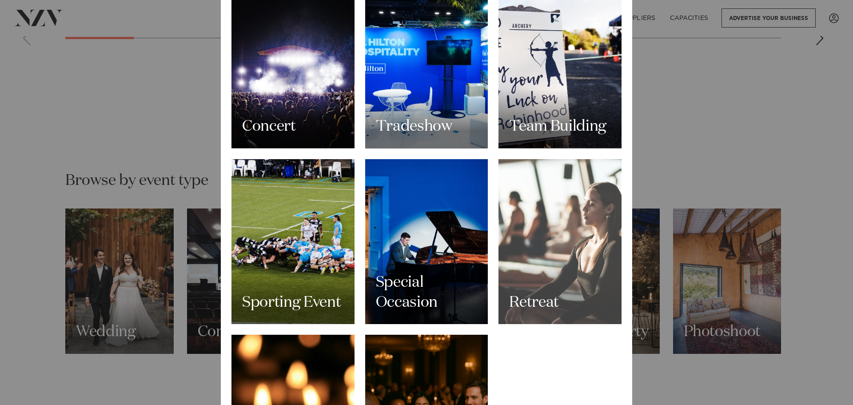
scroll to position [977, 0]
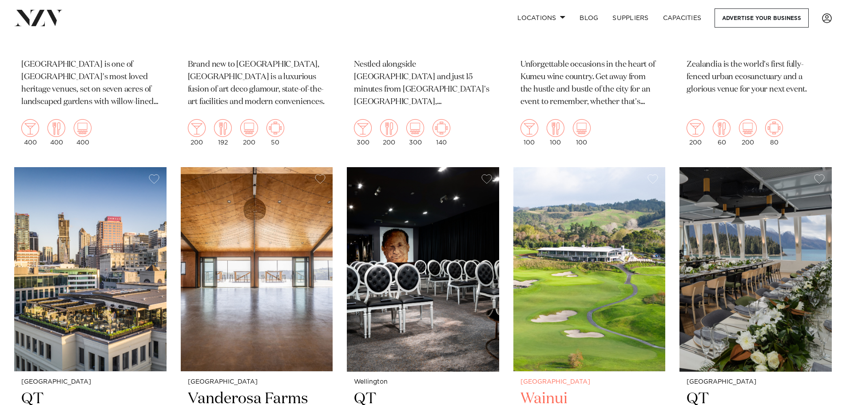
scroll to position [577, 0]
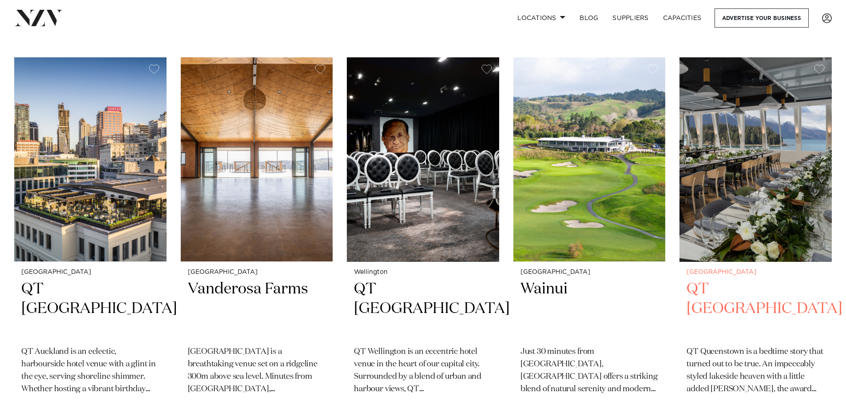
click at [792, 201] on img at bounding box center [756, 159] width 152 height 204
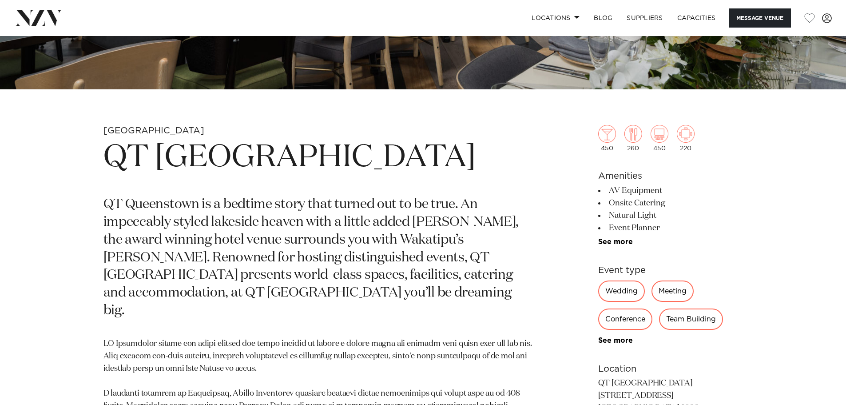
scroll to position [311, 0]
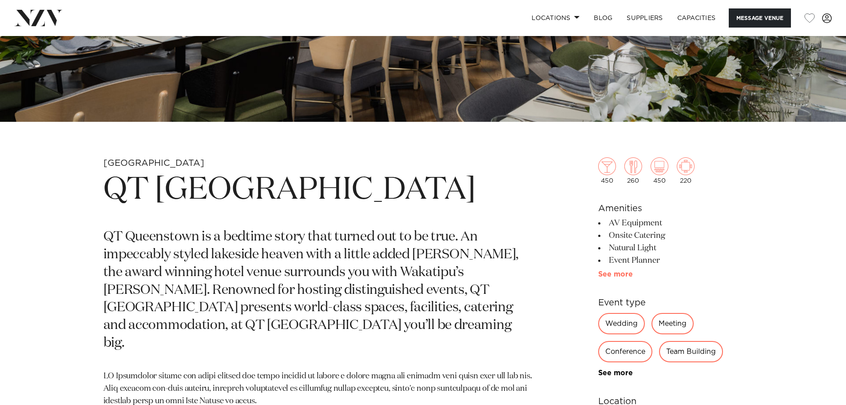
click at [624, 275] on link "See more" at bounding box center [632, 273] width 69 height 7
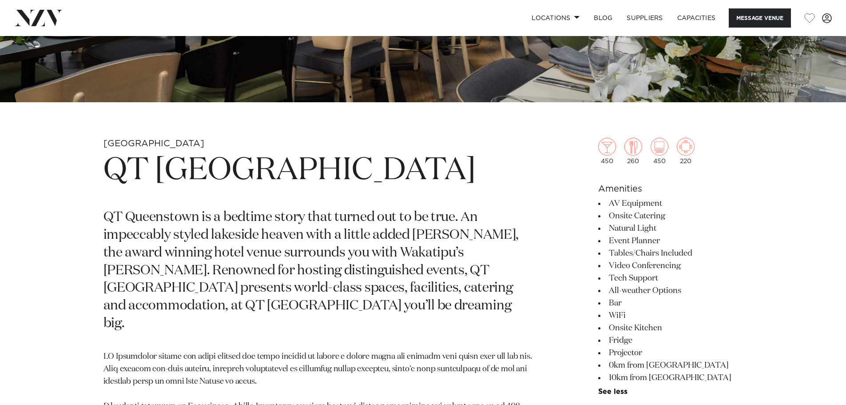
scroll to position [577, 0]
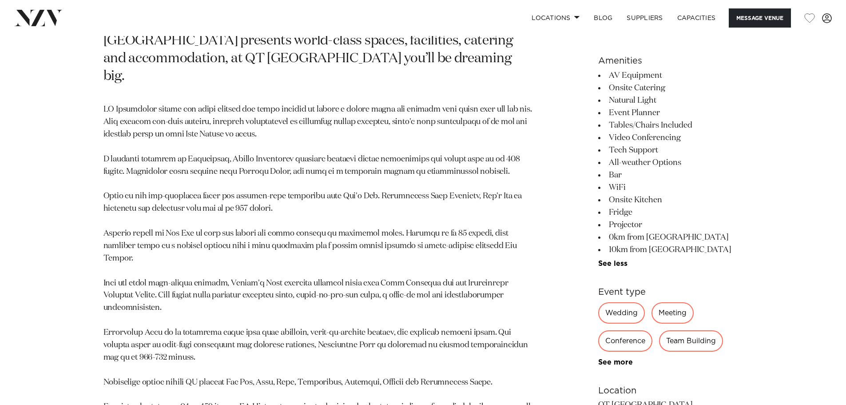
click at [503, 246] on p at bounding box center [319, 357] width 432 height 508
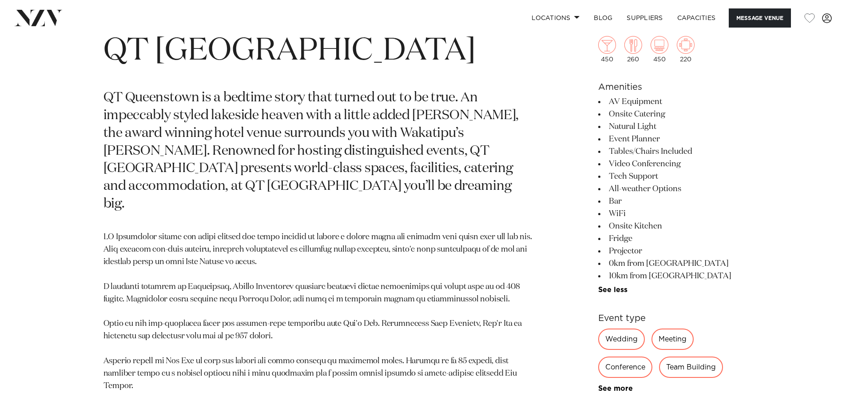
scroll to position [444, 0]
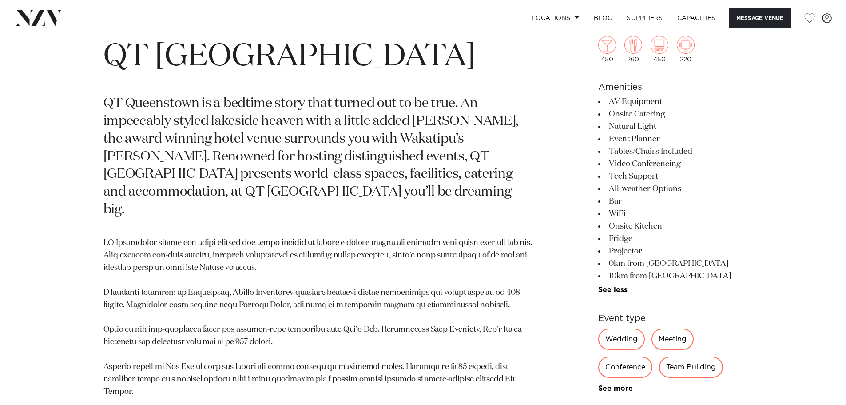
click at [844, 263] on div "[GEOGRAPHIC_DATA] QT [GEOGRAPHIC_DATA] QT Queenstown is a bedtime story that tu…" at bounding box center [423, 389] width 846 height 731
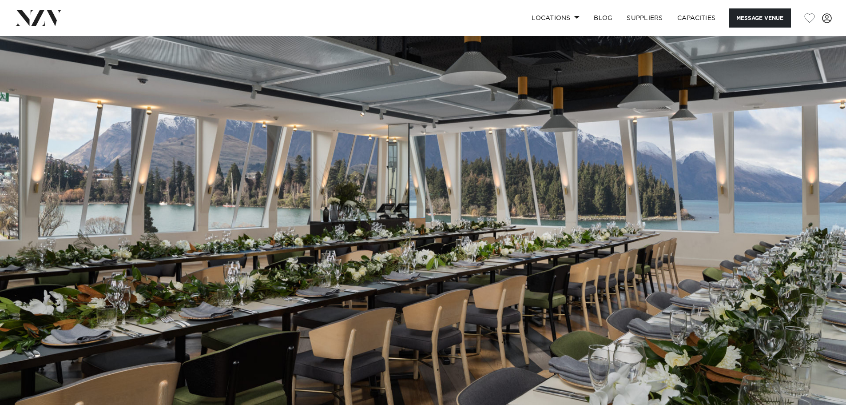
scroll to position [0, 0]
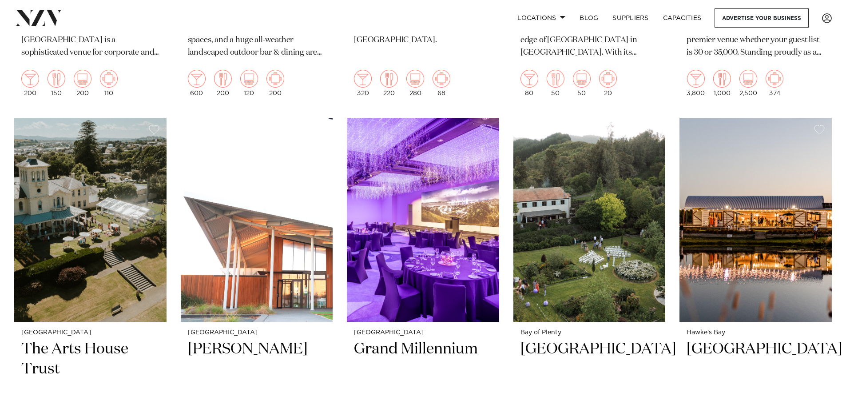
scroll to position [1332, 0]
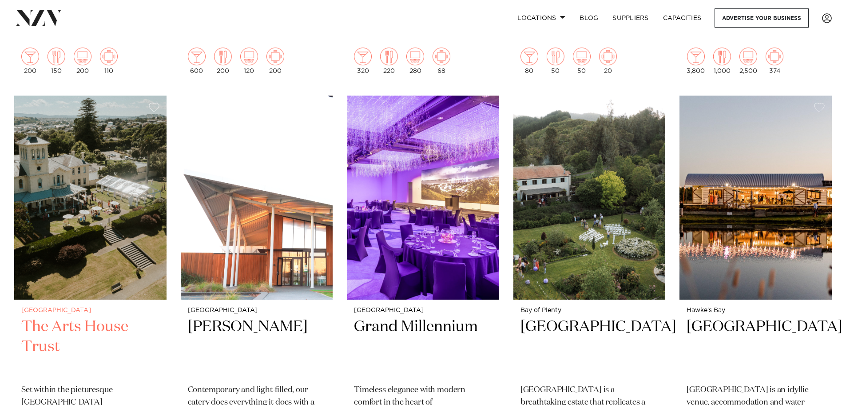
click at [114, 276] on img at bounding box center [90, 197] width 152 height 204
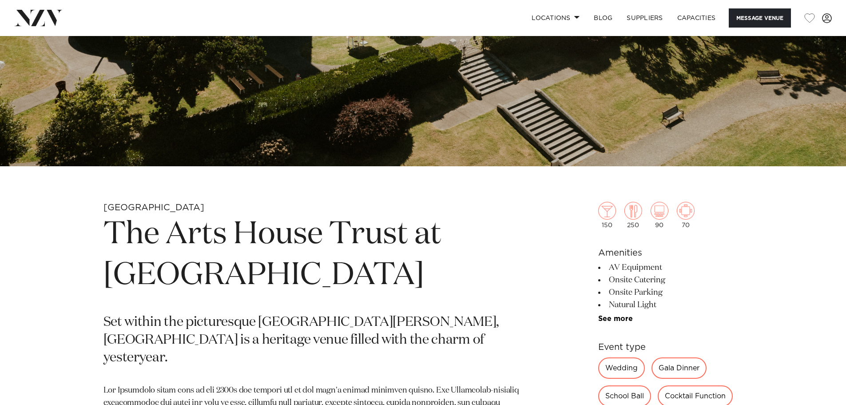
scroll to position [489, 0]
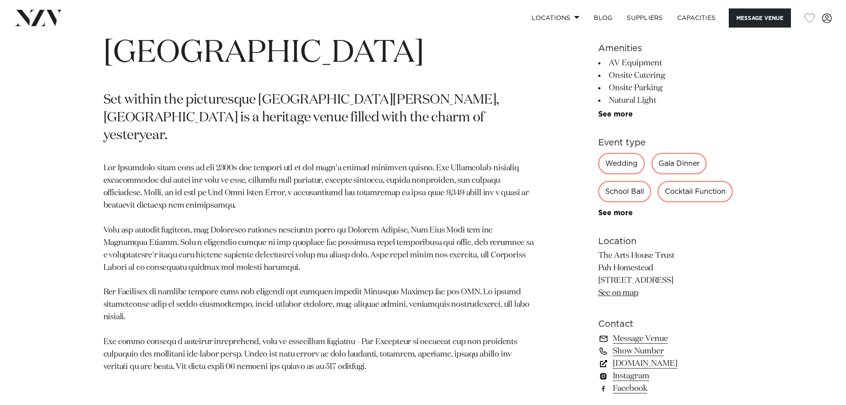
click at [680, 364] on link "[DOMAIN_NAME]" at bounding box center [670, 363] width 145 height 12
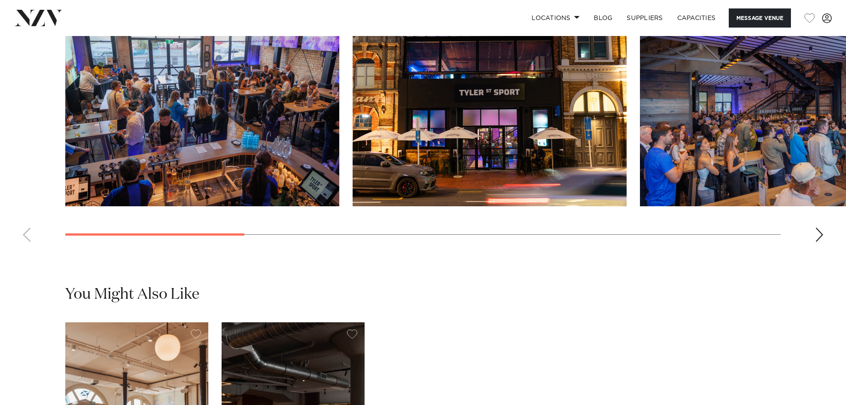
scroll to position [933, 0]
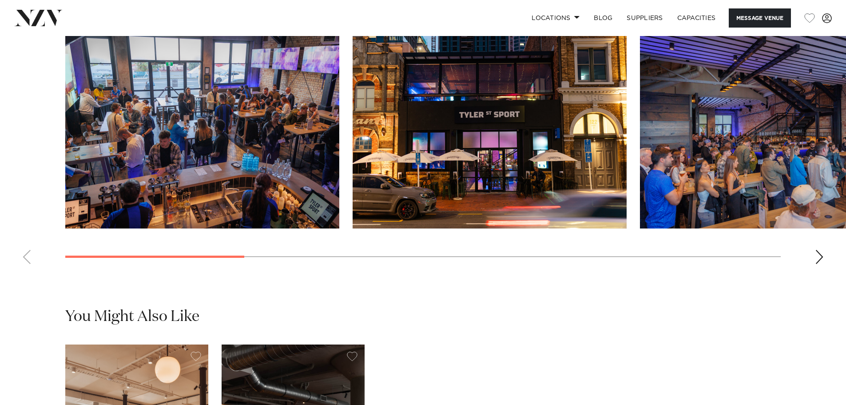
click at [819, 264] on div "Next slide" at bounding box center [819, 257] width 9 height 14
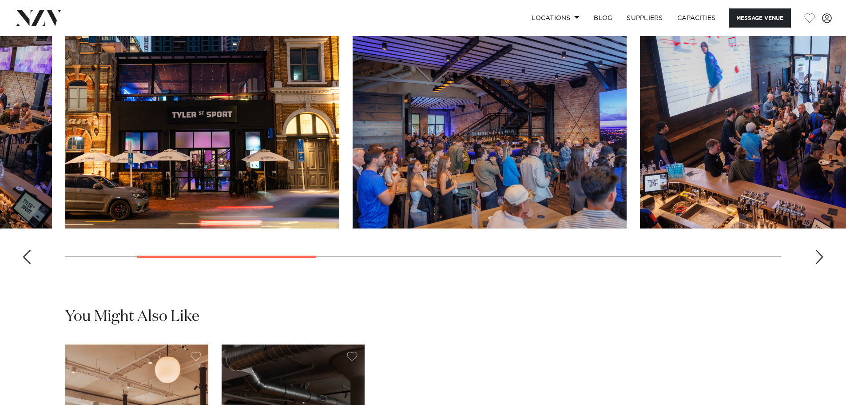
click at [819, 264] on div "Next slide" at bounding box center [819, 257] width 9 height 14
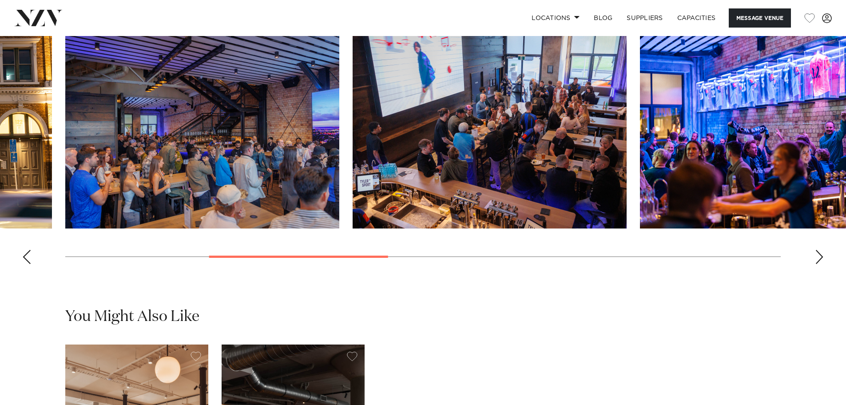
click at [819, 264] on div "Next slide" at bounding box center [819, 257] width 9 height 14
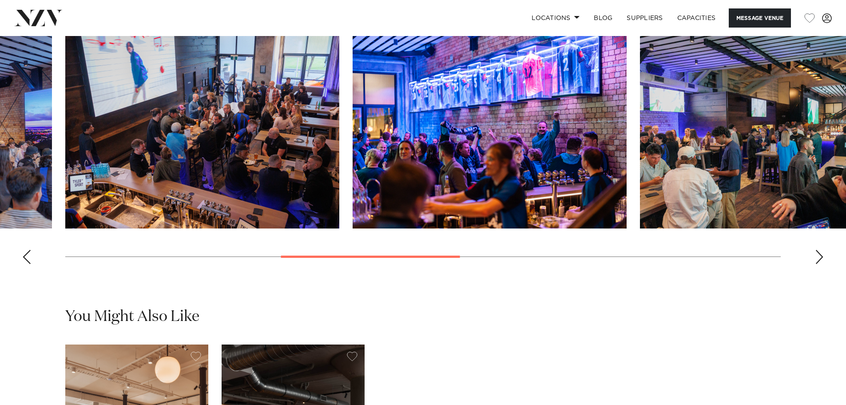
click at [819, 264] on div "Next slide" at bounding box center [819, 257] width 9 height 14
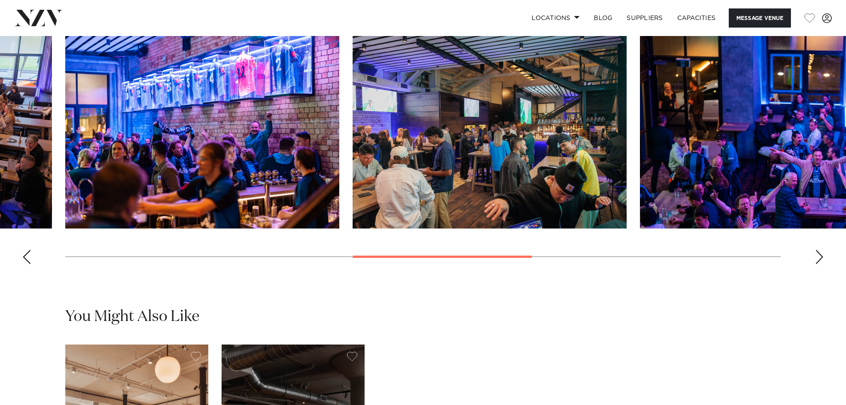
click at [819, 264] on div "Next slide" at bounding box center [819, 257] width 9 height 14
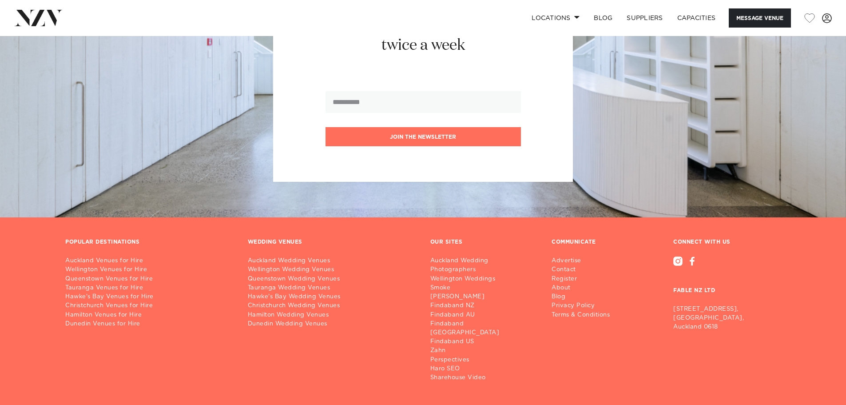
scroll to position [1846, 0]
